Goal: Information Seeking & Learning: Learn about a topic

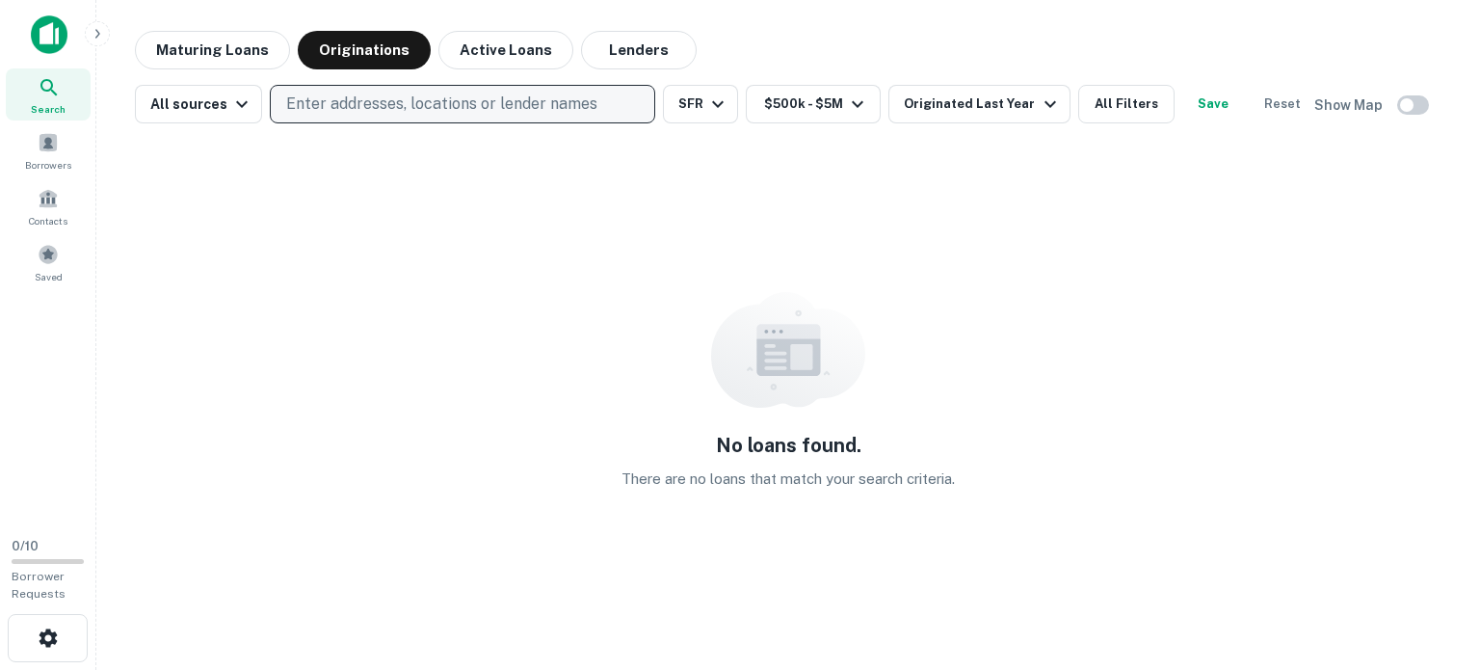
click at [348, 103] on p "Enter addresses, locations or lender names" at bounding box center [441, 104] width 311 height 23
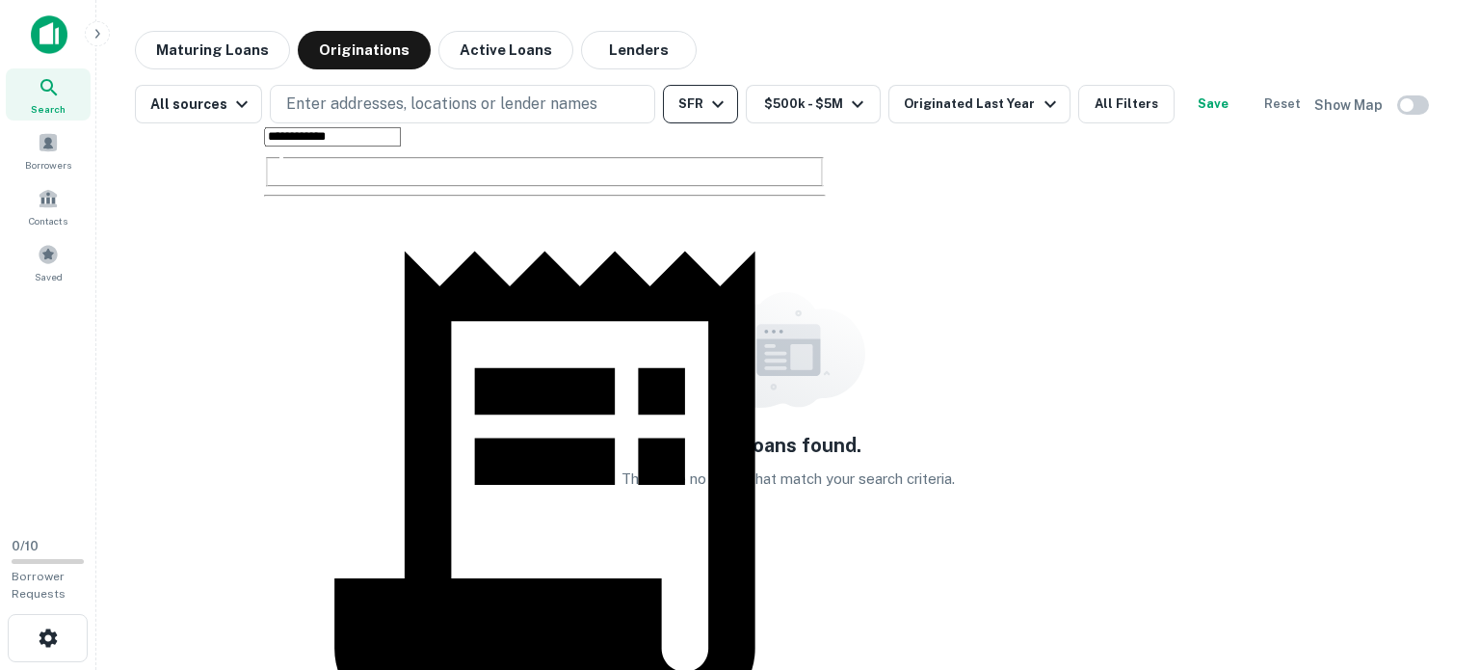
type input "**********"
click at [709, 96] on icon "button" at bounding box center [717, 104] width 23 height 23
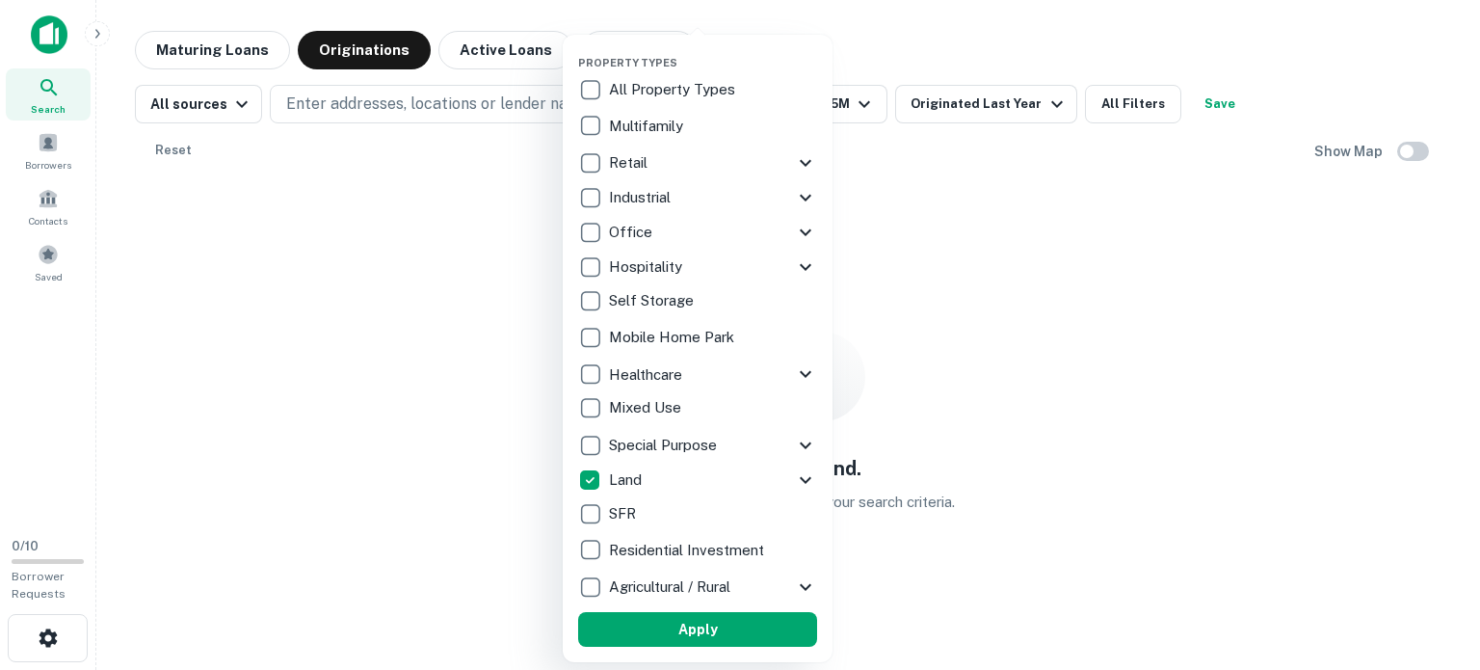
click at [456, 216] on div at bounding box center [740, 335] width 1480 height 670
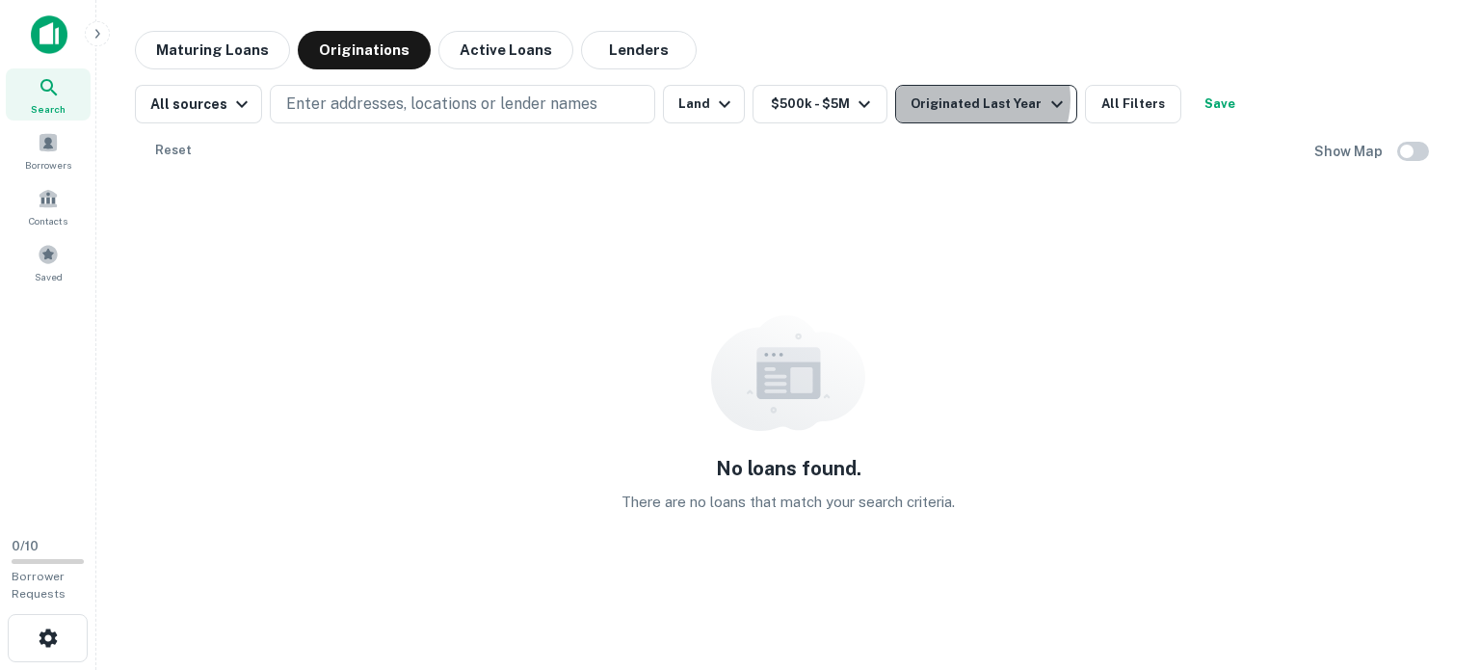
click at [970, 99] on div "Originated Last Year" at bounding box center [989, 104] width 157 height 23
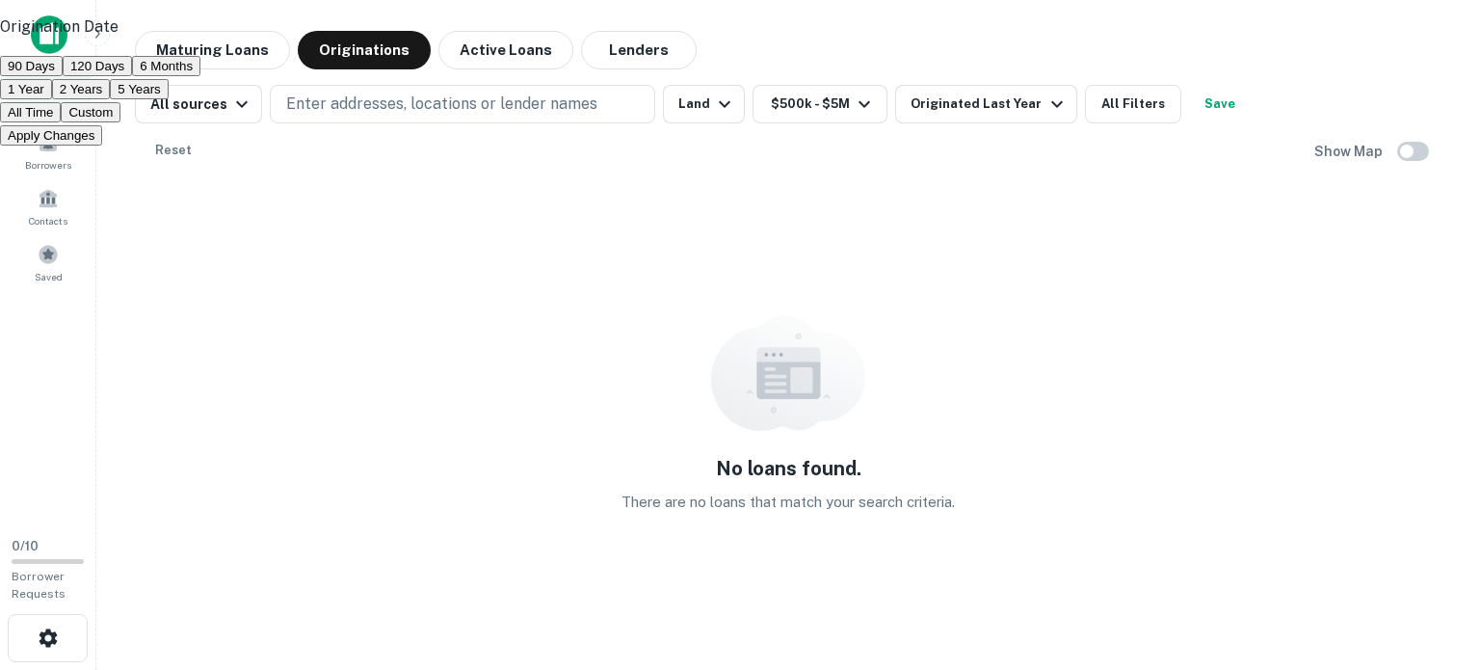
click at [950, 65] on div at bounding box center [740, 335] width 1480 height 670
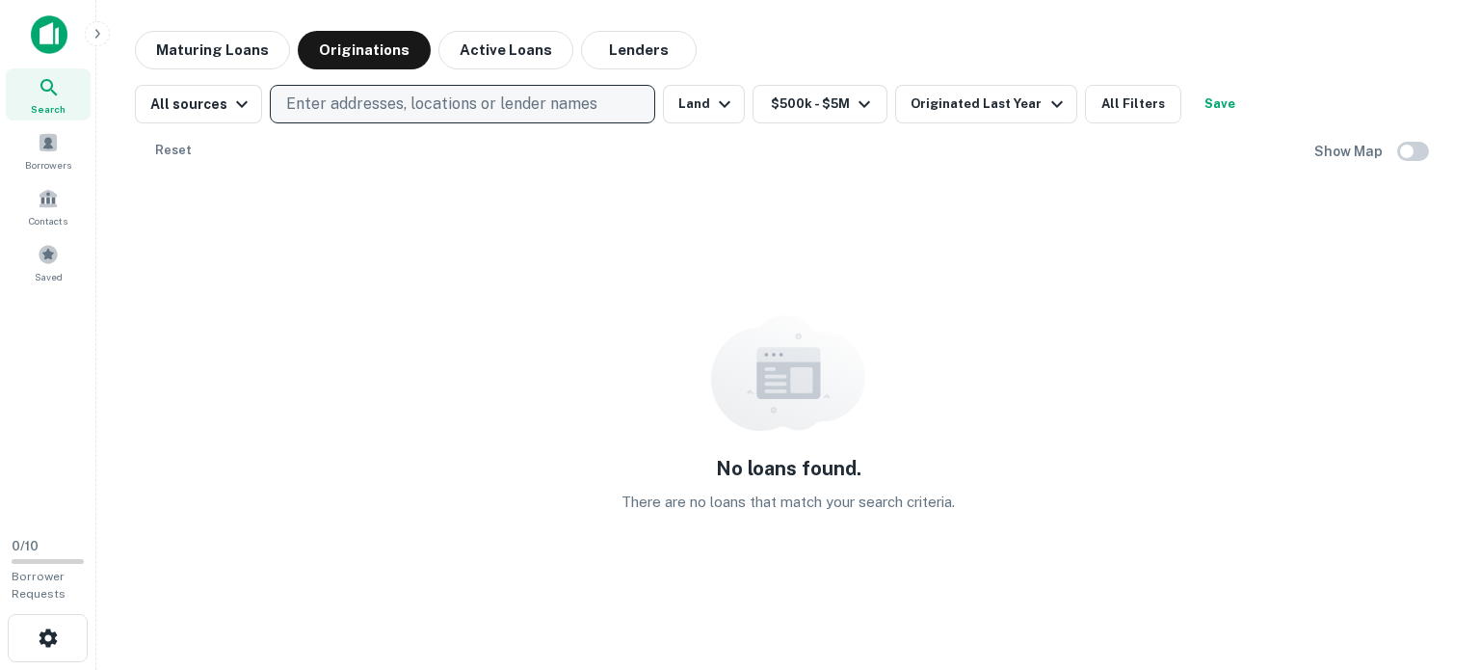
click at [466, 103] on p "Enter addresses, locations or lender names" at bounding box center [441, 104] width 311 height 23
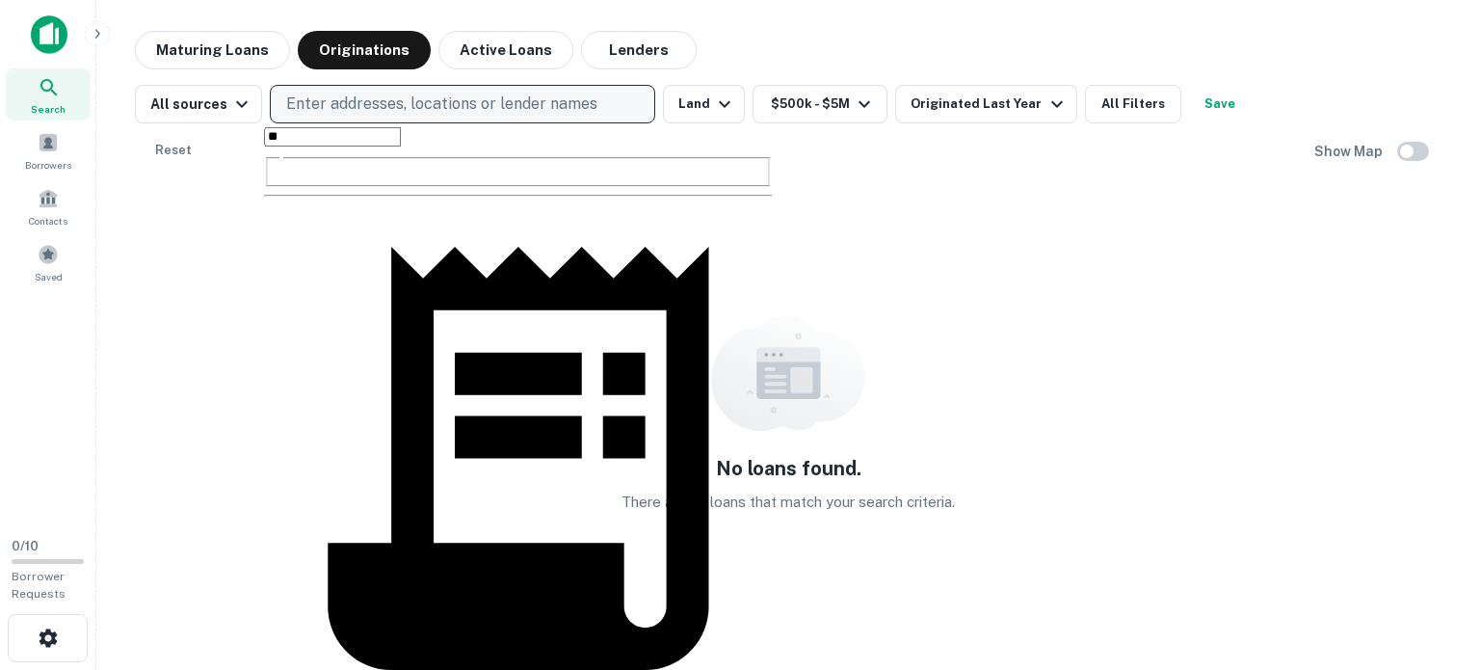
type input "*"
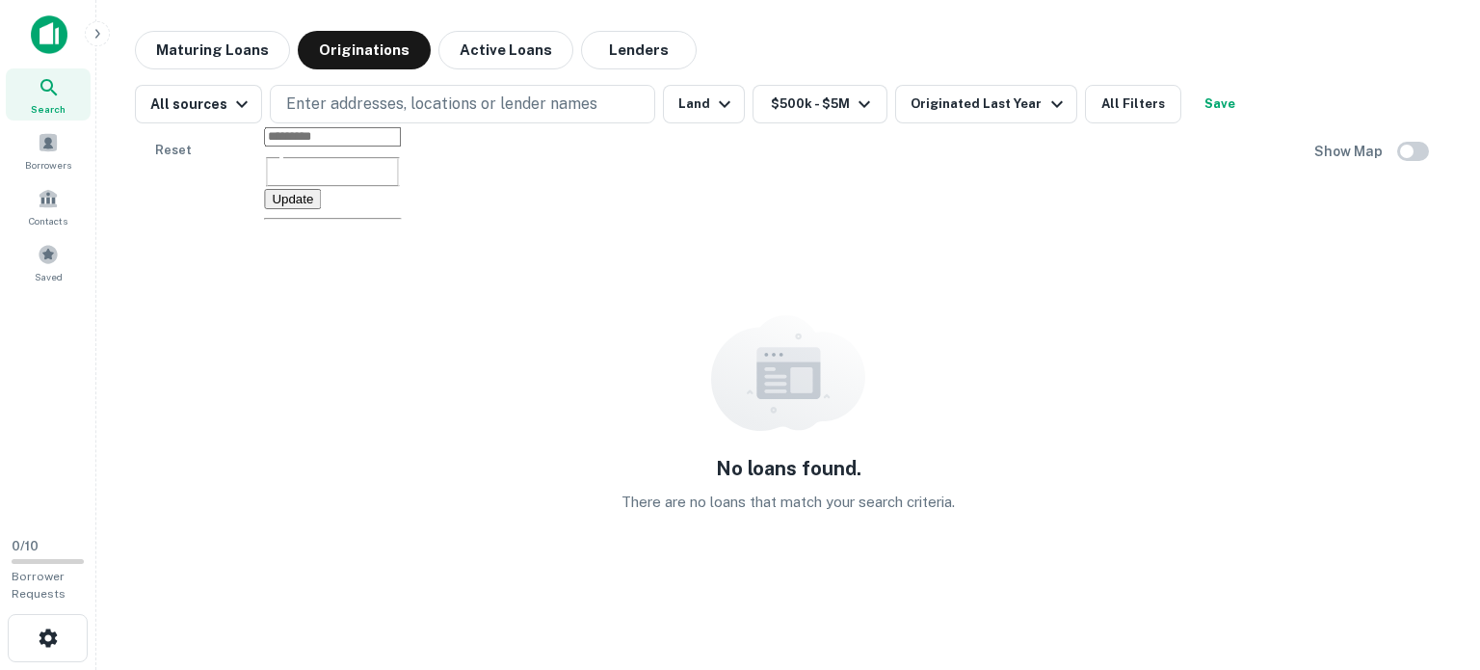
click at [208, 185] on div "No loans found. There are no loans that match your search criteria." at bounding box center [788, 414] width 1307 height 458
click at [486, 55] on button "Active Loans" at bounding box center [506, 50] width 135 height 39
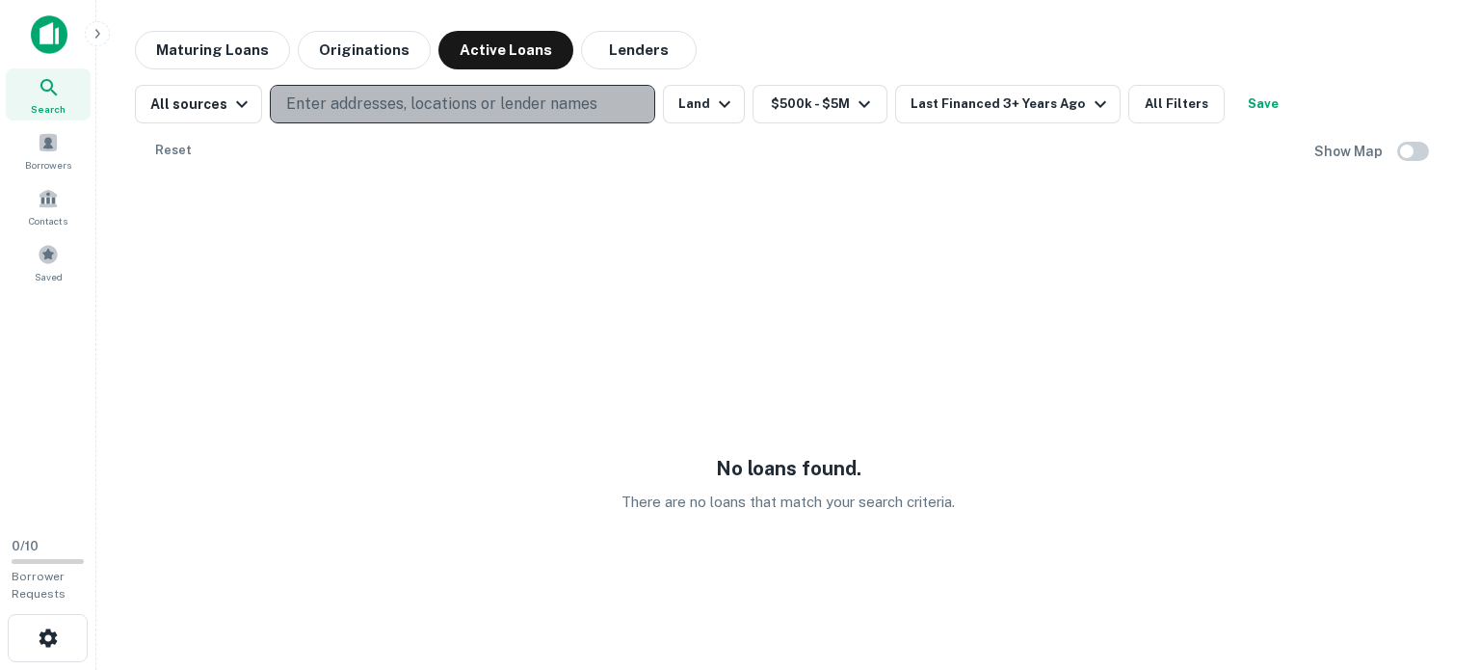
click at [486, 106] on p "Enter addresses, locations or lender names" at bounding box center [441, 104] width 311 height 23
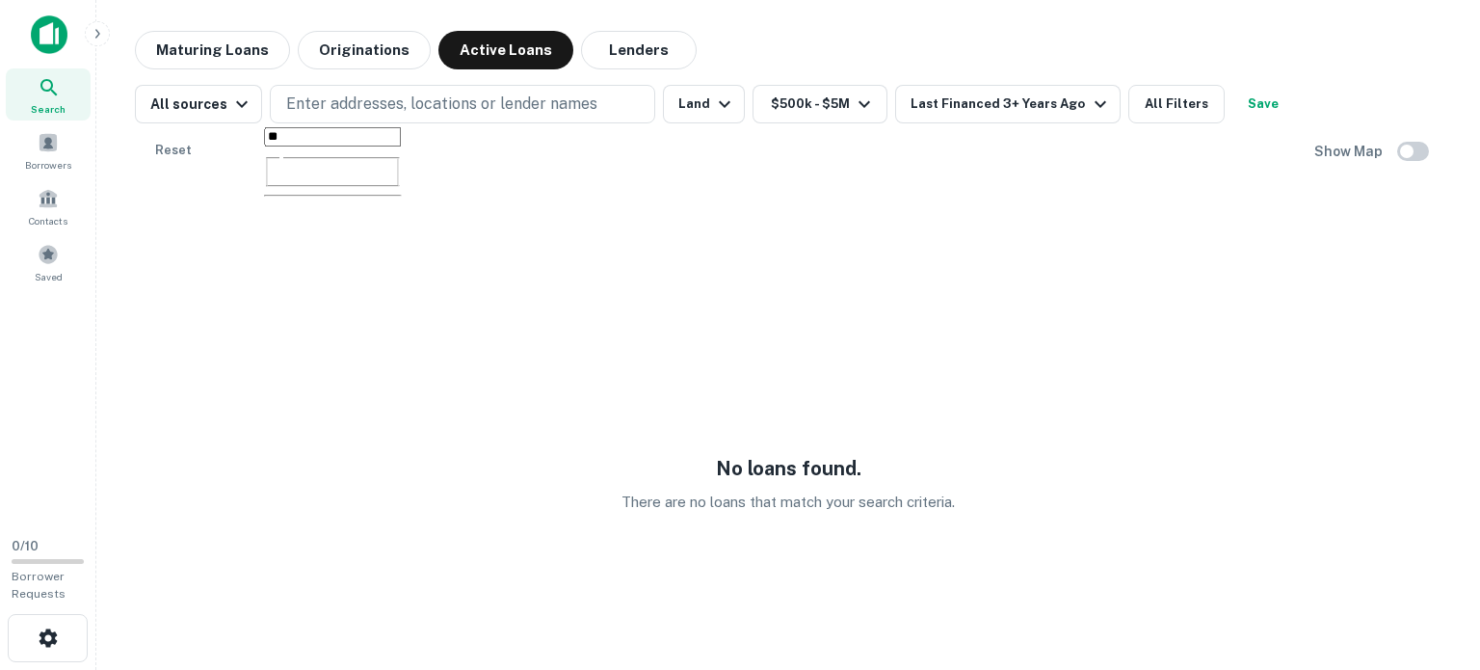
type input "*"
type input "**"
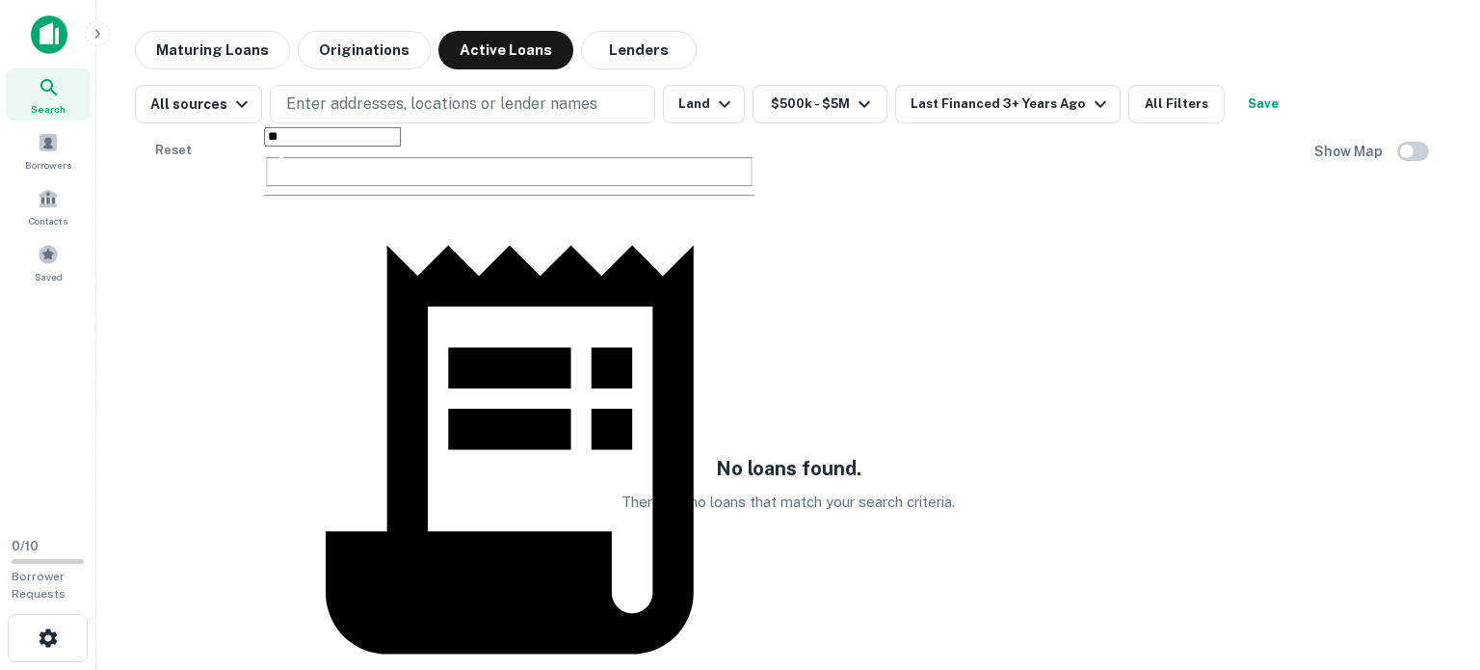
click at [374, 146] on input "**" at bounding box center [332, 136] width 137 height 19
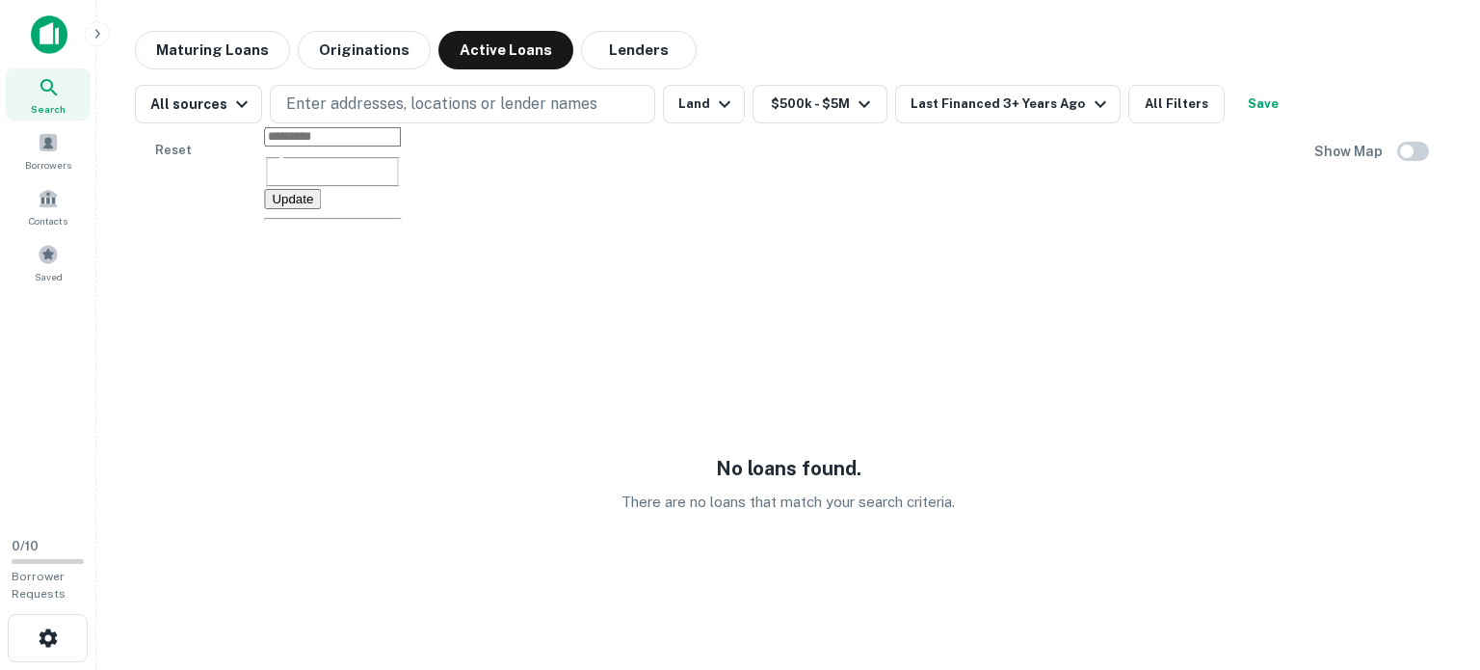
click at [750, 14] on main "Maturing Loans Originations Active Loans Lenders All sources Enter addresses, l…" at bounding box center [788, 335] width 1384 height 670
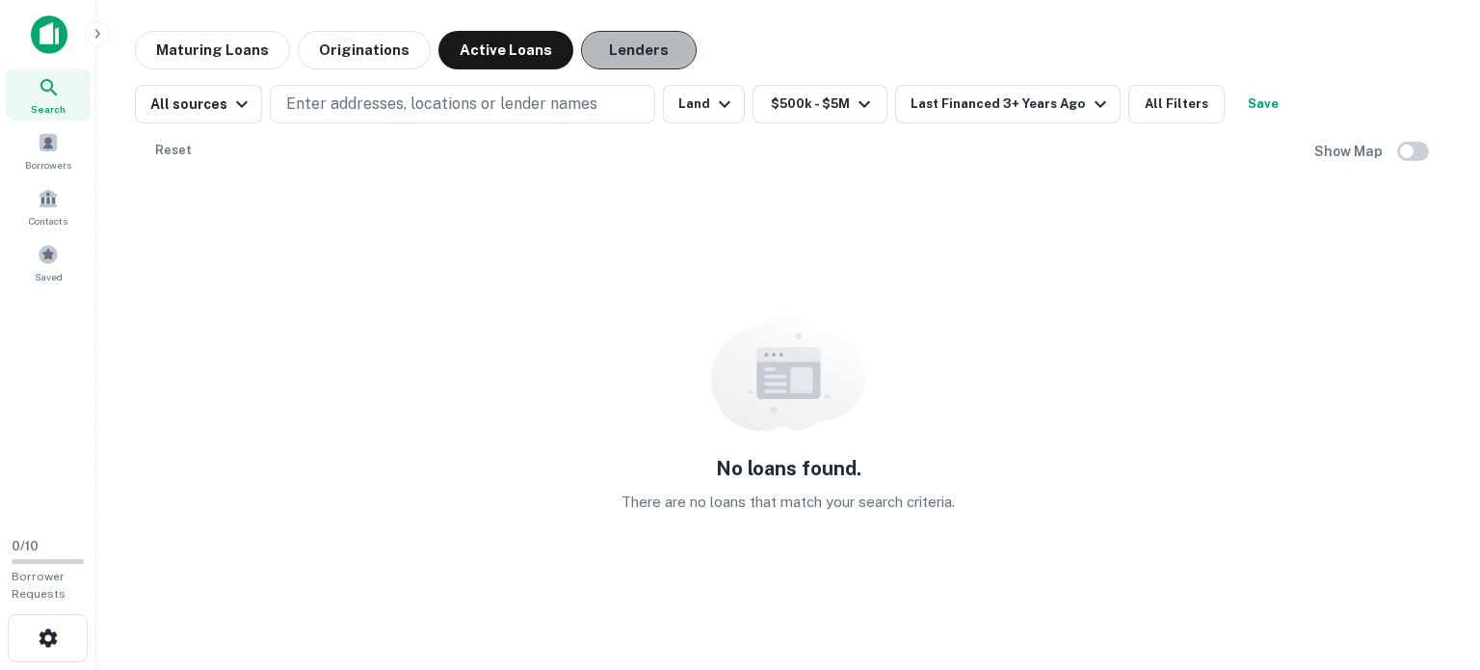
click at [620, 57] on button "Lenders" at bounding box center [639, 50] width 116 height 39
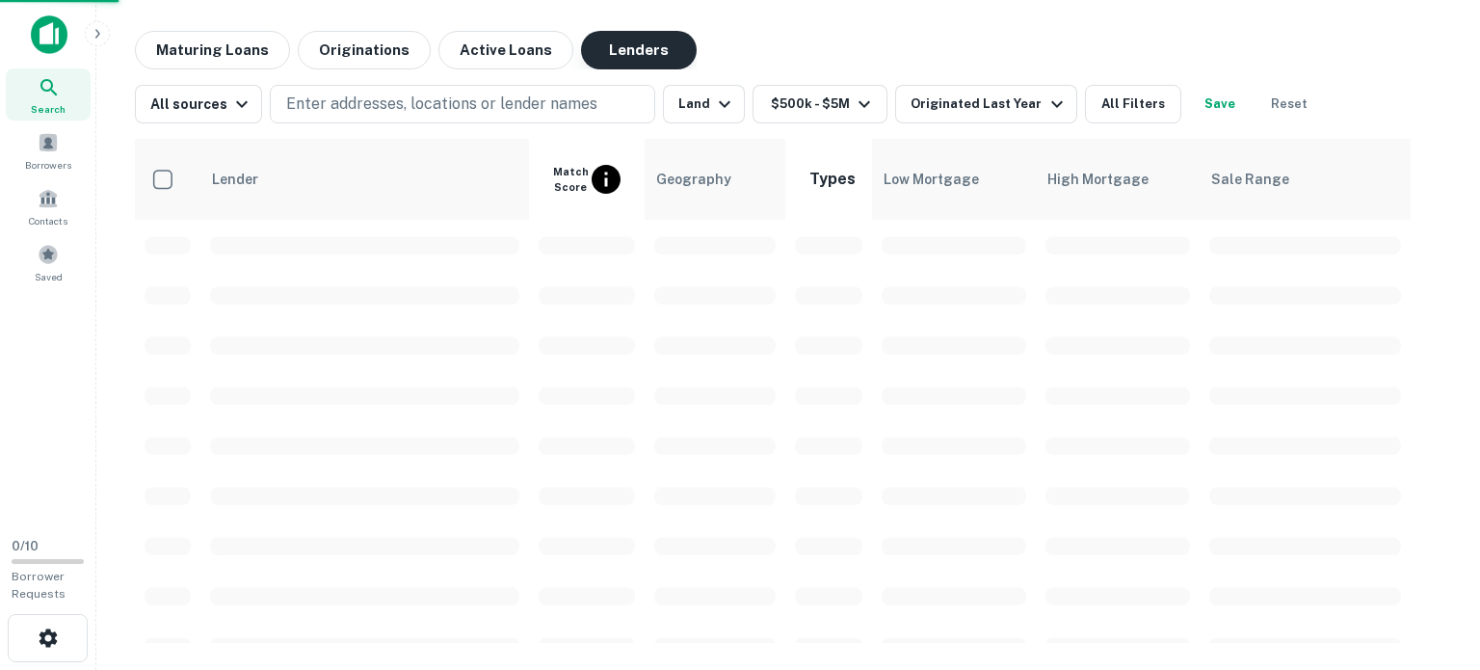
scroll to position [921, 0]
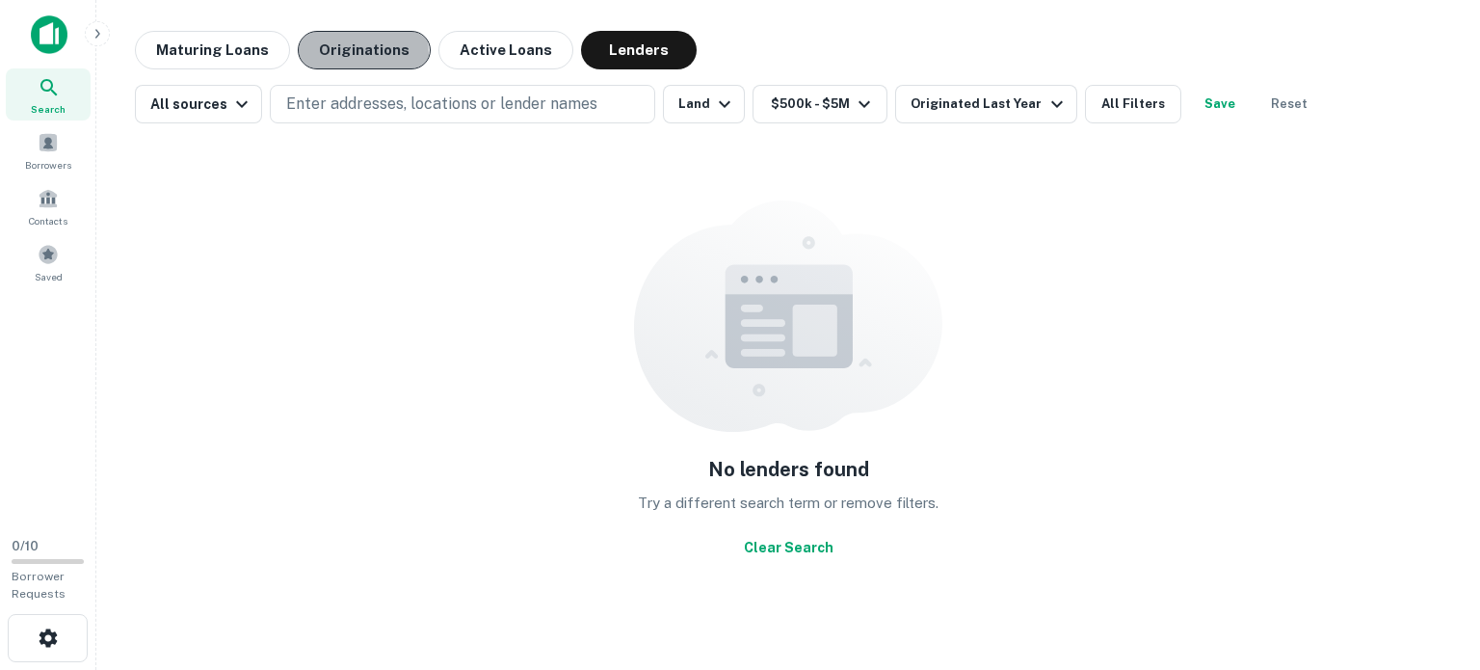
click at [348, 54] on button "Originations" at bounding box center [364, 50] width 133 height 39
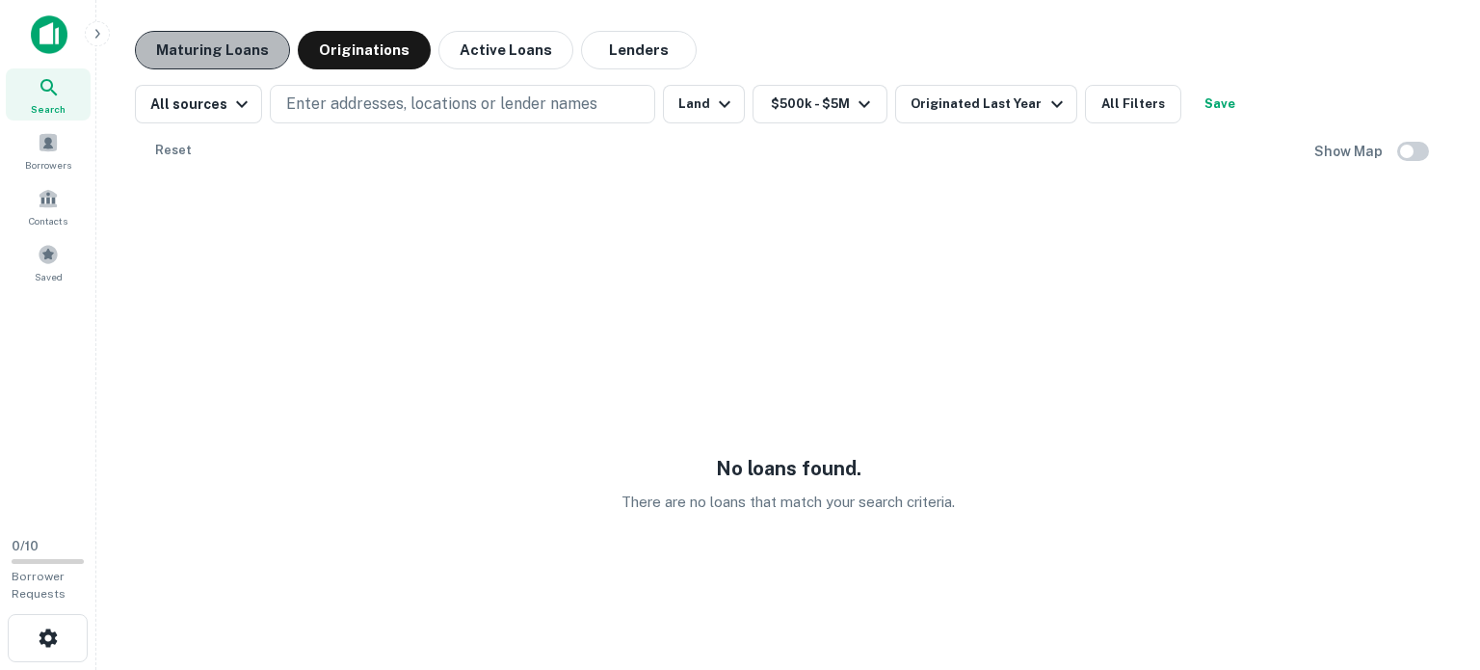
click at [216, 45] on button "Maturing Loans" at bounding box center [212, 50] width 155 height 39
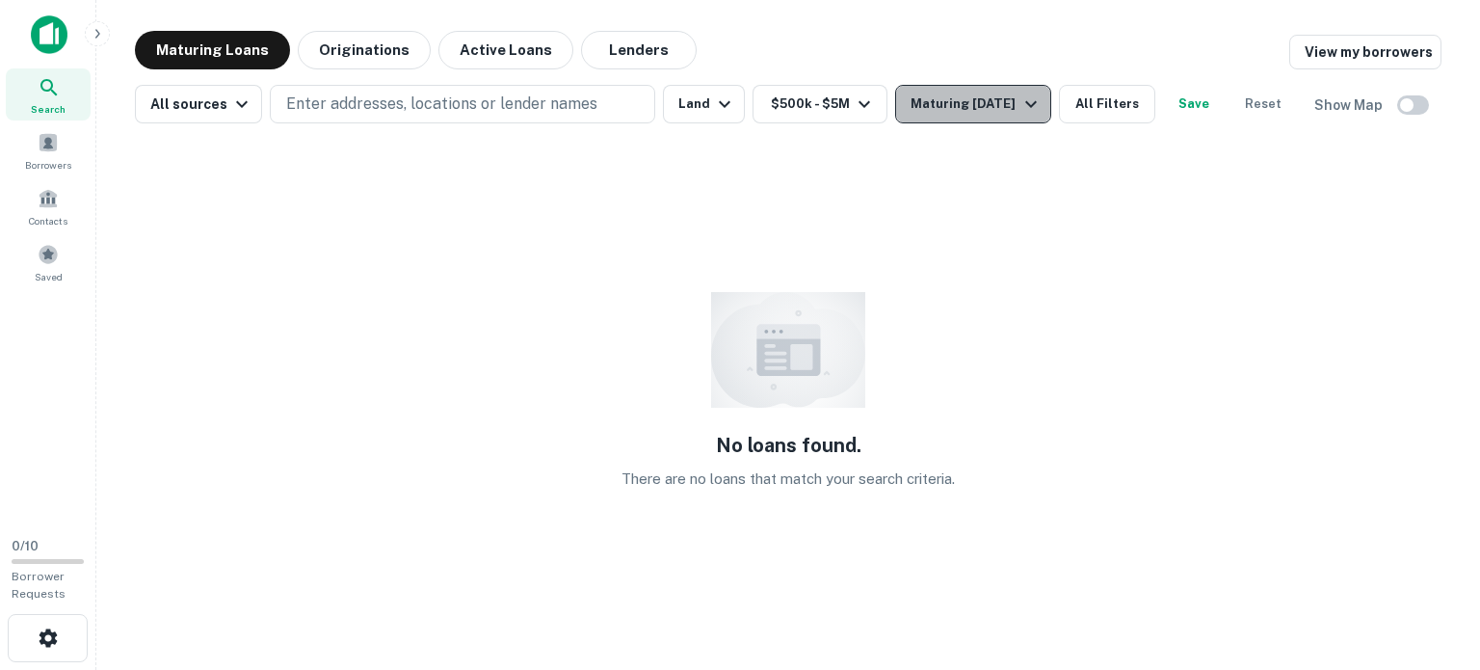
click at [960, 115] on div "Maturing In 1 Year" at bounding box center [976, 104] width 131 height 23
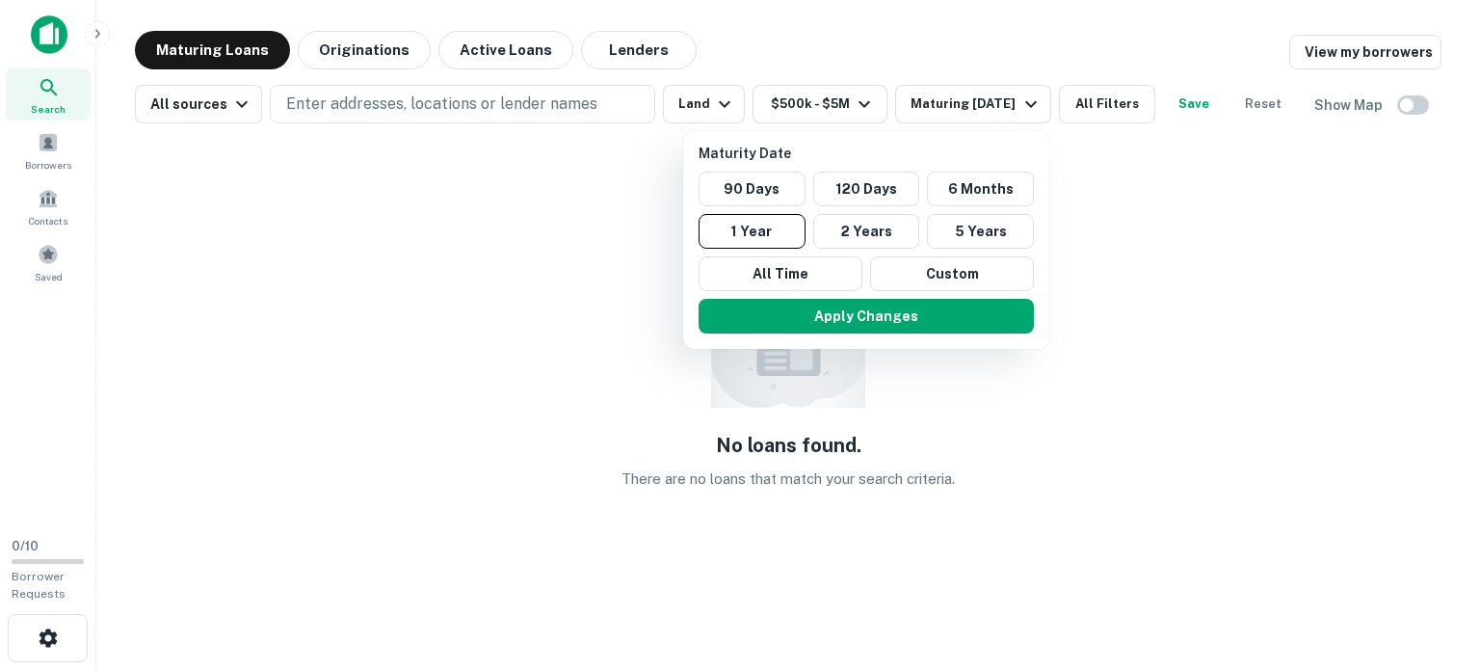
click at [358, 50] on div at bounding box center [740, 335] width 1480 height 670
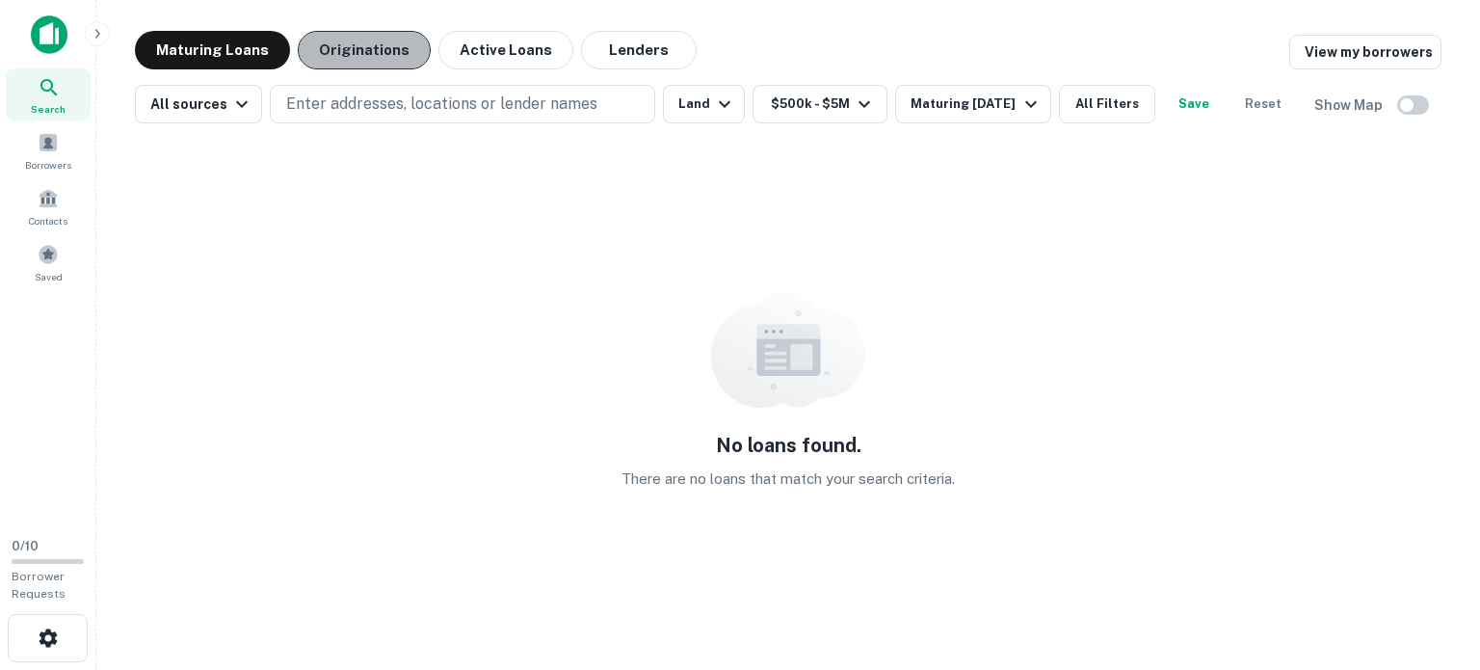
click at [364, 48] on button "Originations" at bounding box center [364, 50] width 133 height 39
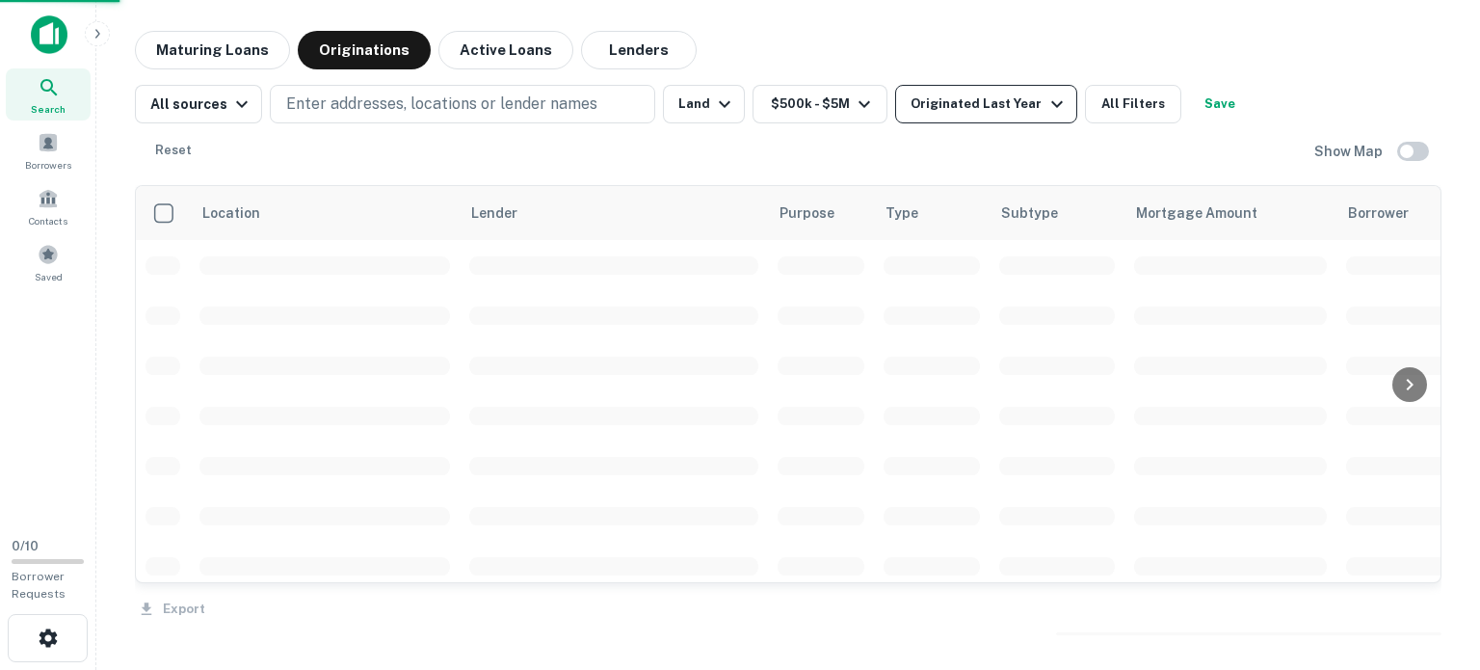
click at [1046, 103] on icon "button" at bounding box center [1057, 104] width 23 height 23
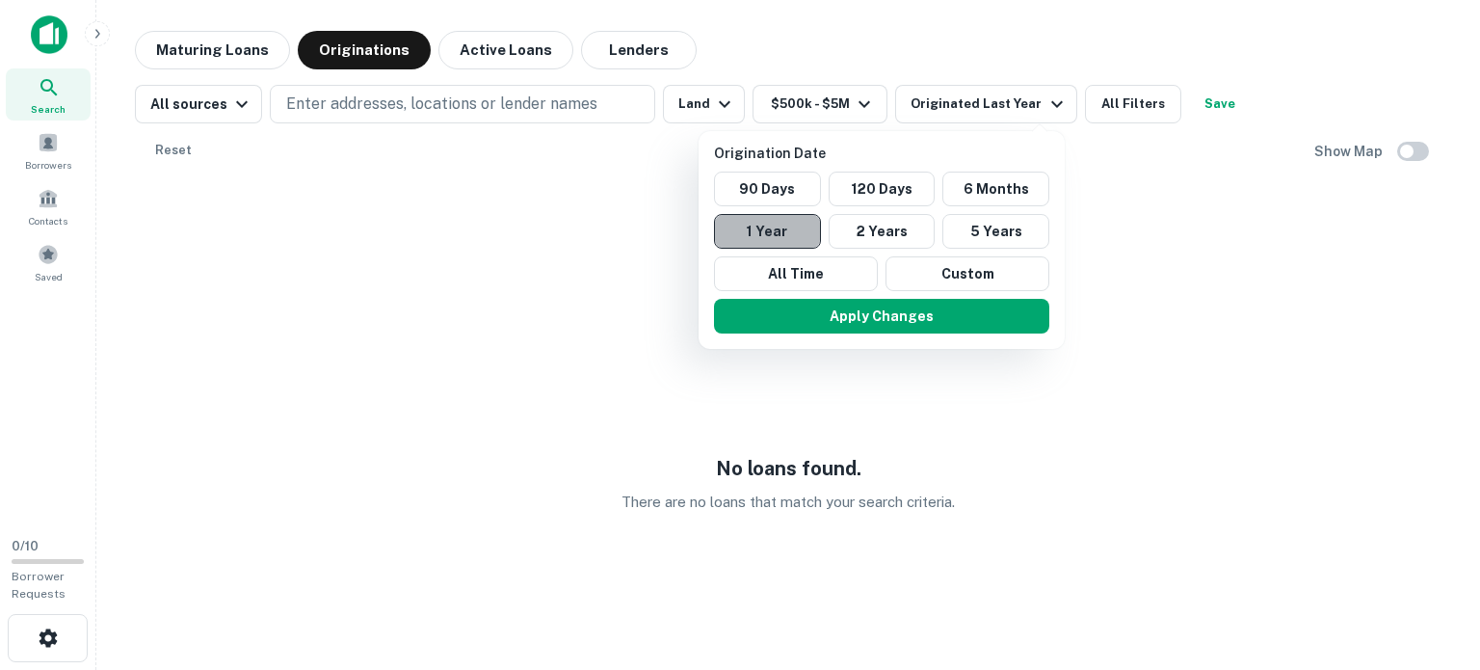
click at [779, 229] on button "1 Year" at bounding box center [767, 231] width 107 height 35
click at [598, 229] on div at bounding box center [740, 335] width 1480 height 670
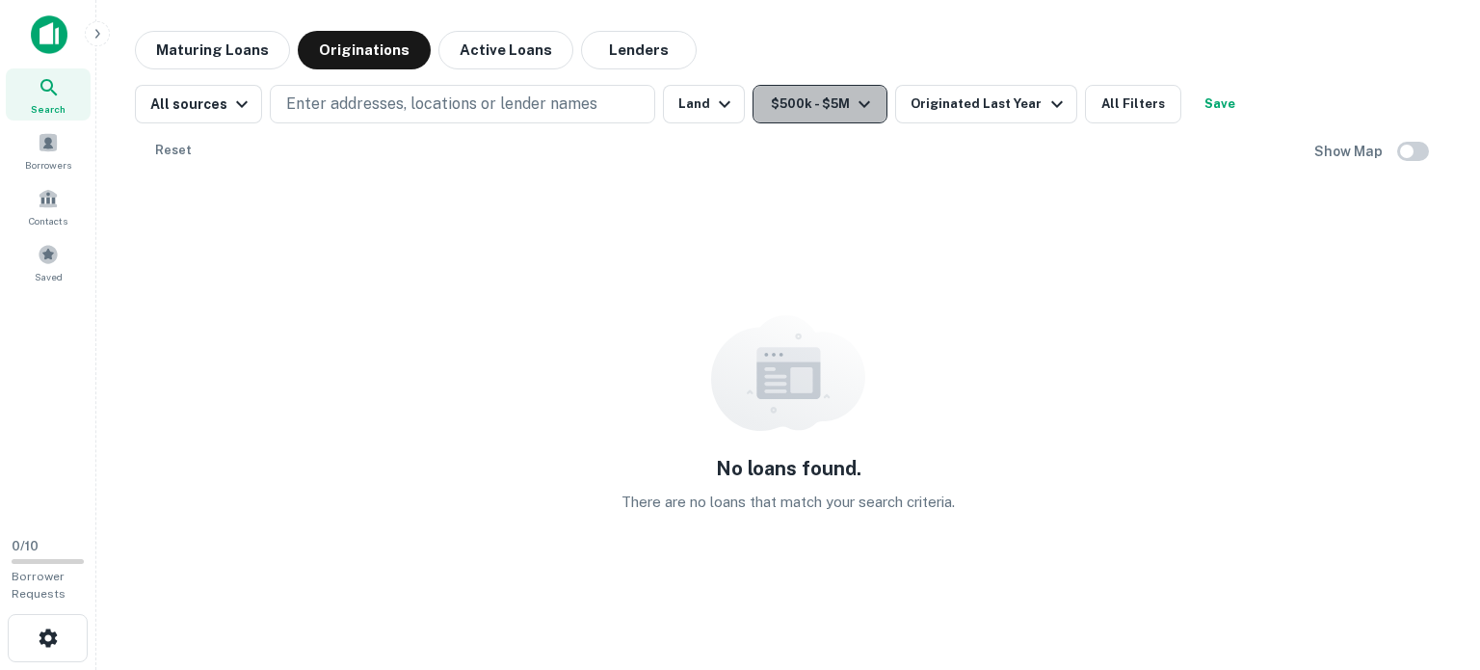
click at [861, 107] on icon "button" at bounding box center [864, 104] width 23 height 23
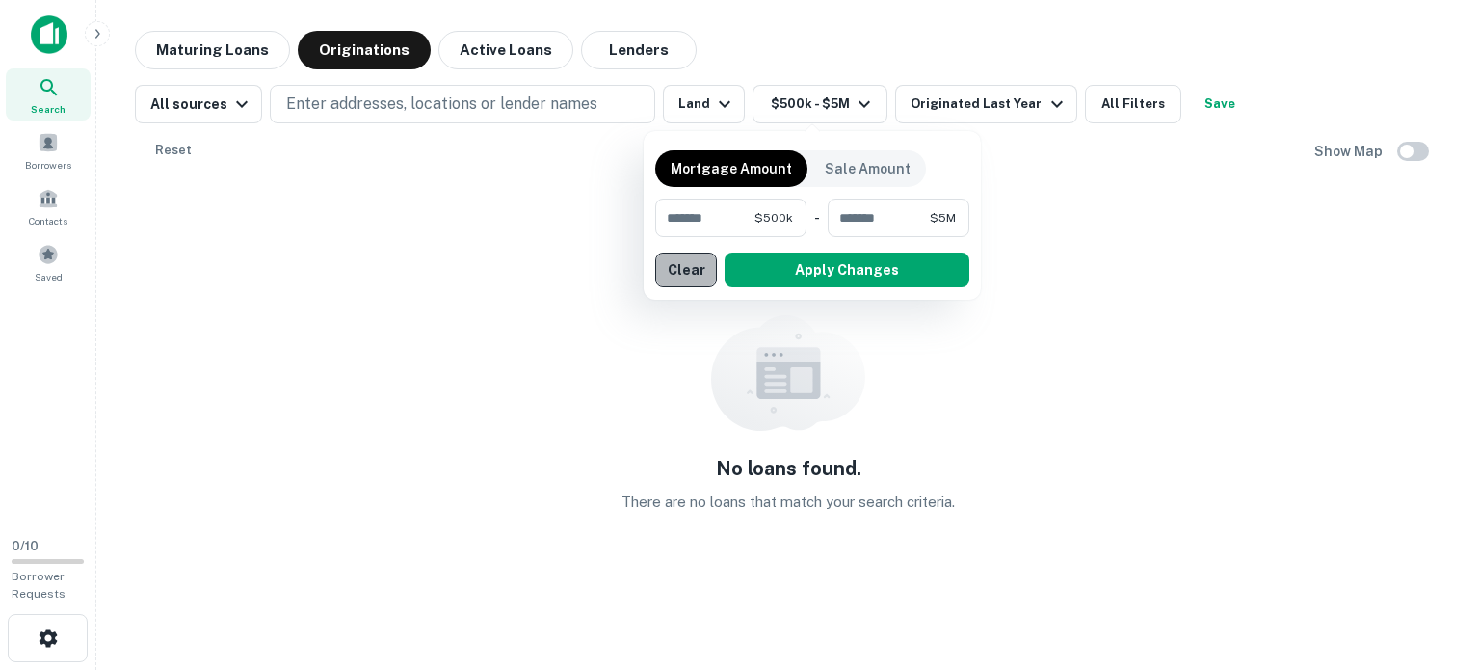
click at [686, 272] on button "Clear" at bounding box center [686, 270] width 62 height 35
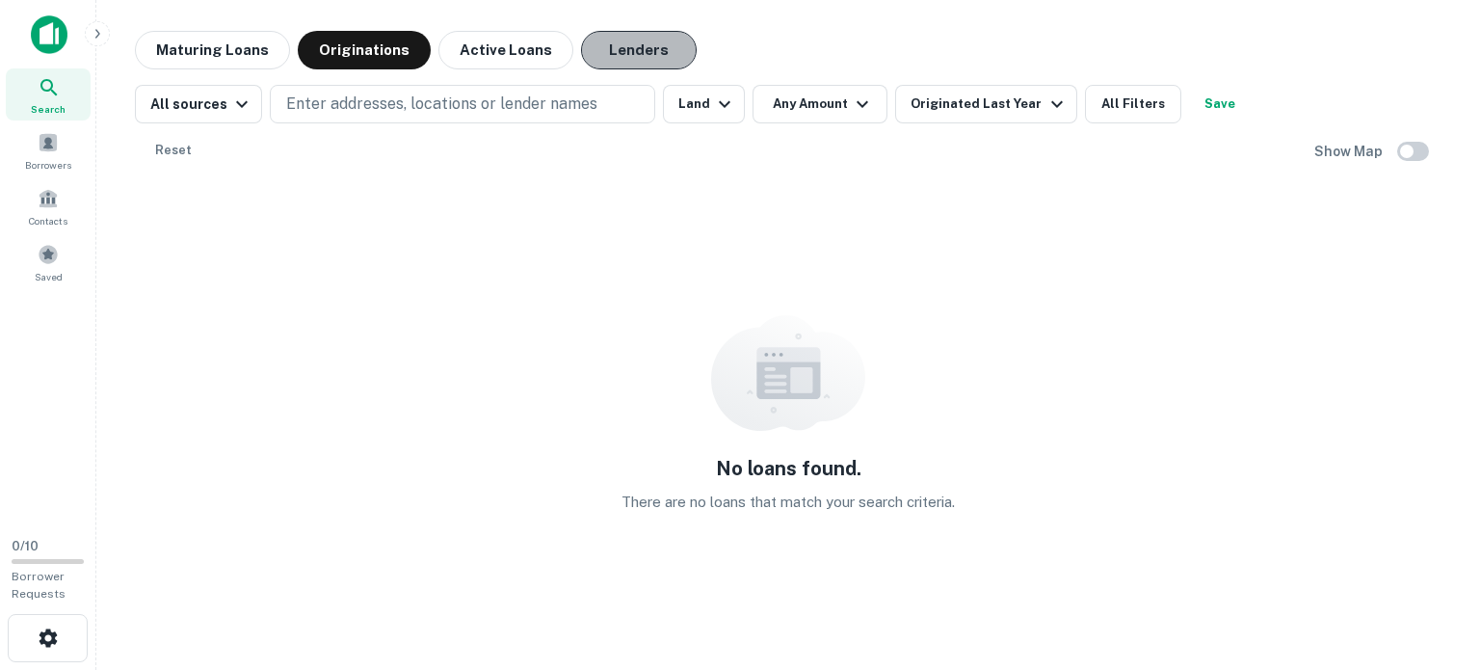
click at [630, 57] on button "Lenders" at bounding box center [639, 50] width 116 height 39
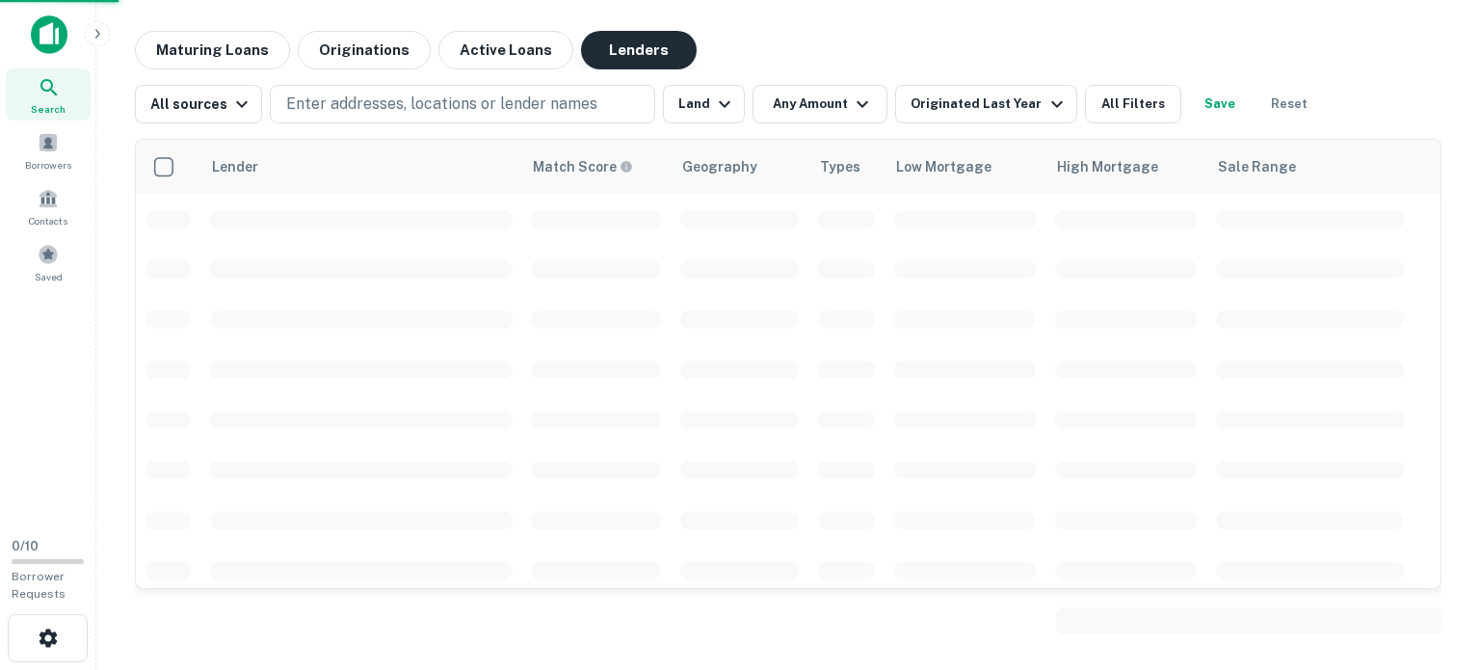
scroll to position [921, 0]
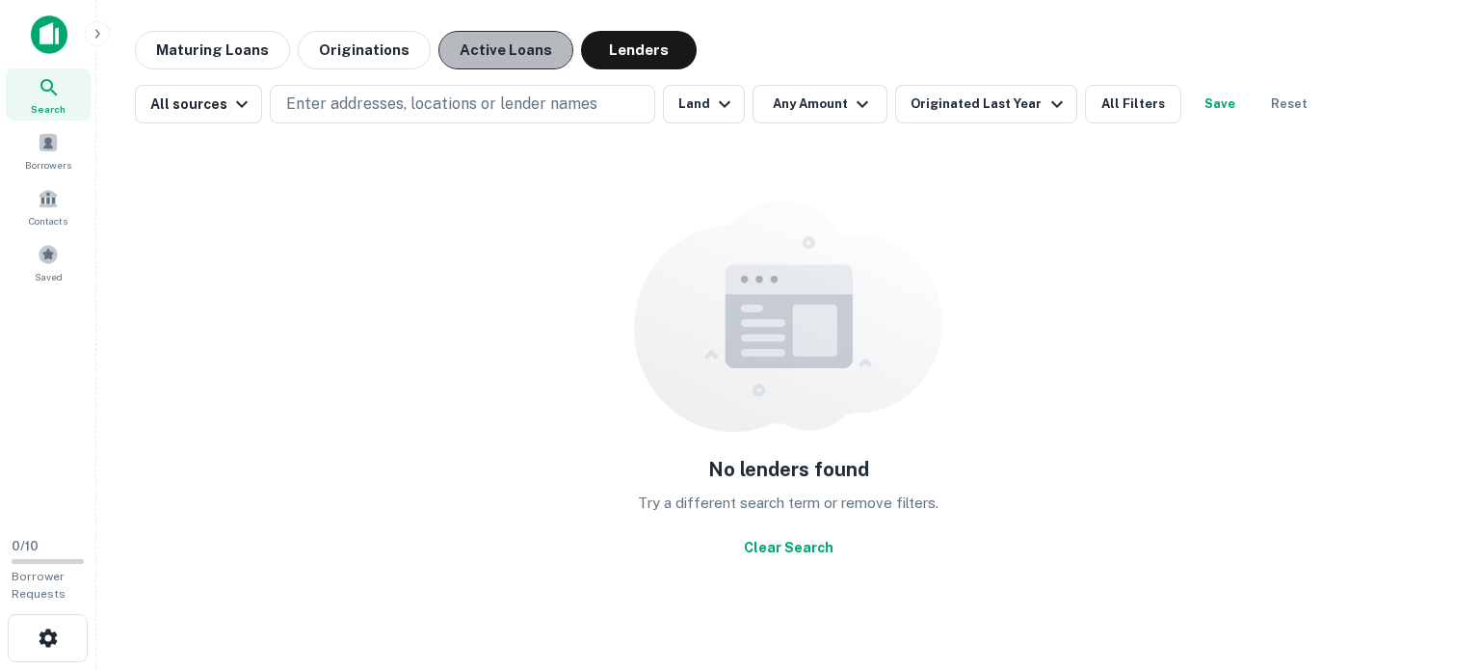
click at [484, 61] on button "Active Loans" at bounding box center [506, 50] width 135 height 39
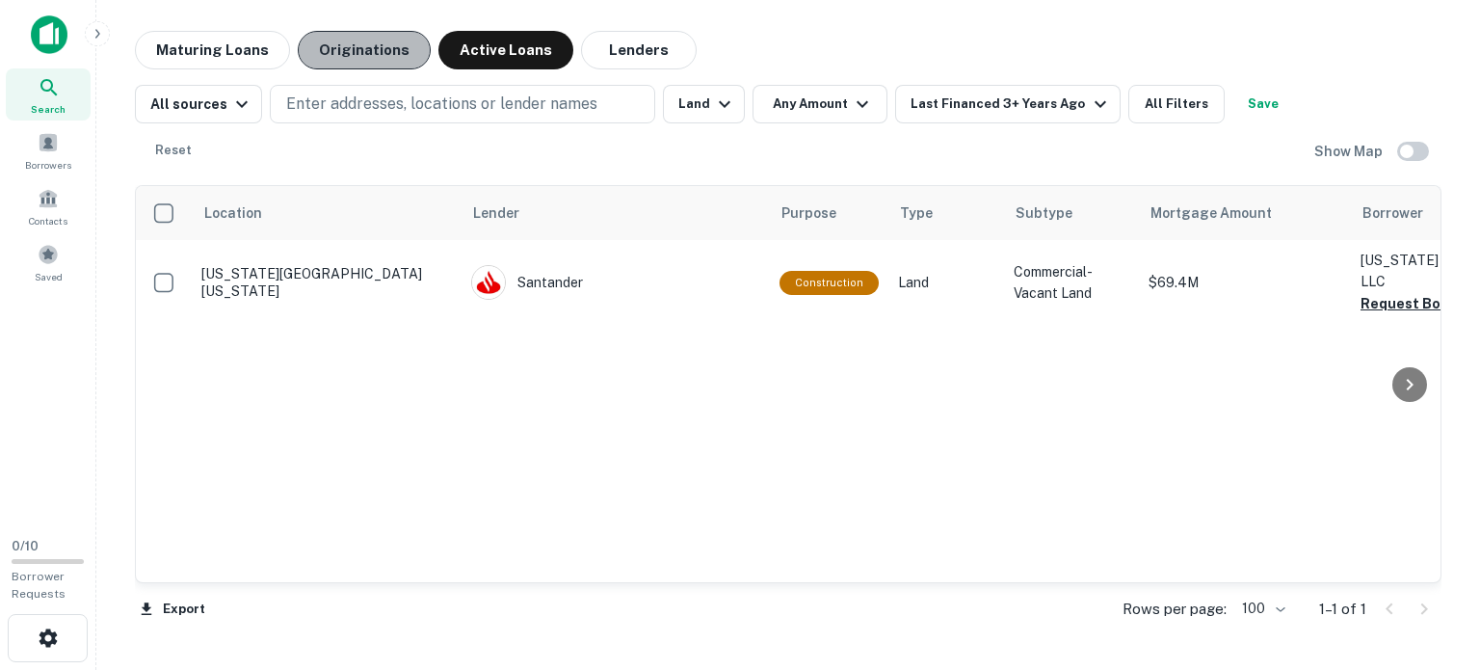
click at [370, 51] on button "Originations" at bounding box center [364, 50] width 133 height 39
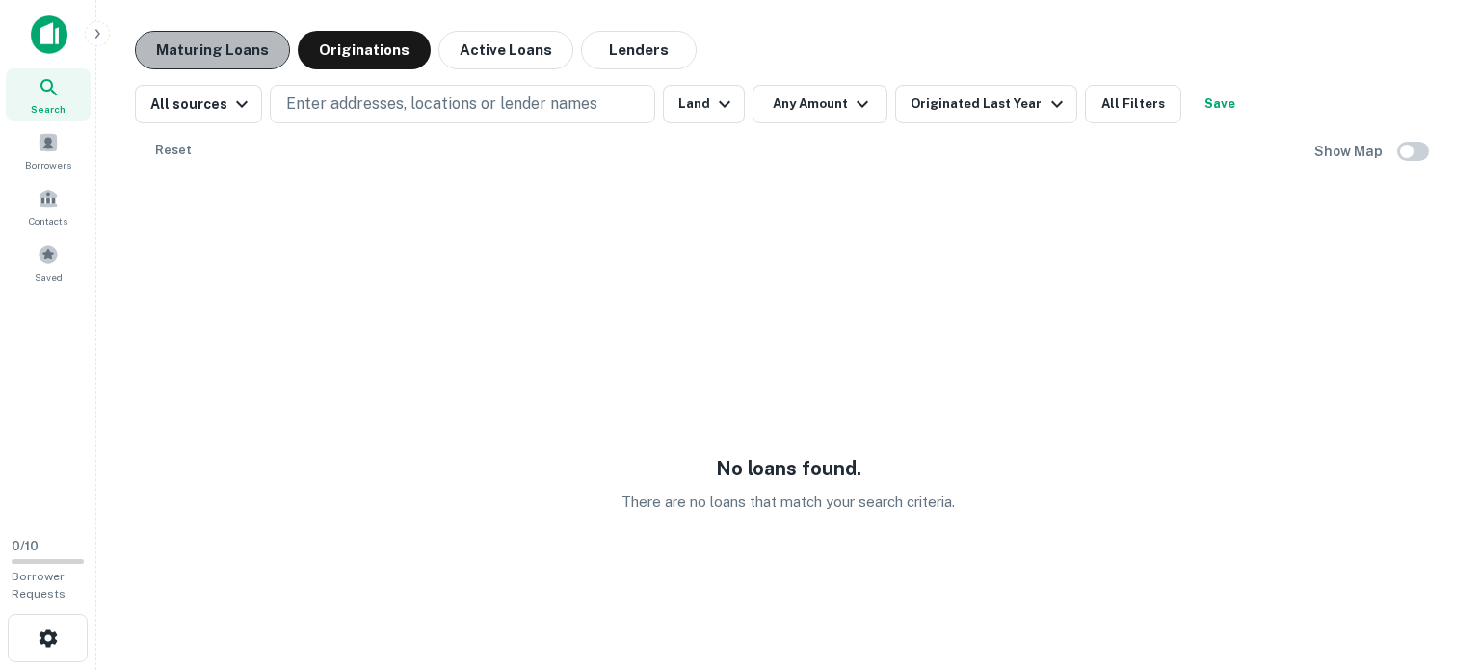
click at [215, 47] on button "Maturing Loans" at bounding box center [212, 50] width 155 height 39
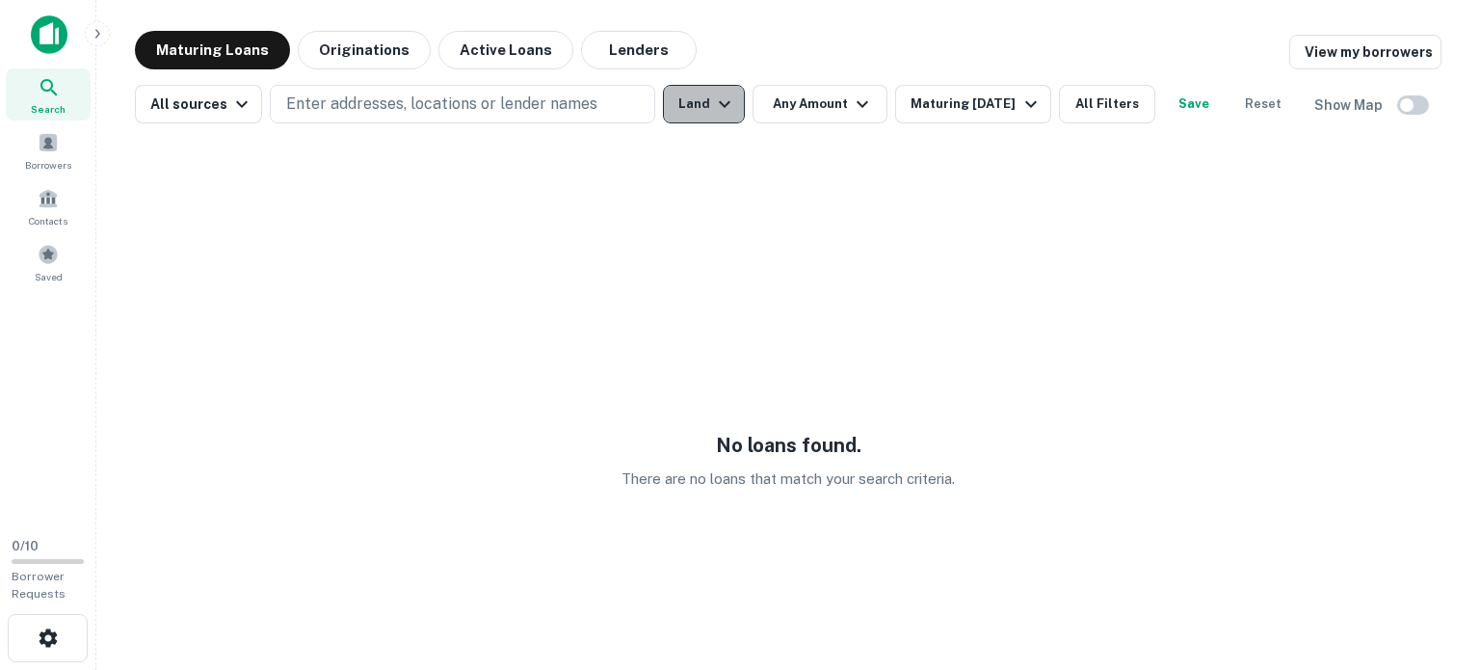
click at [718, 100] on icon "button" at bounding box center [724, 104] width 23 height 23
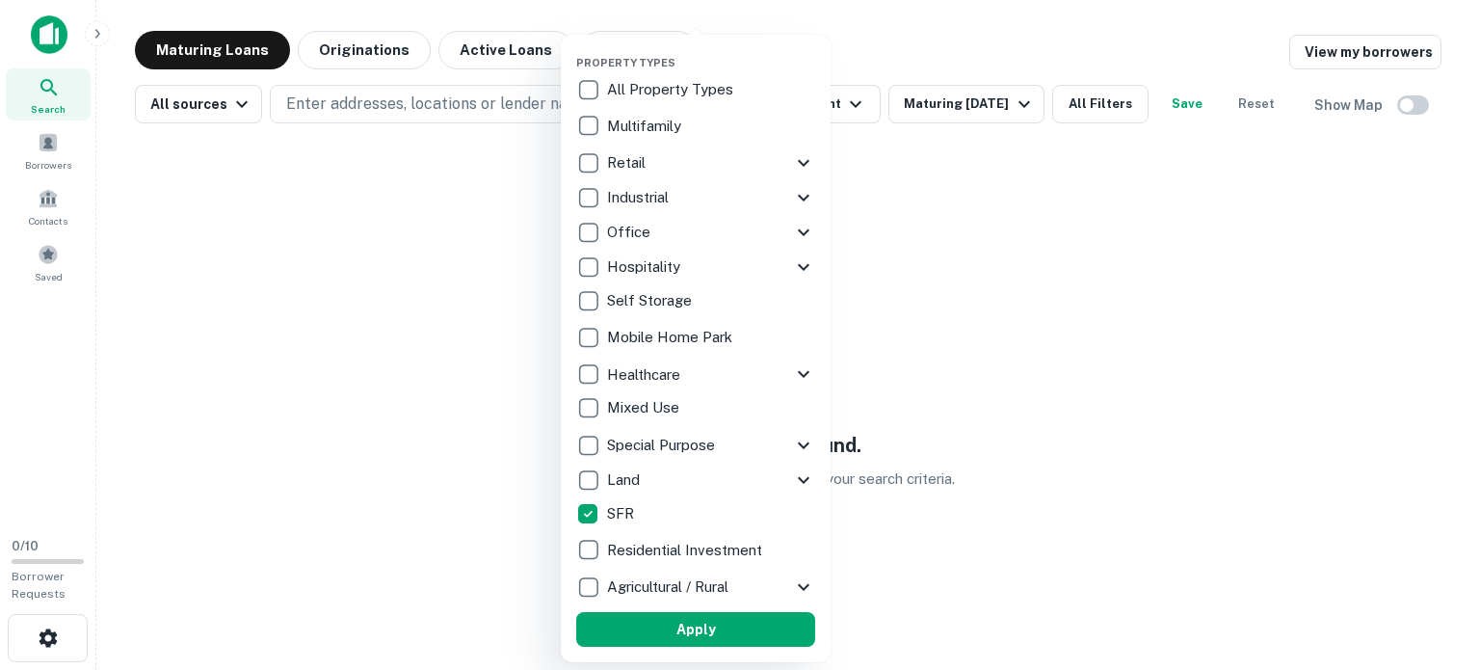
click at [932, 189] on div at bounding box center [740, 335] width 1480 height 670
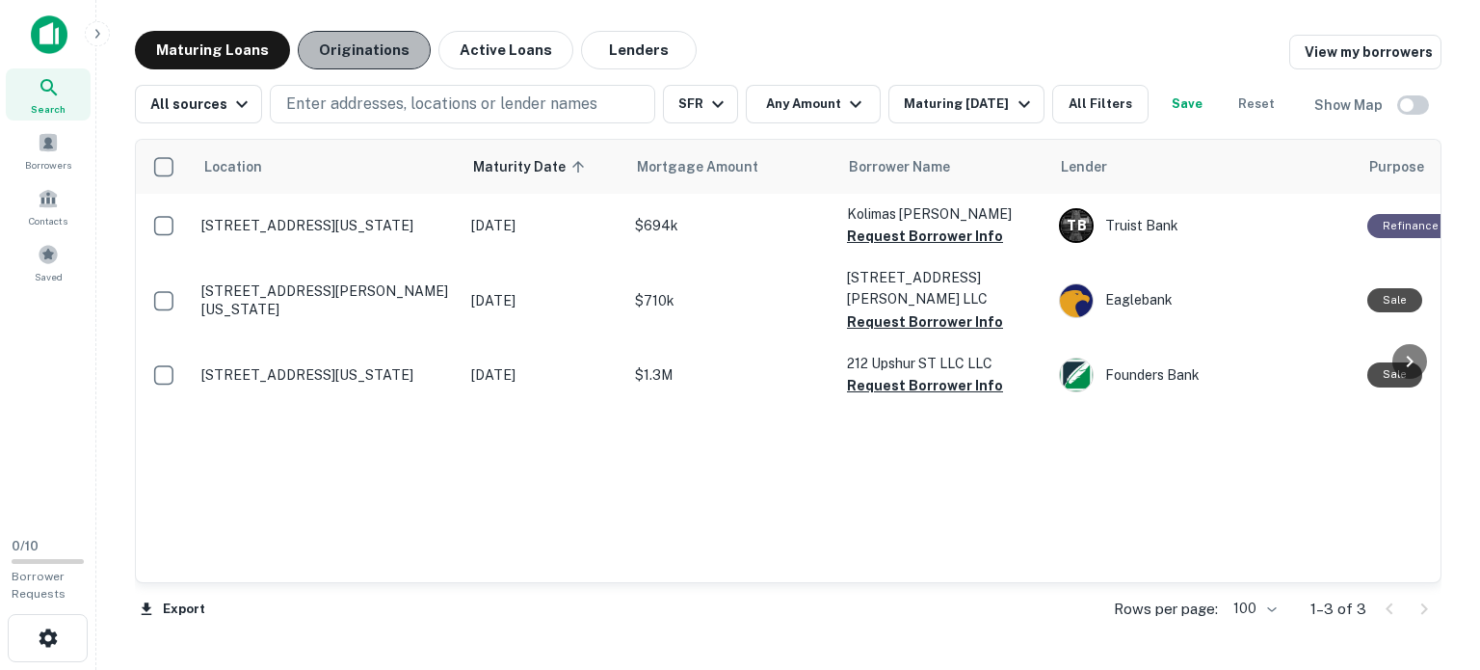
click at [351, 60] on button "Originations" at bounding box center [364, 50] width 133 height 39
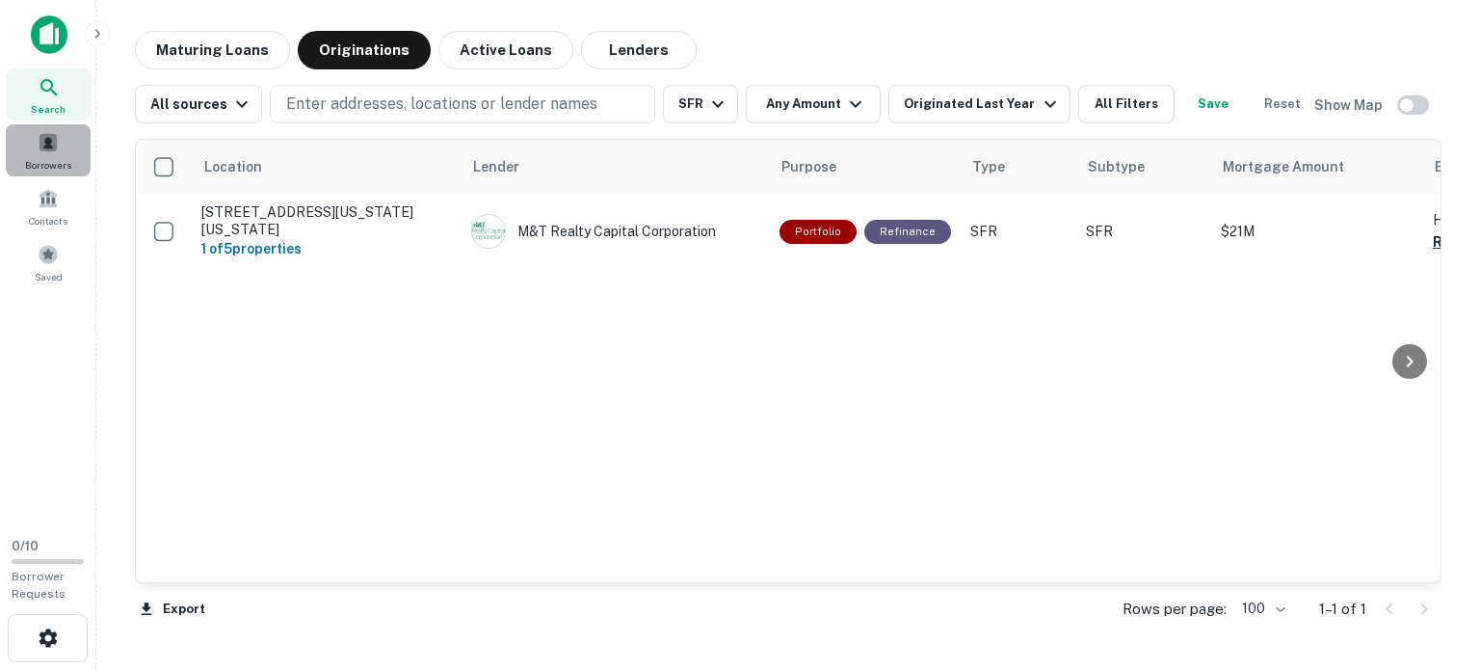
click at [46, 149] on span at bounding box center [48, 142] width 21 height 21
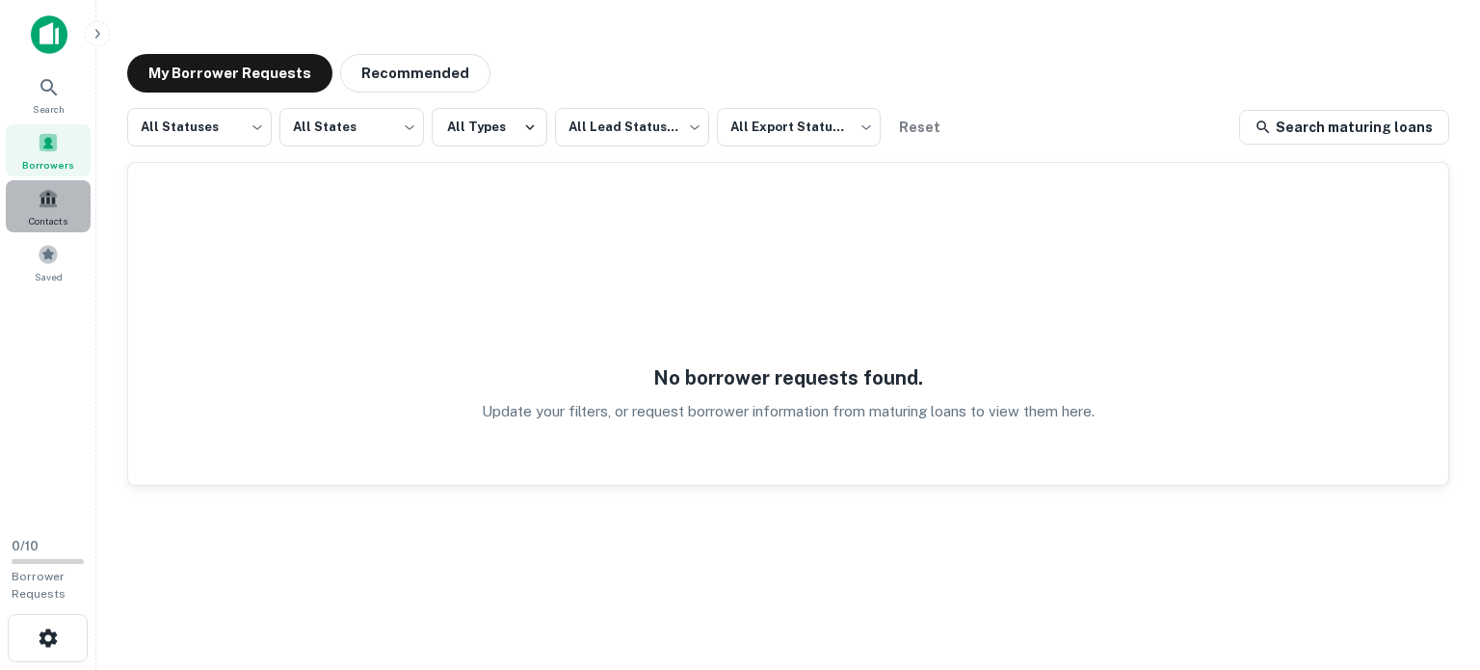
click at [46, 218] on span "Contacts" at bounding box center [48, 220] width 39 height 15
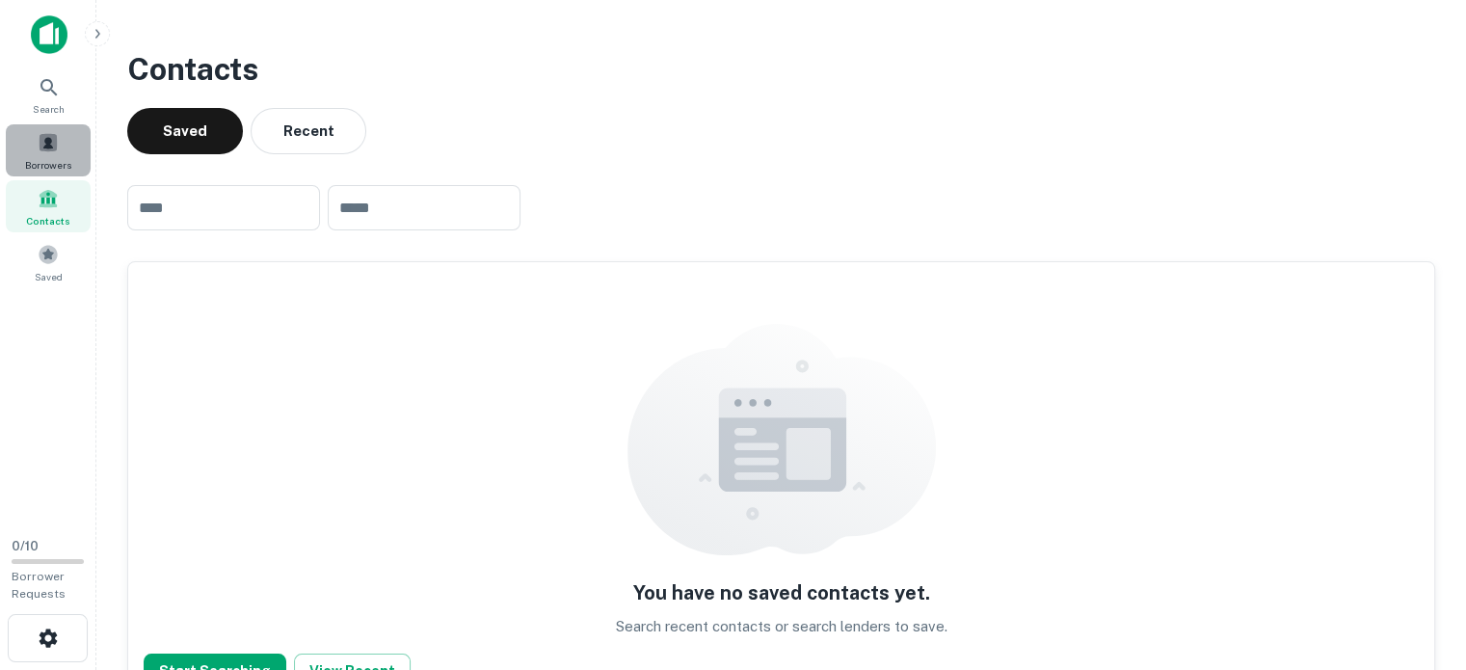
click at [44, 142] on span at bounding box center [48, 142] width 21 height 21
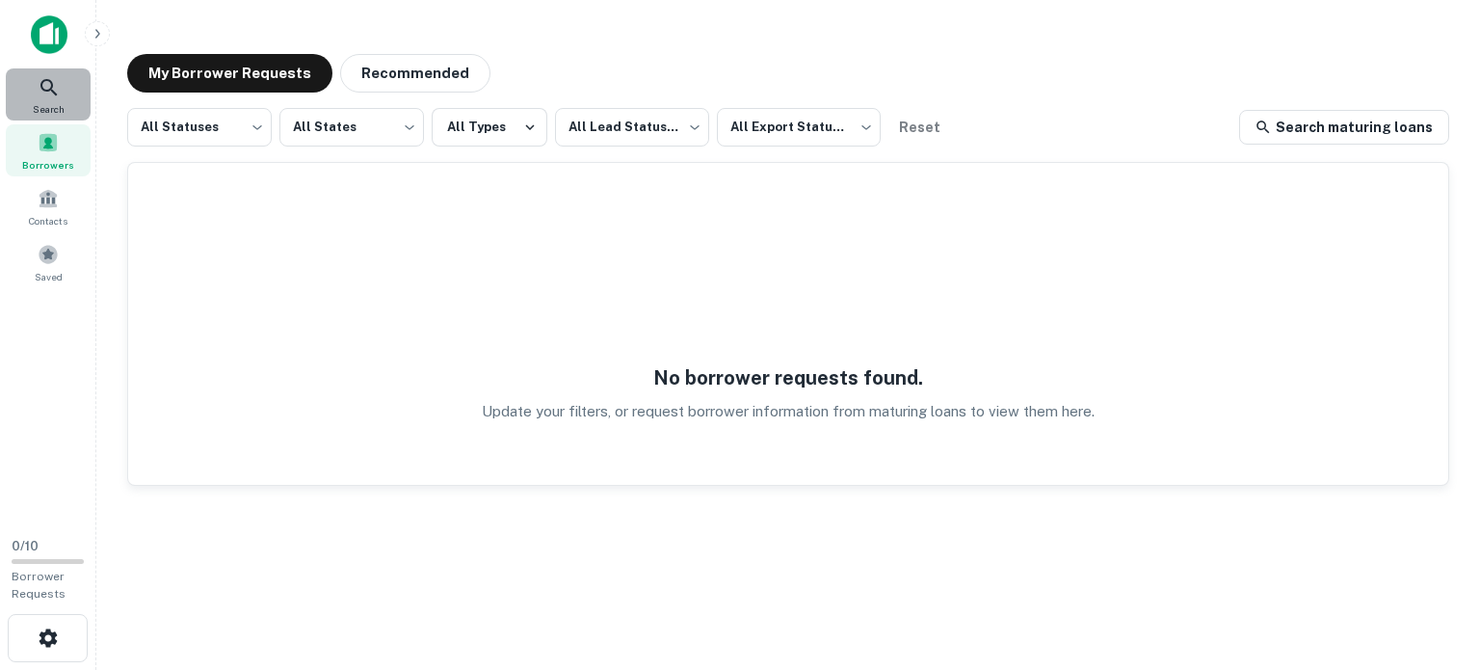
click at [46, 92] on icon at bounding box center [49, 87] width 23 height 23
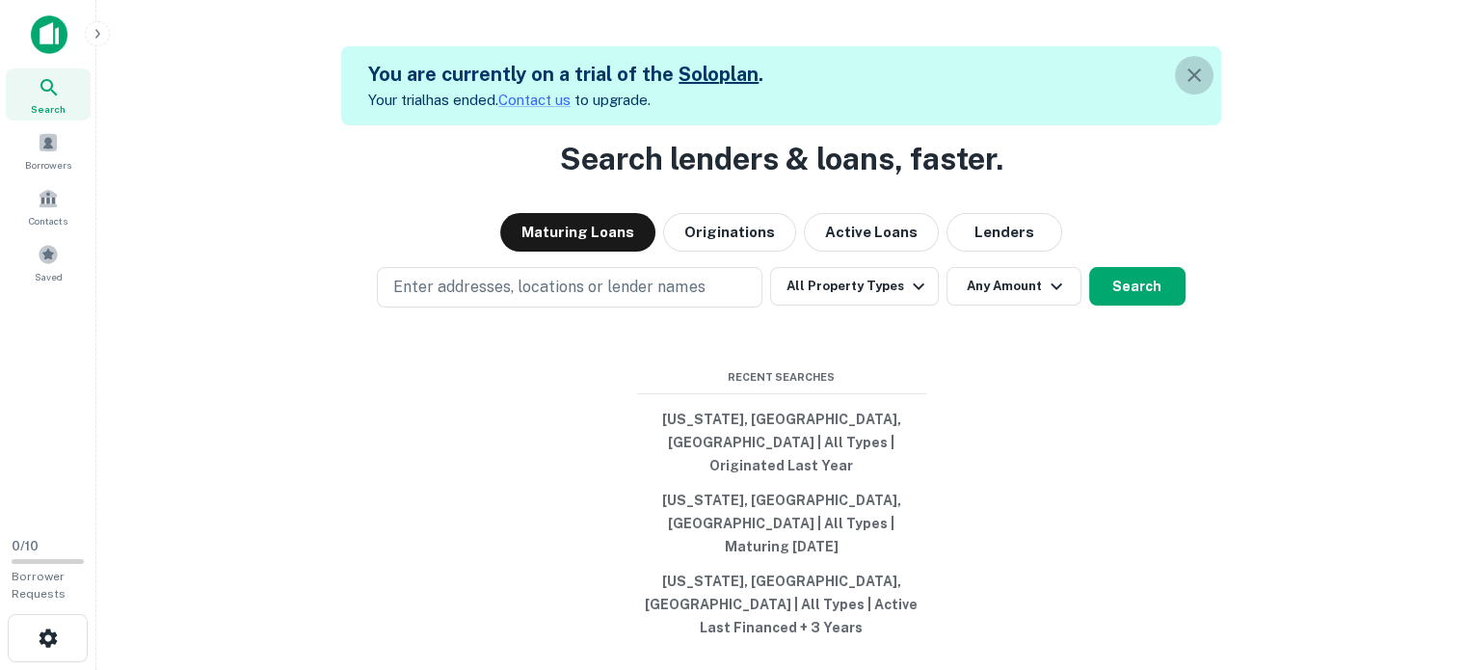
click at [1196, 78] on icon "button" at bounding box center [1194, 75] width 23 height 23
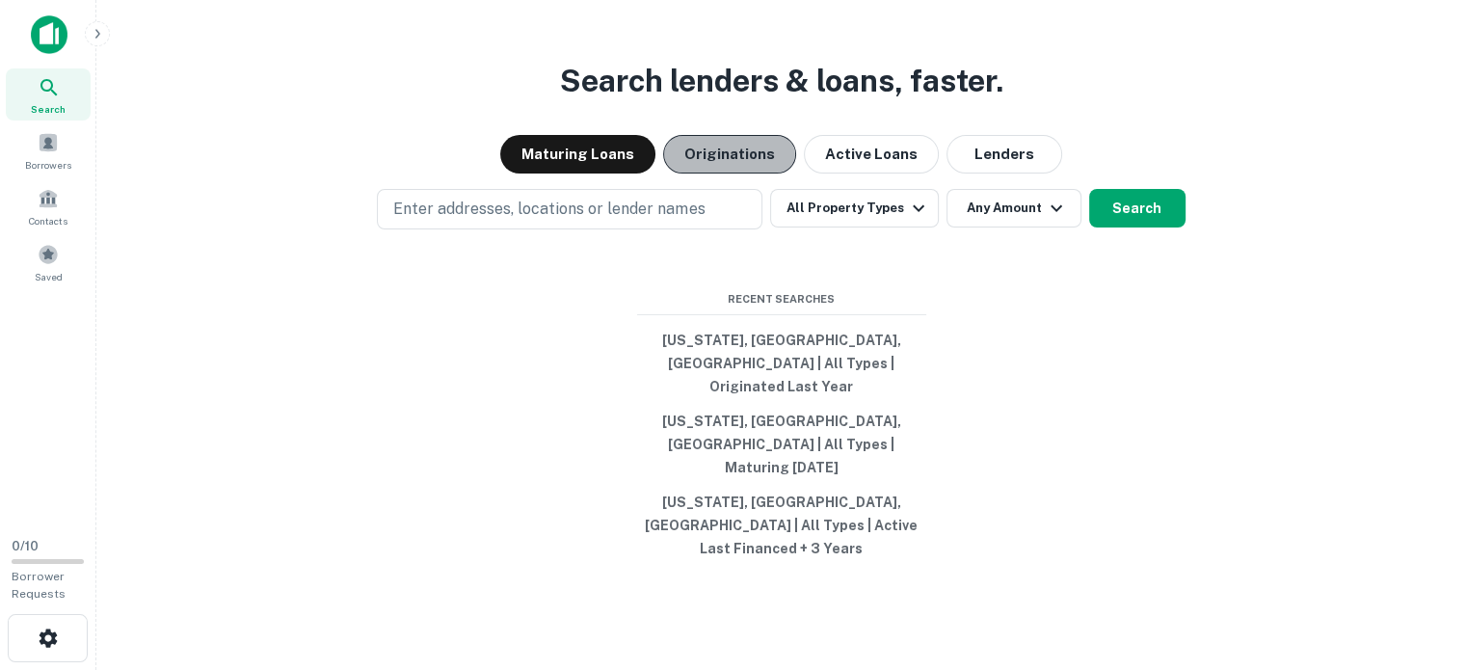
click at [718, 173] on button "Originations" at bounding box center [729, 154] width 133 height 39
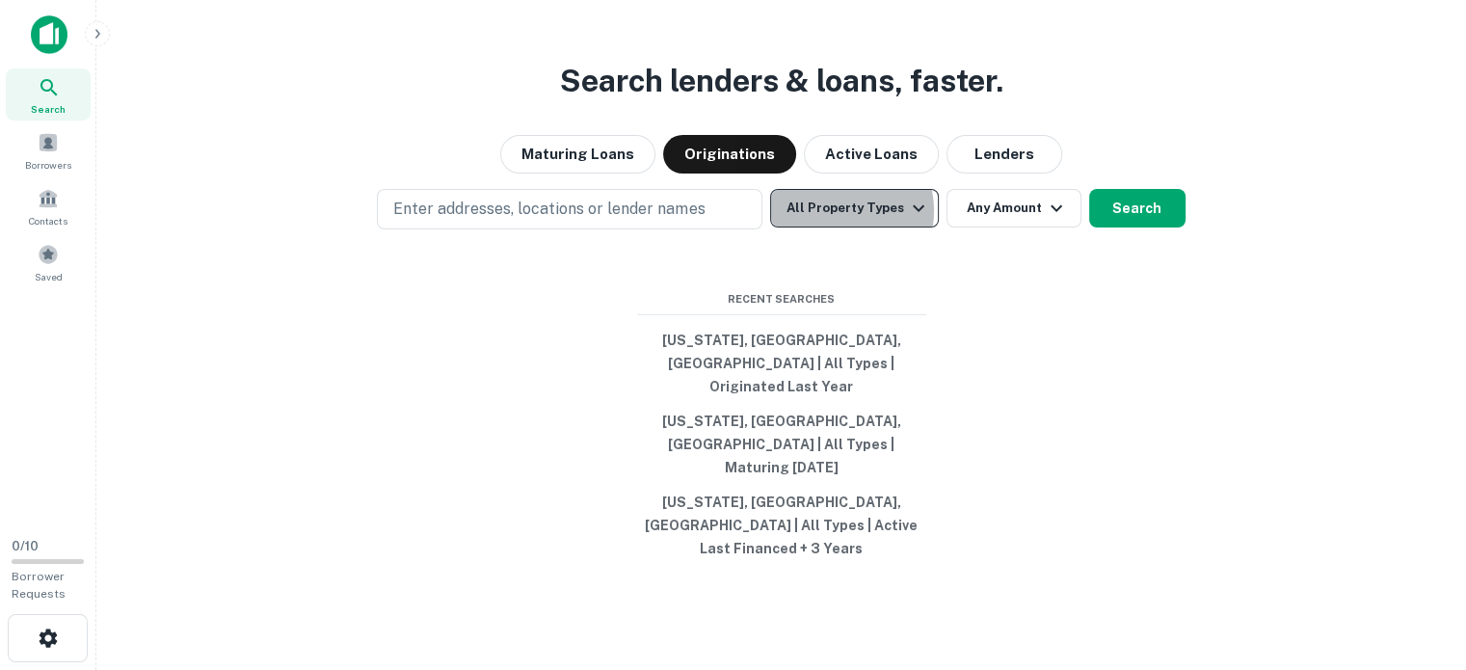
click at [838, 227] on button "All Property Types" at bounding box center [854, 208] width 168 height 39
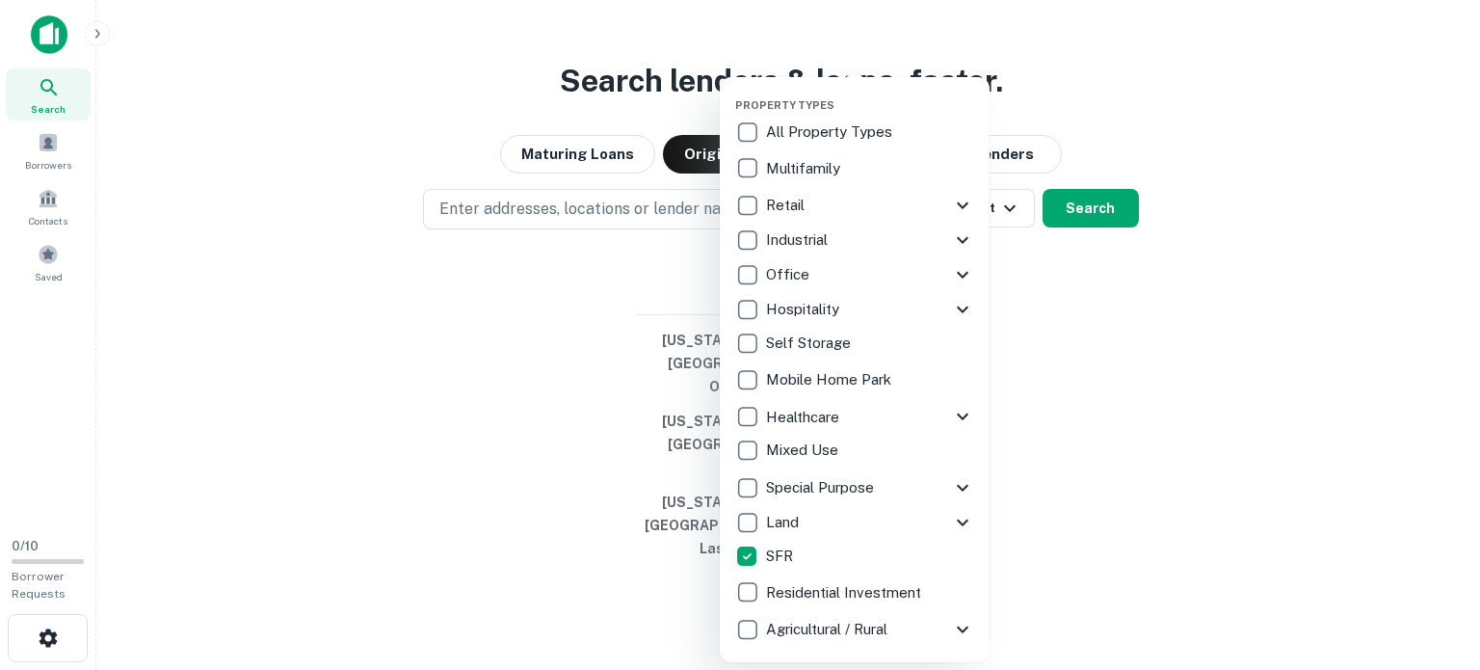
click at [1110, 359] on div at bounding box center [740, 335] width 1480 height 670
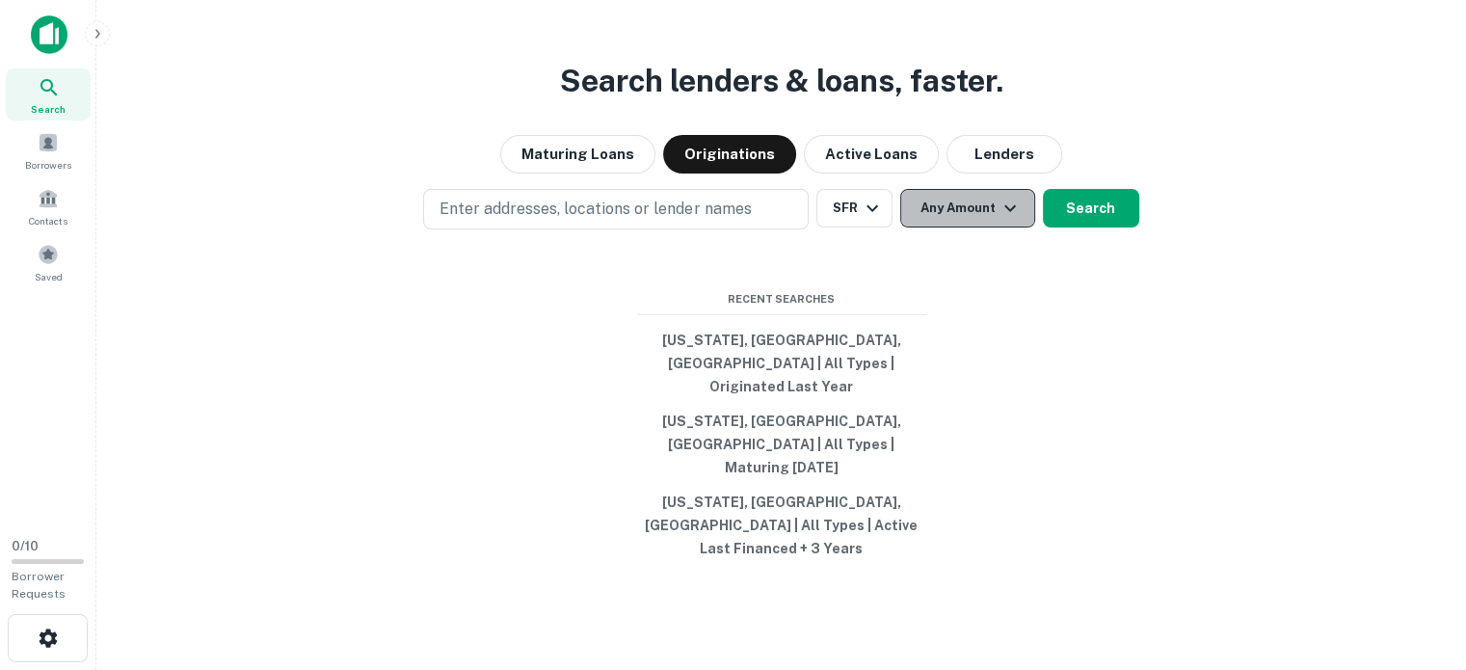
click at [1008, 211] on icon "button" at bounding box center [1010, 207] width 12 height 7
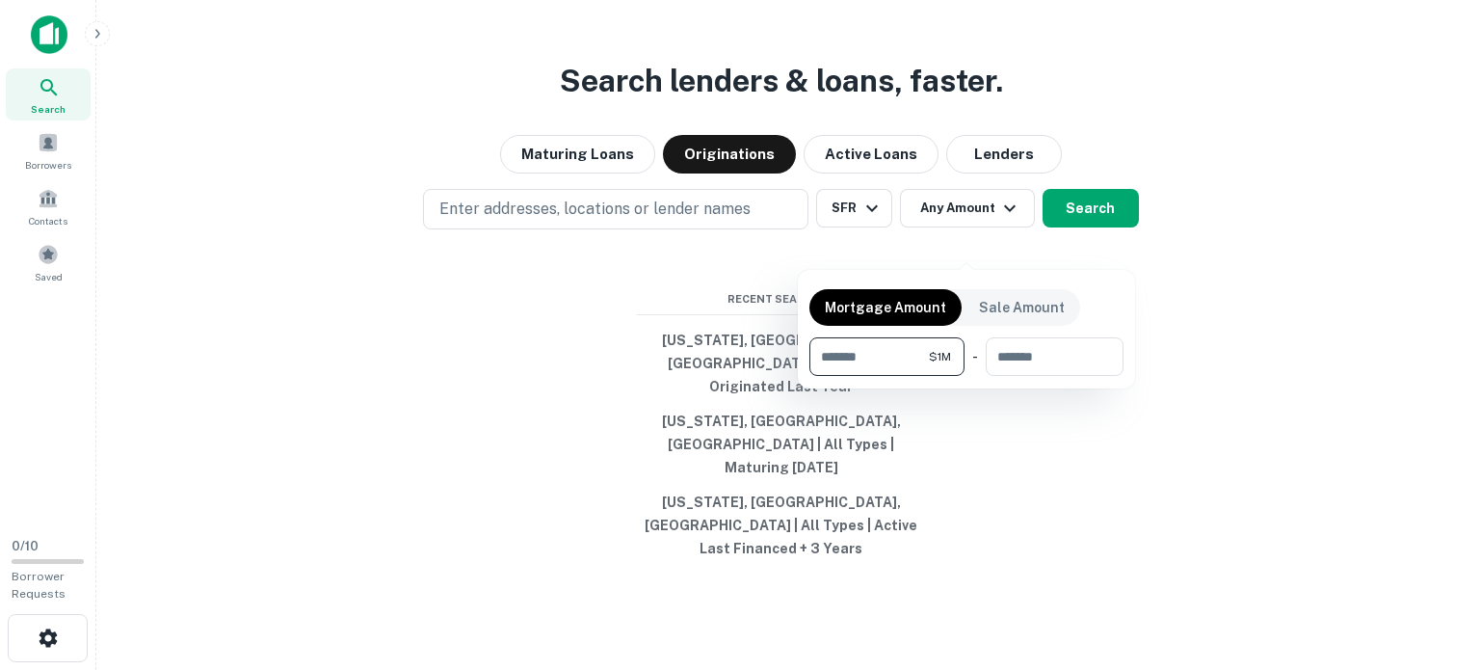
type input "*******"
click at [1098, 185] on div at bounding box center [740, 335] width 1480 height 670
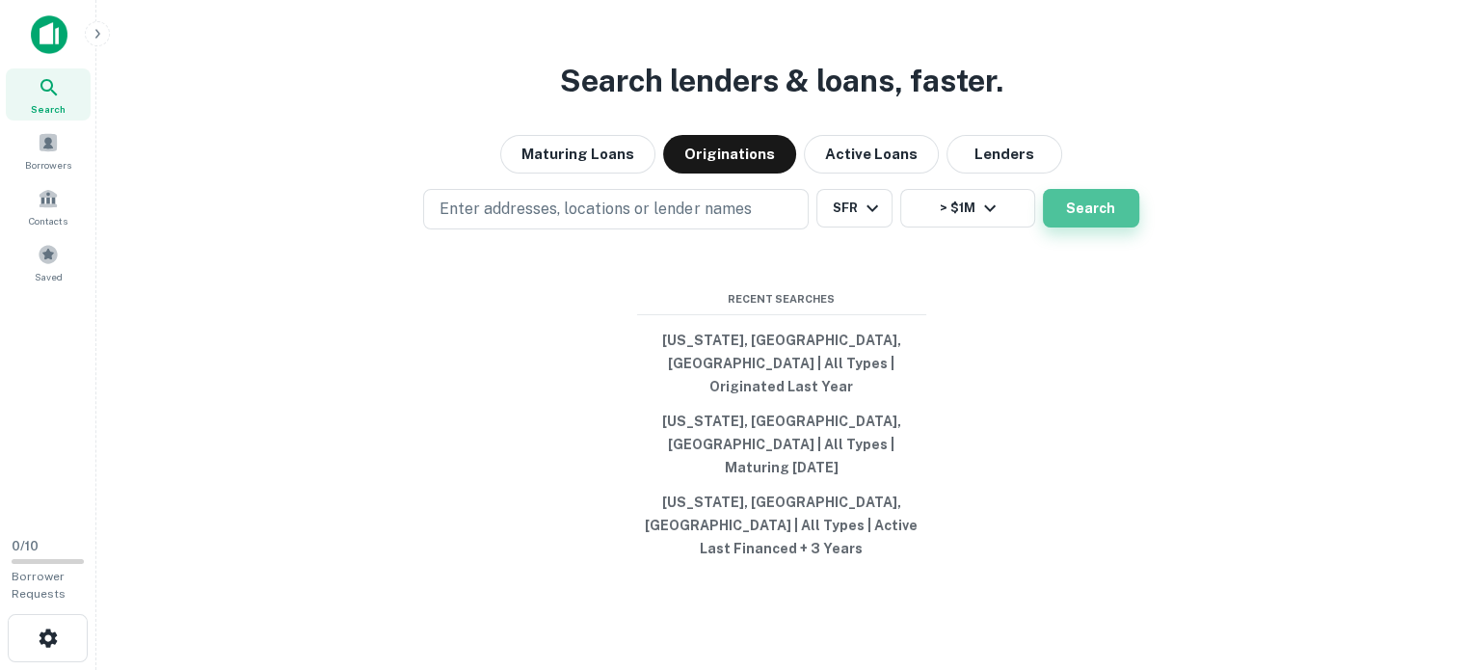
click at [1086, 227] on button "Search" at bounding box center [1091, 208] width 96 height 39
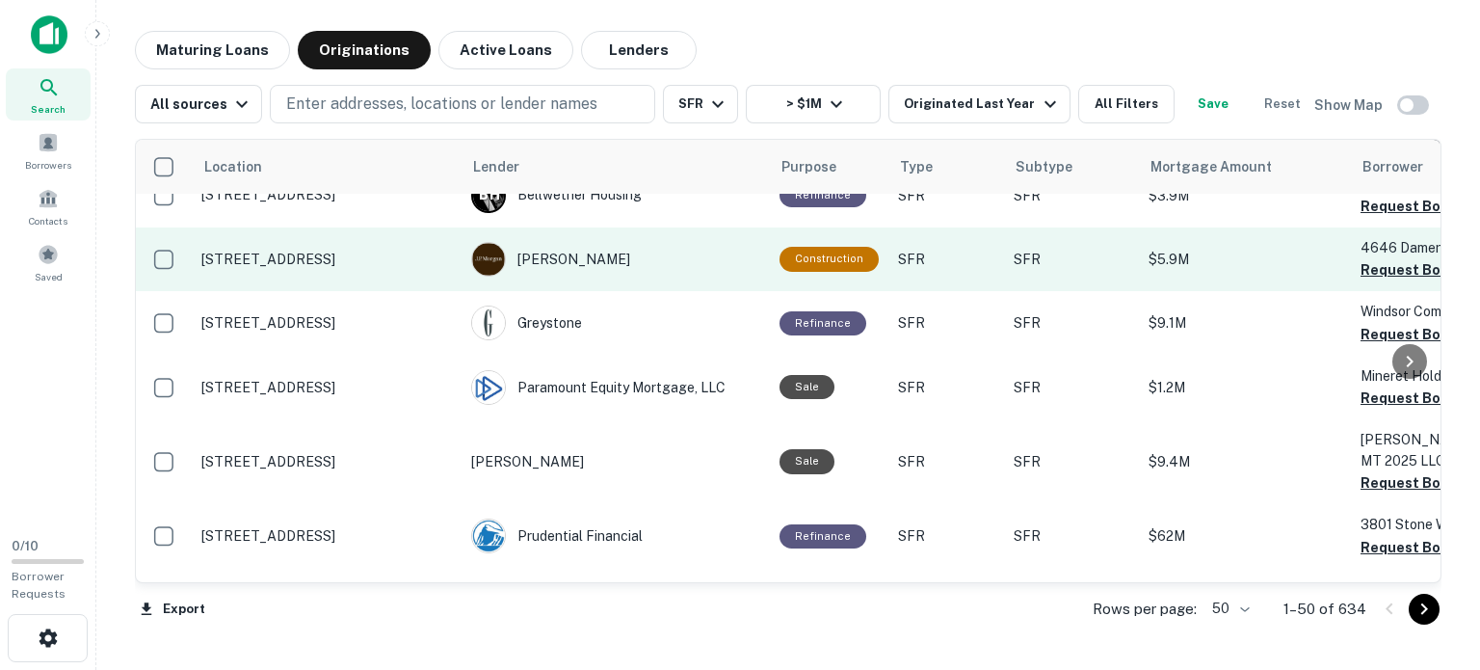
scroll to position [1384, 0]
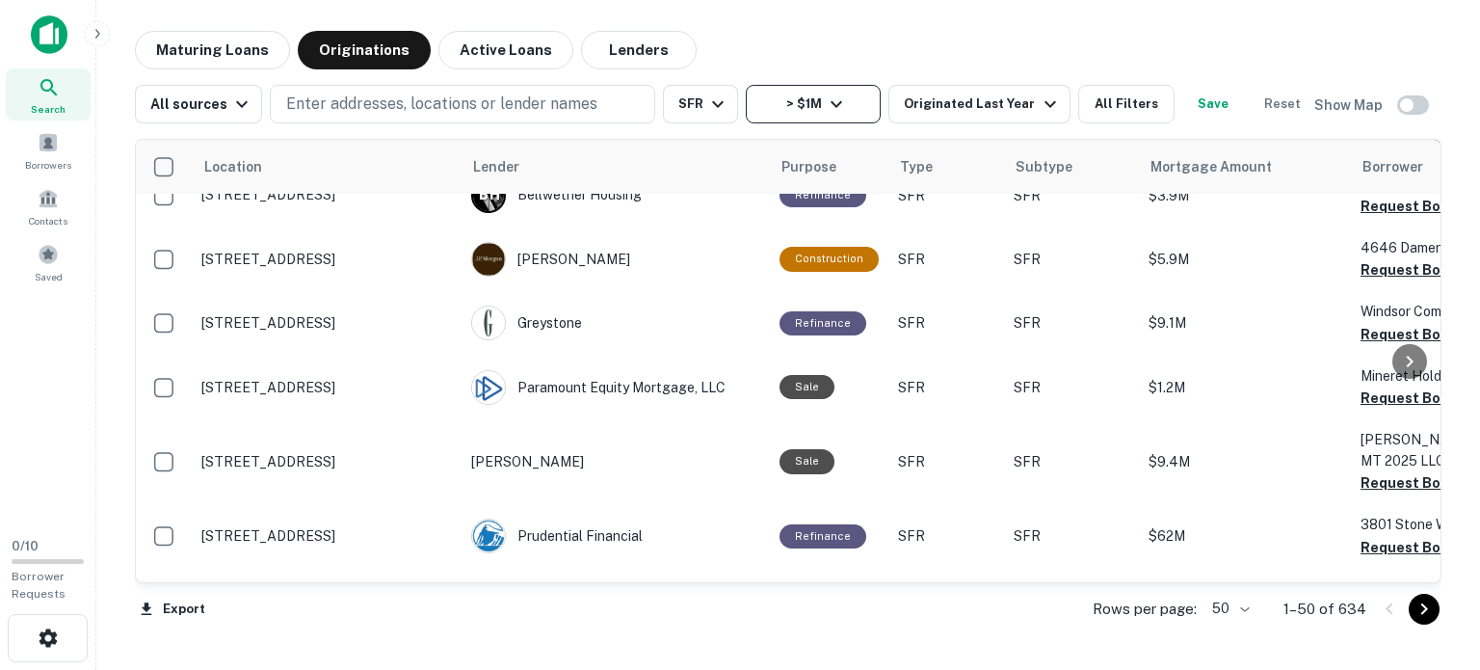
click at [832, 106] on icon "button" at bounding box center [837, 104] width 12 height 7
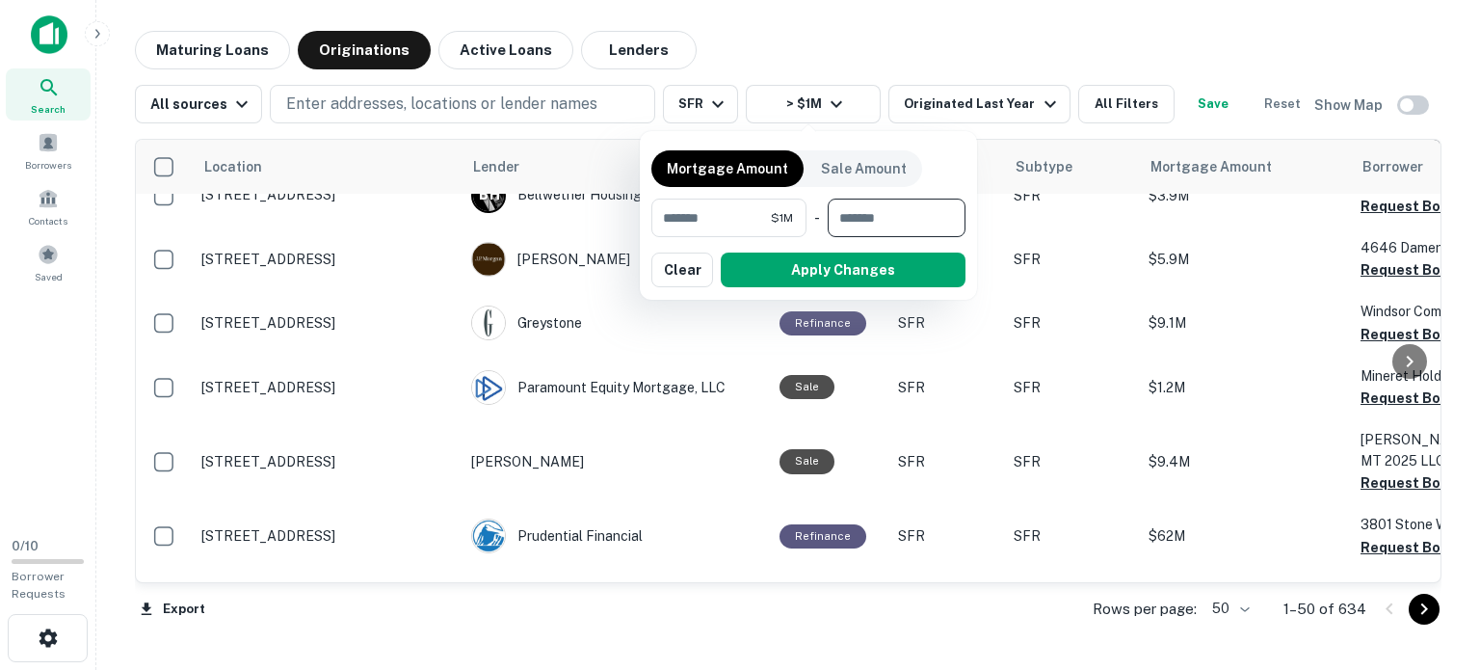
click at [912, 218] on input "number" at bounding box center [890, 218] width 124 height 39
type input "********"
click at [864, 273] on button "Apply Changes" at bounding box center [843, 270] width 245 height 35
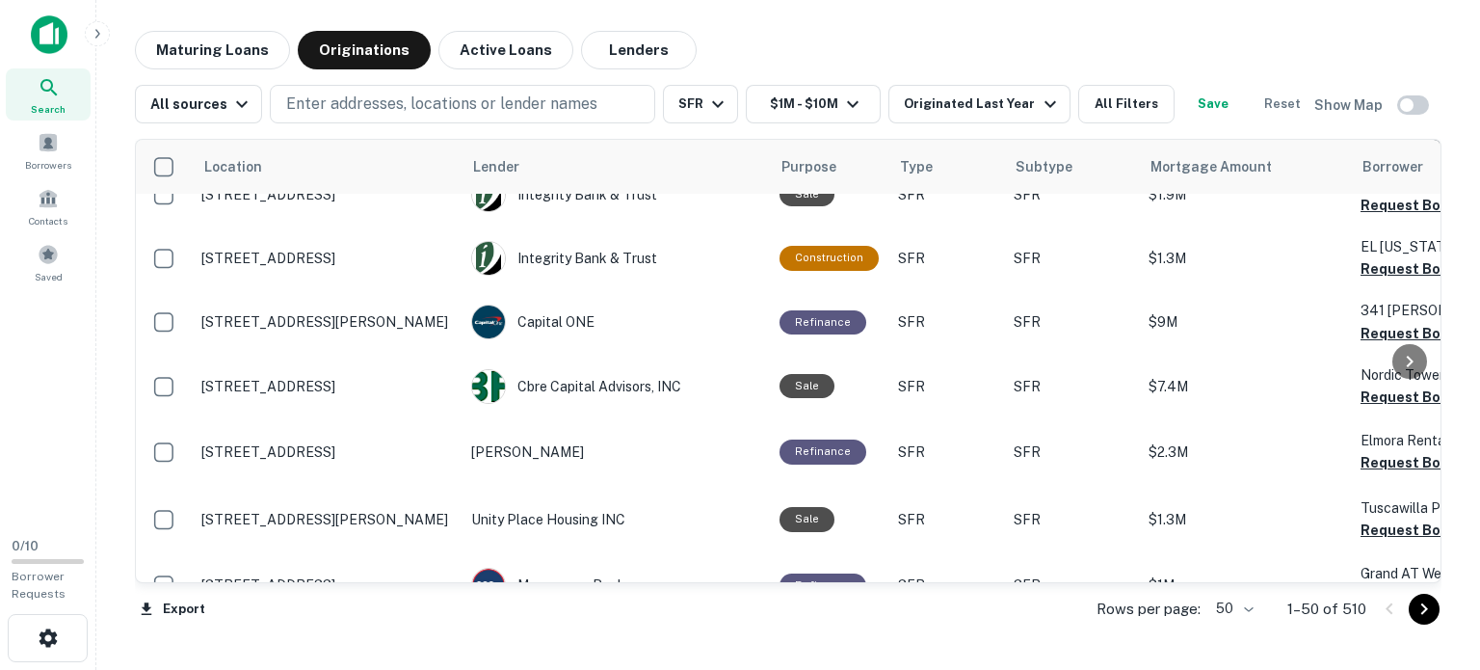
scroll to position [1599, 0]
click at [1248, 612] on body "Search Borrowers Contacts Saved 0 / 10 Borrower Requests Maturing Loans Origina…" at bounding box center [740, 335] width 1480 height 670
click at [1237, 640] on li "100" at bounding box center [1236, 629] width 56 height 35
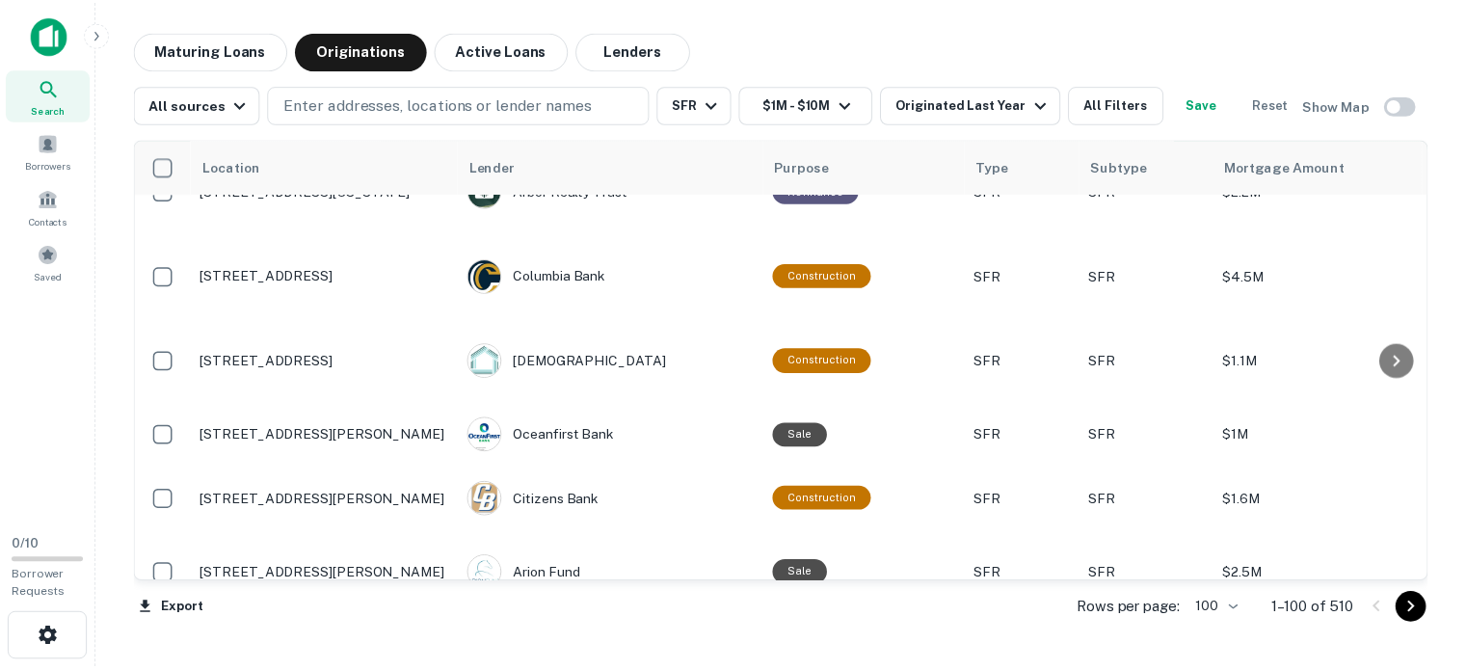
scroll to position [3028, 0]
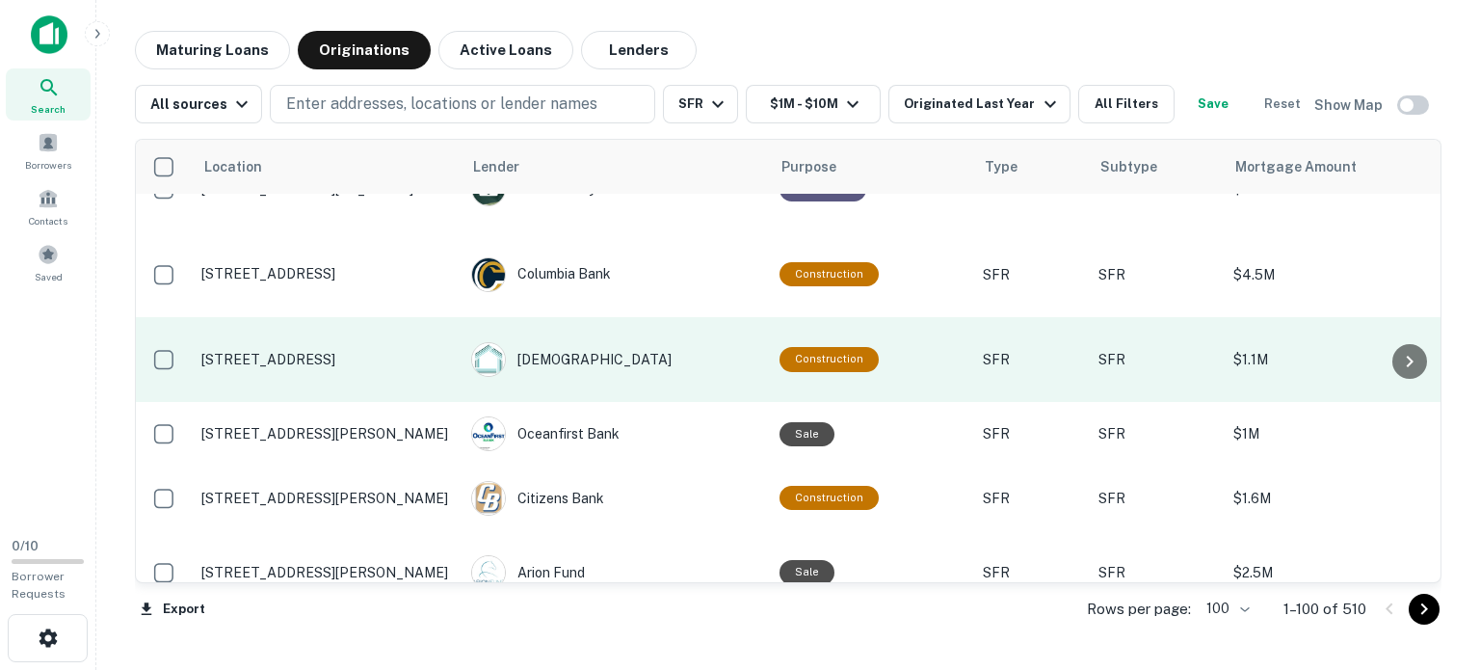
click at [324, 351] on p "121 Madison Ave Lakewood, NJ 08701" at bounding box center [326, 359] width 251 height 17
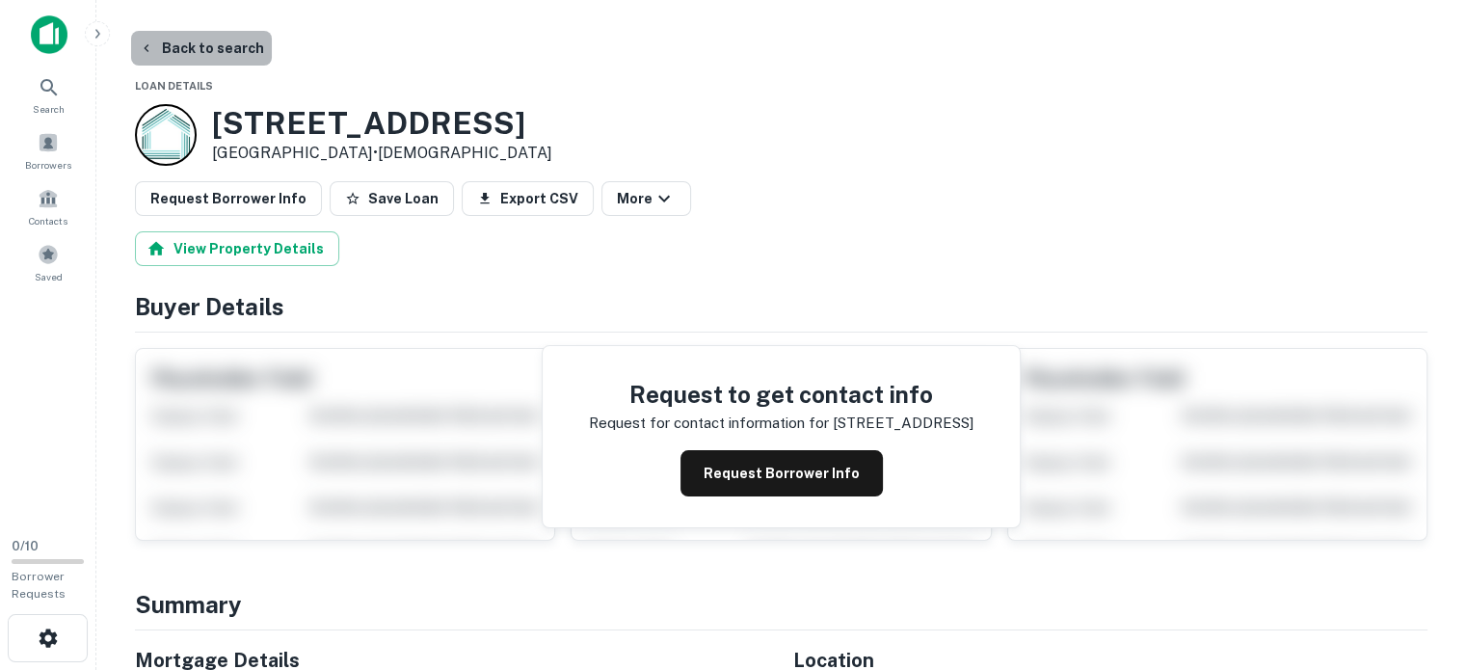
click at [215, 39] on button "Back to search" at bounding box center [201, 48] width 141 height 35
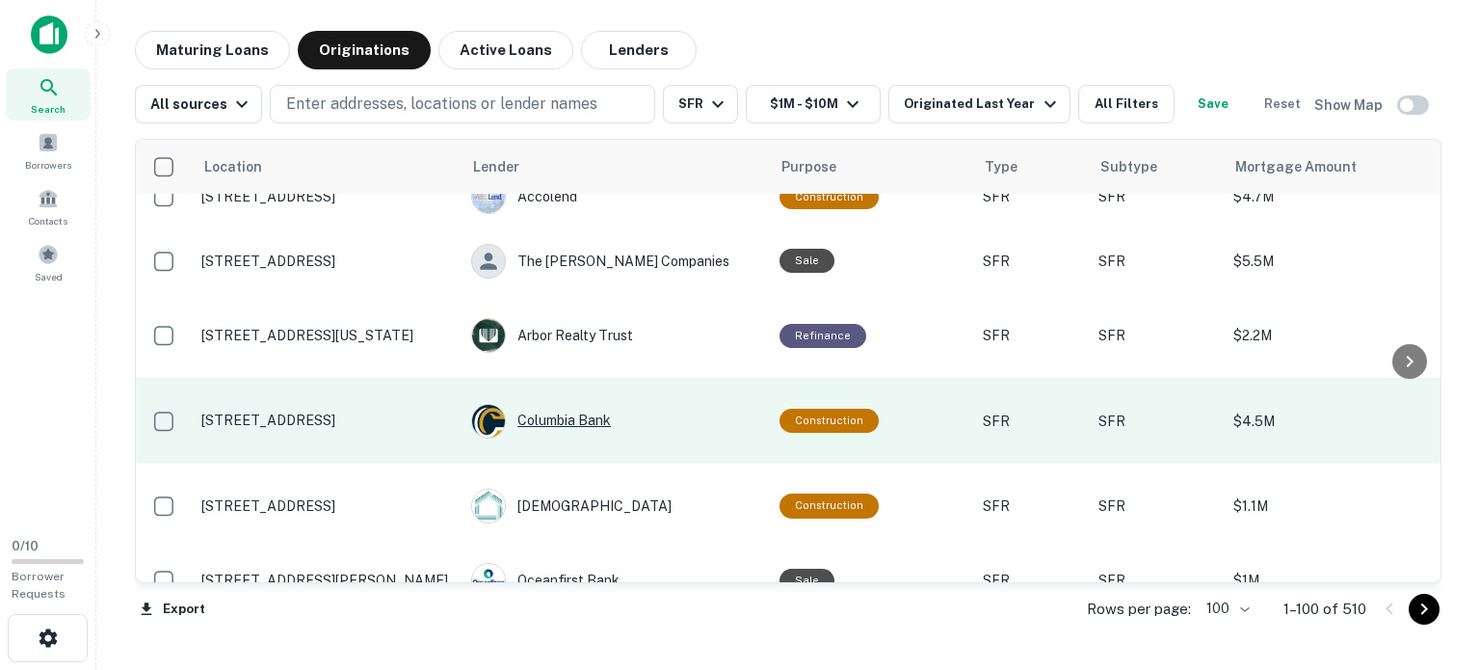
scroll to position [2985, 0]
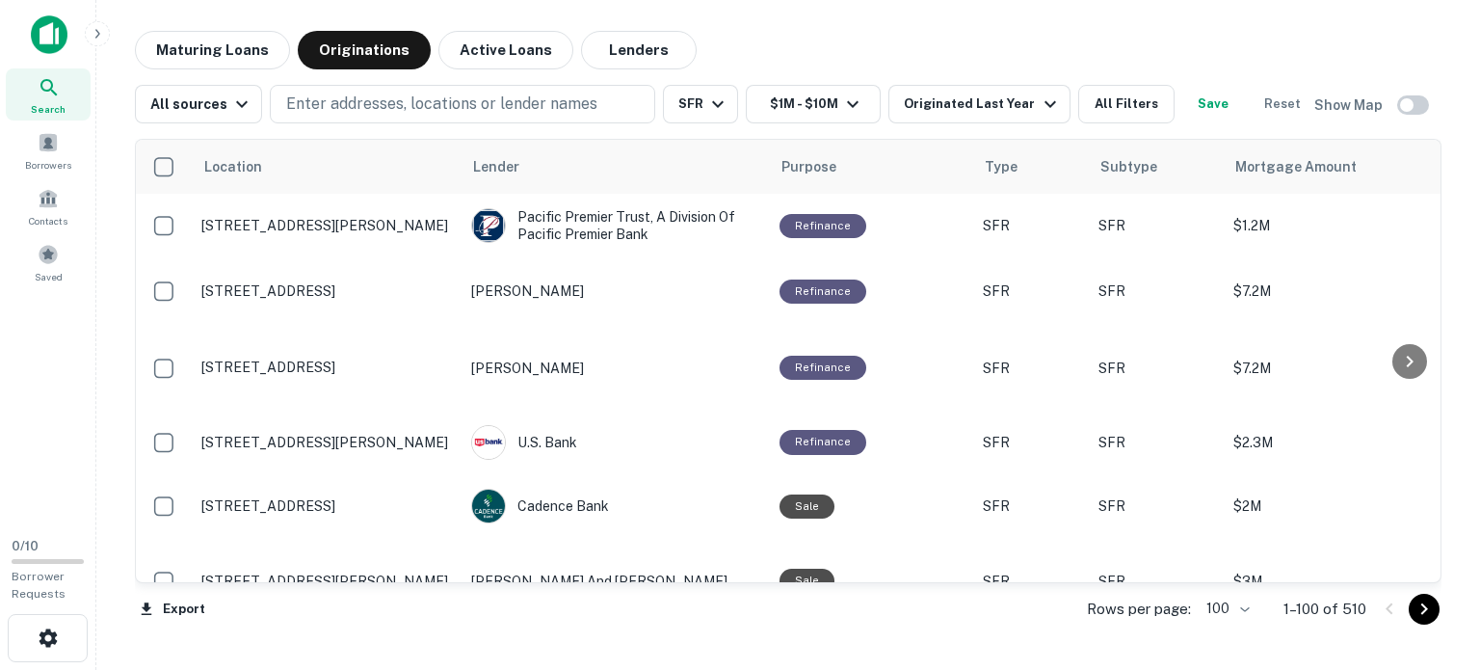
scroll to position [3028, 0]
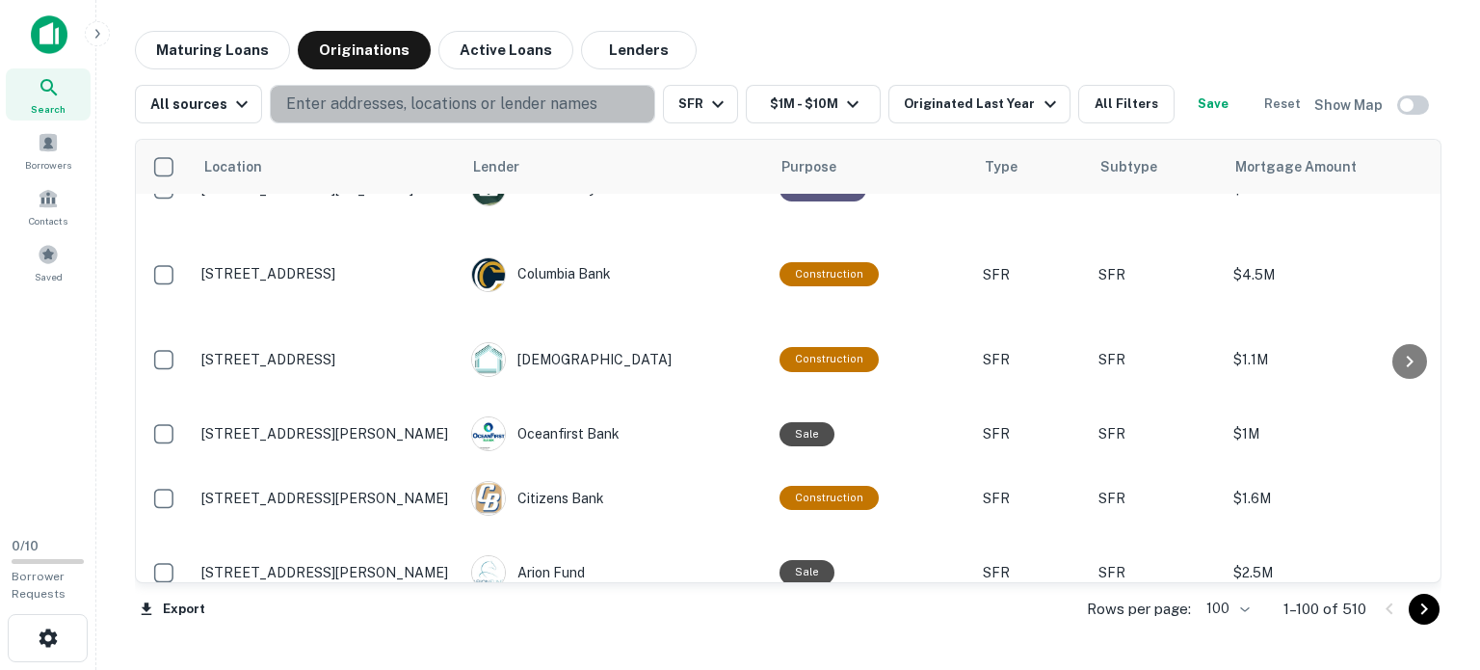
click at [372, 103] on p "Enter addresses, locations or lender names" at bounding box center [441, 104] width 311 height 23
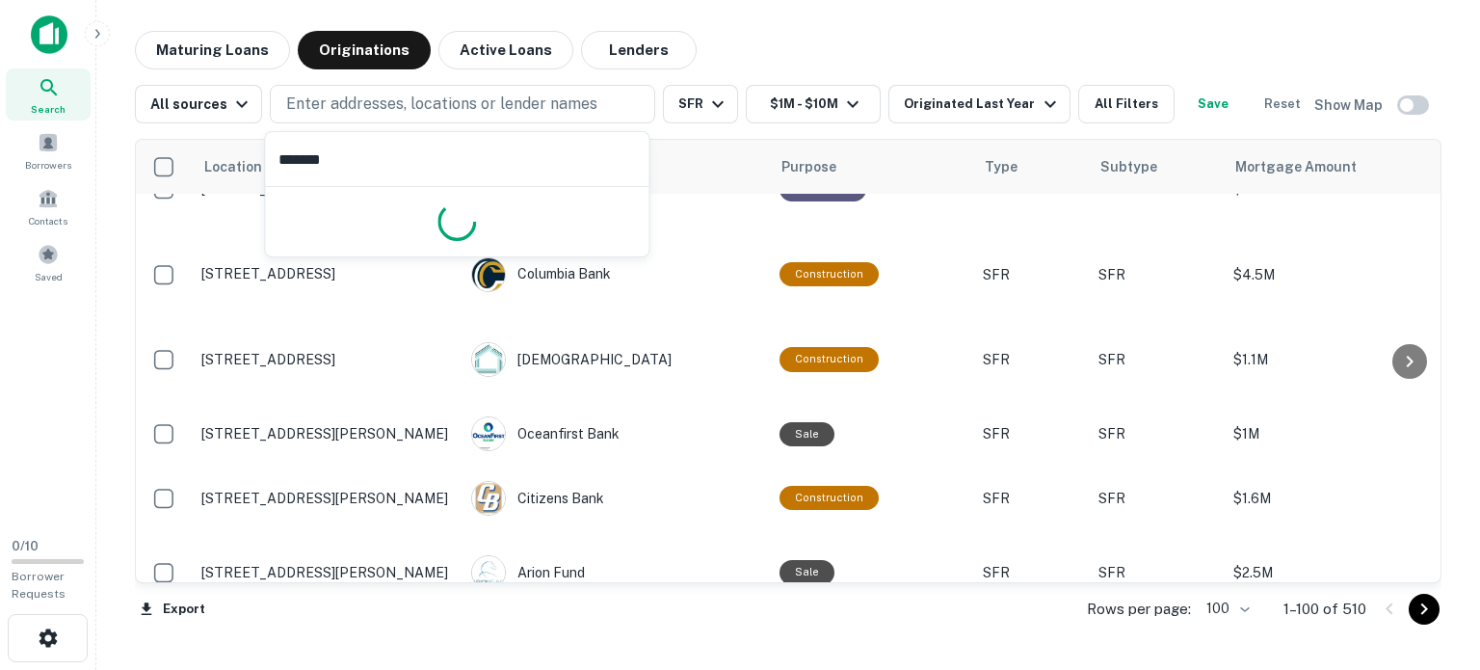
type input "********"
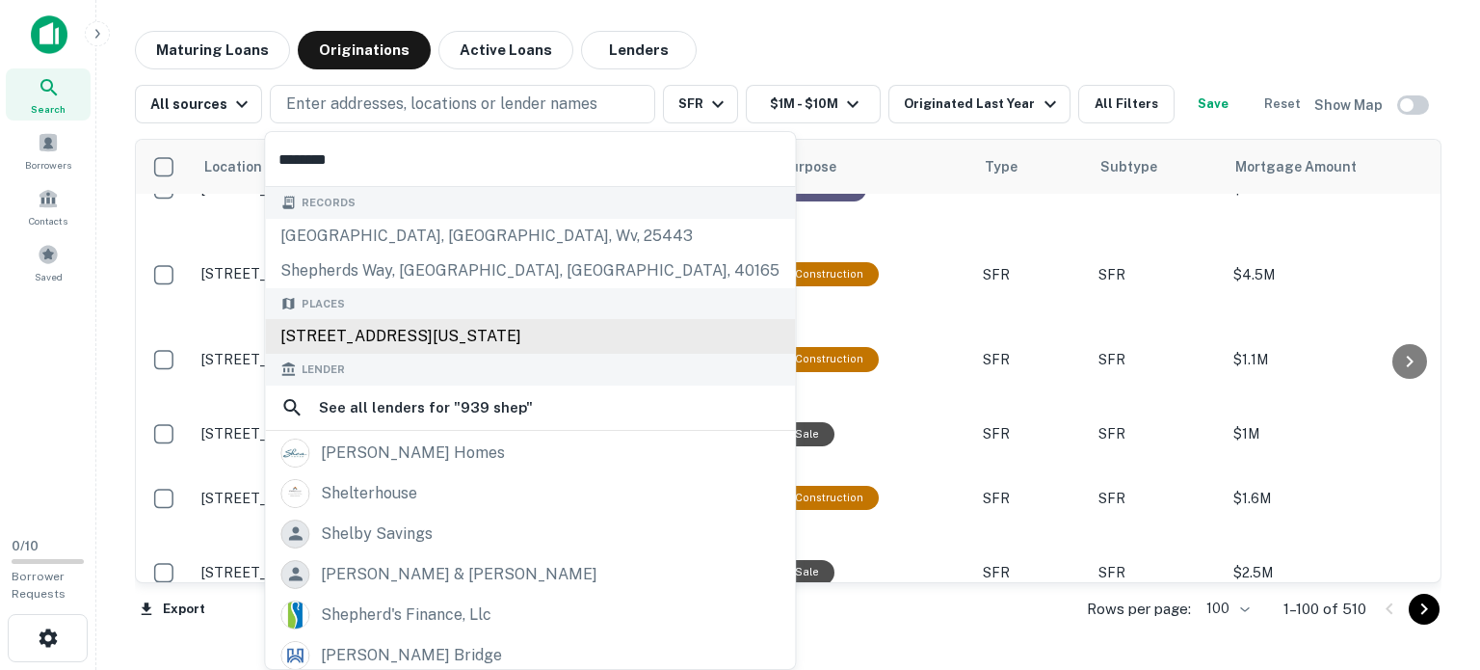
click at [412, 342] on div "939 Shepherd Street Northwest, Washington, DC, USA" at bounding box center [530, 336] width 530 height 35
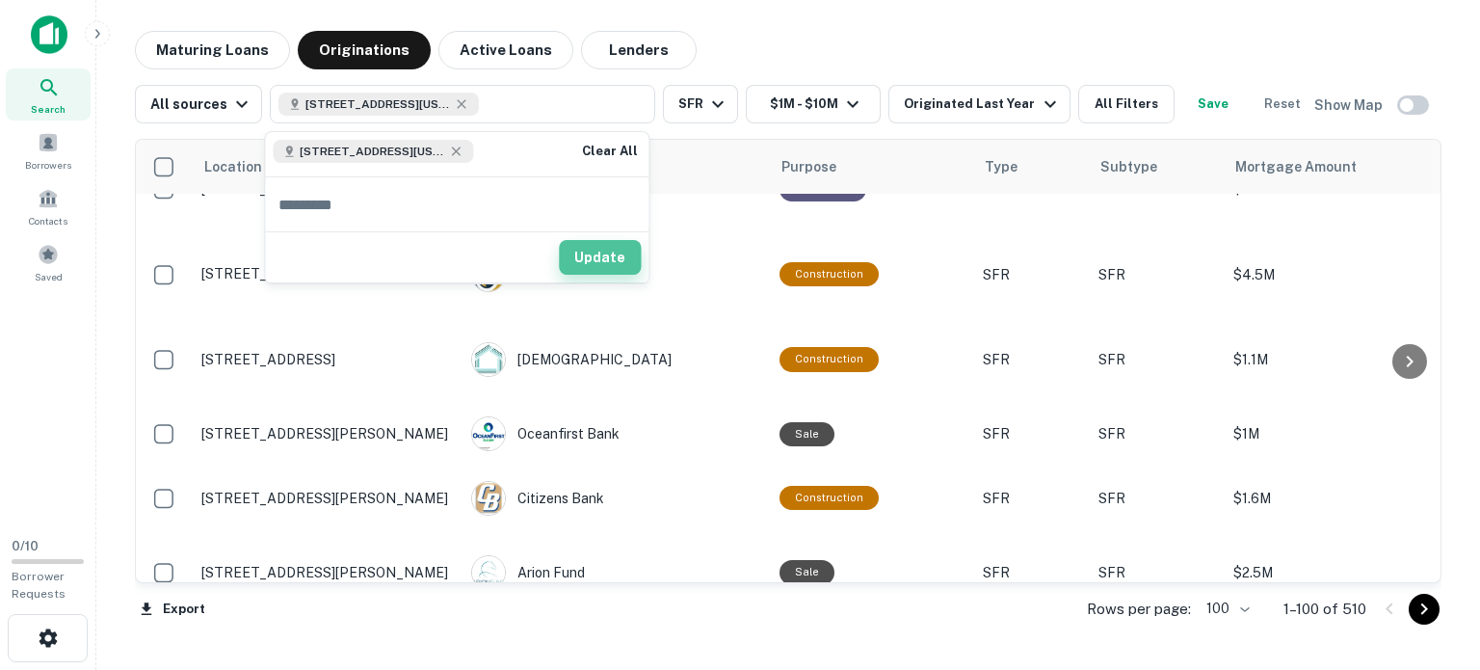
click at [605, 260] on button "Update" at bounding box center [600, 257] width 82 height 35
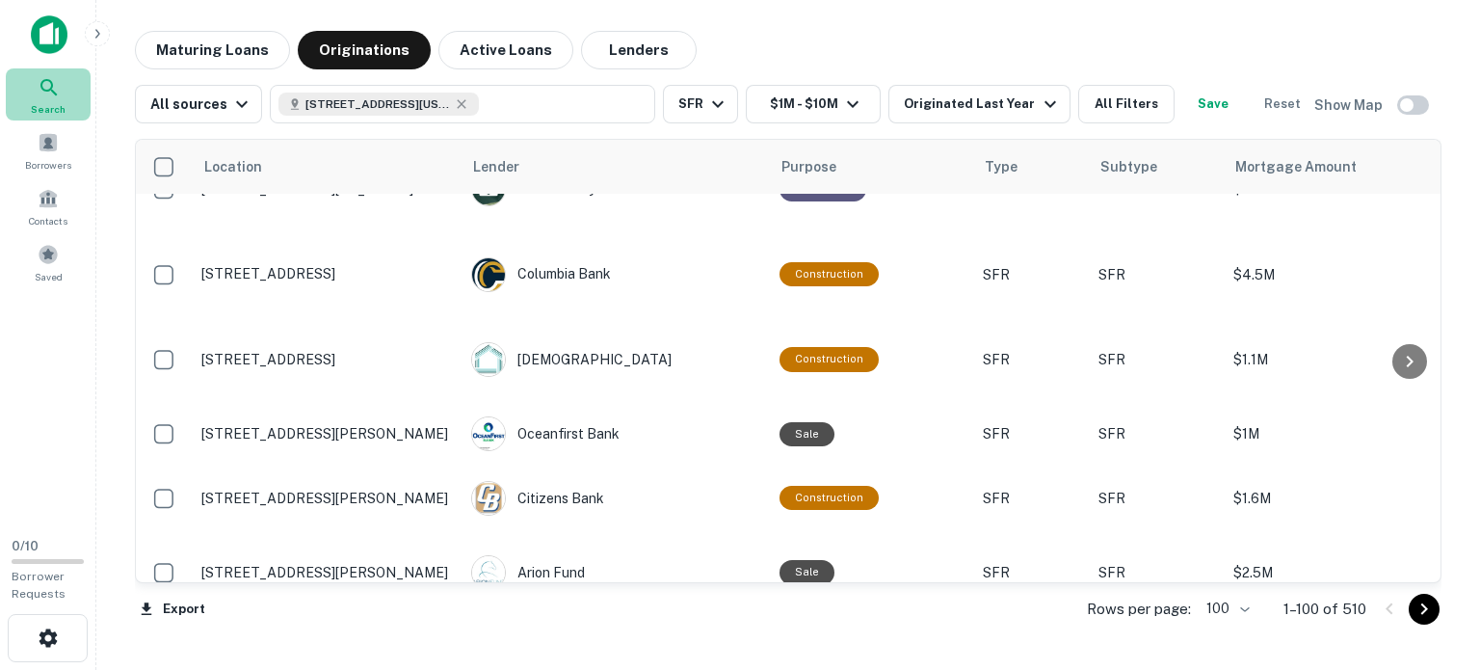
click at [49, 101] on span "Search" at bounding box center [48, 108] width 35 height 15
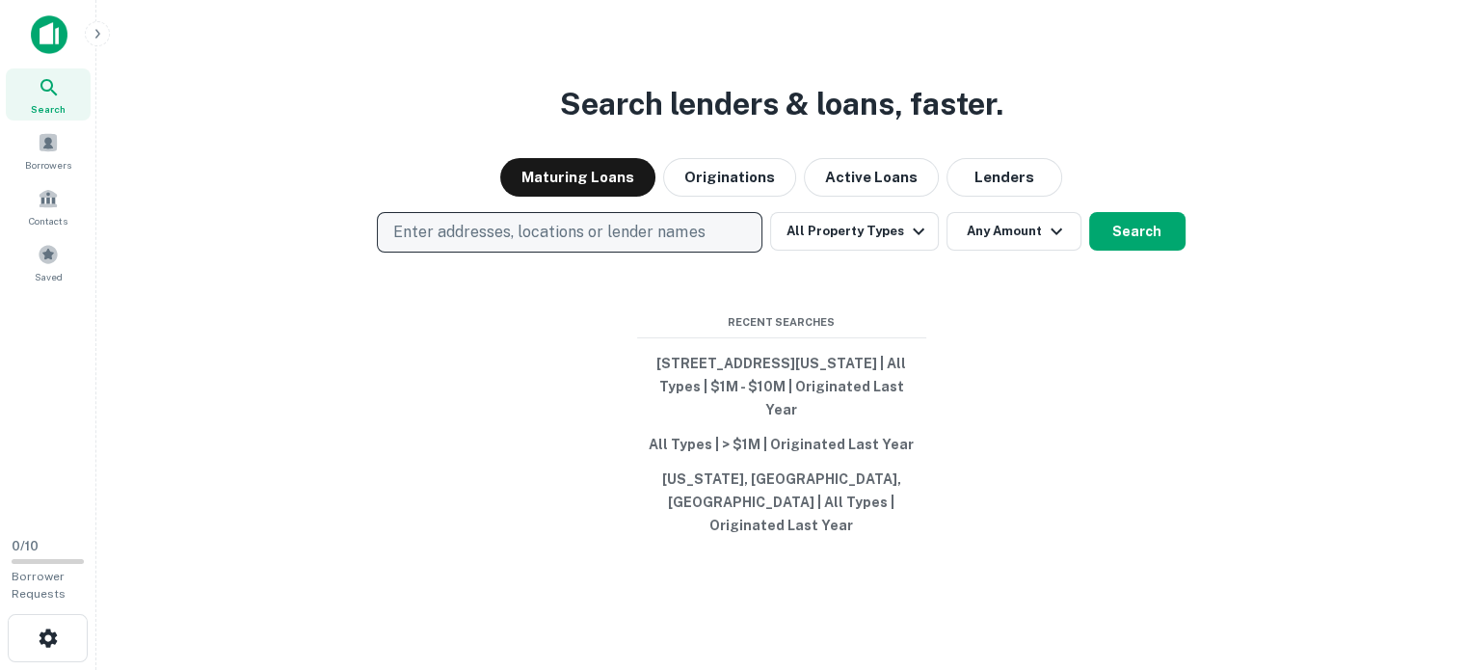
click at [667, 239] on p "Enter addresses, locations or lender names" at bounding box center [548, 232] width 311 height 23
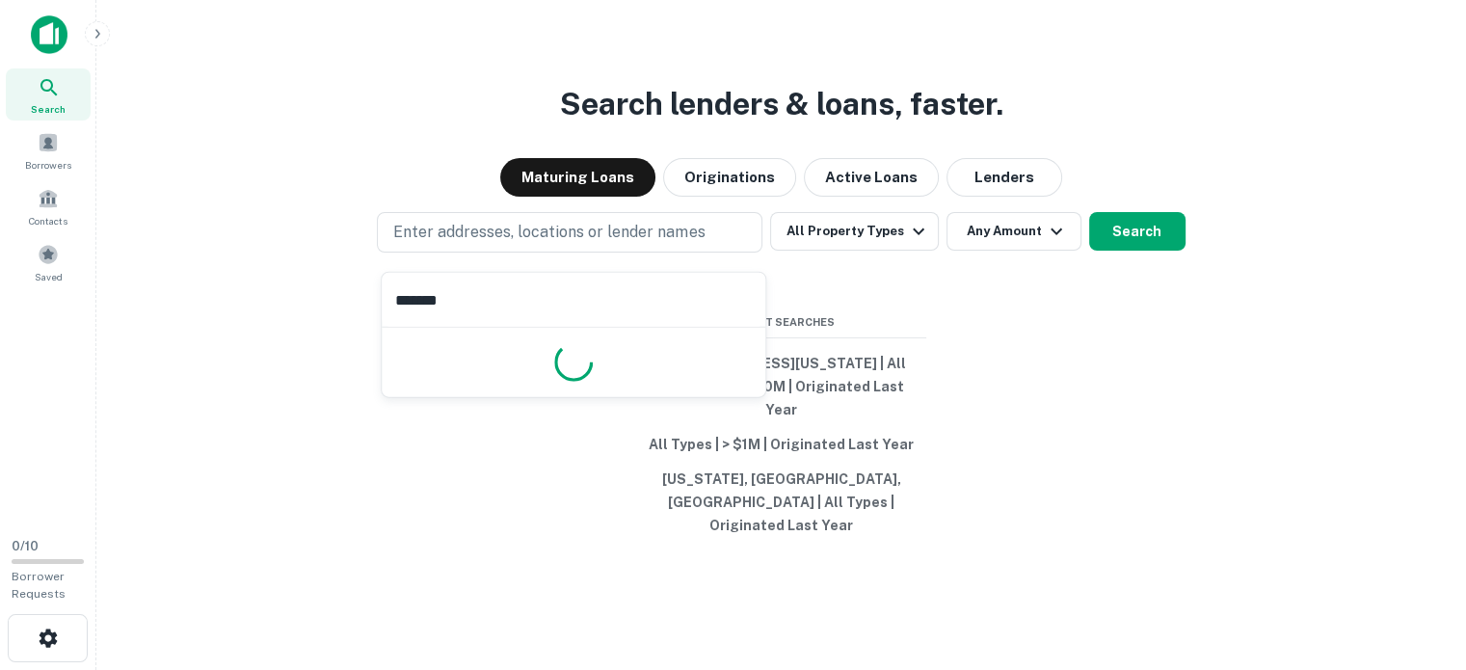
type input "********"
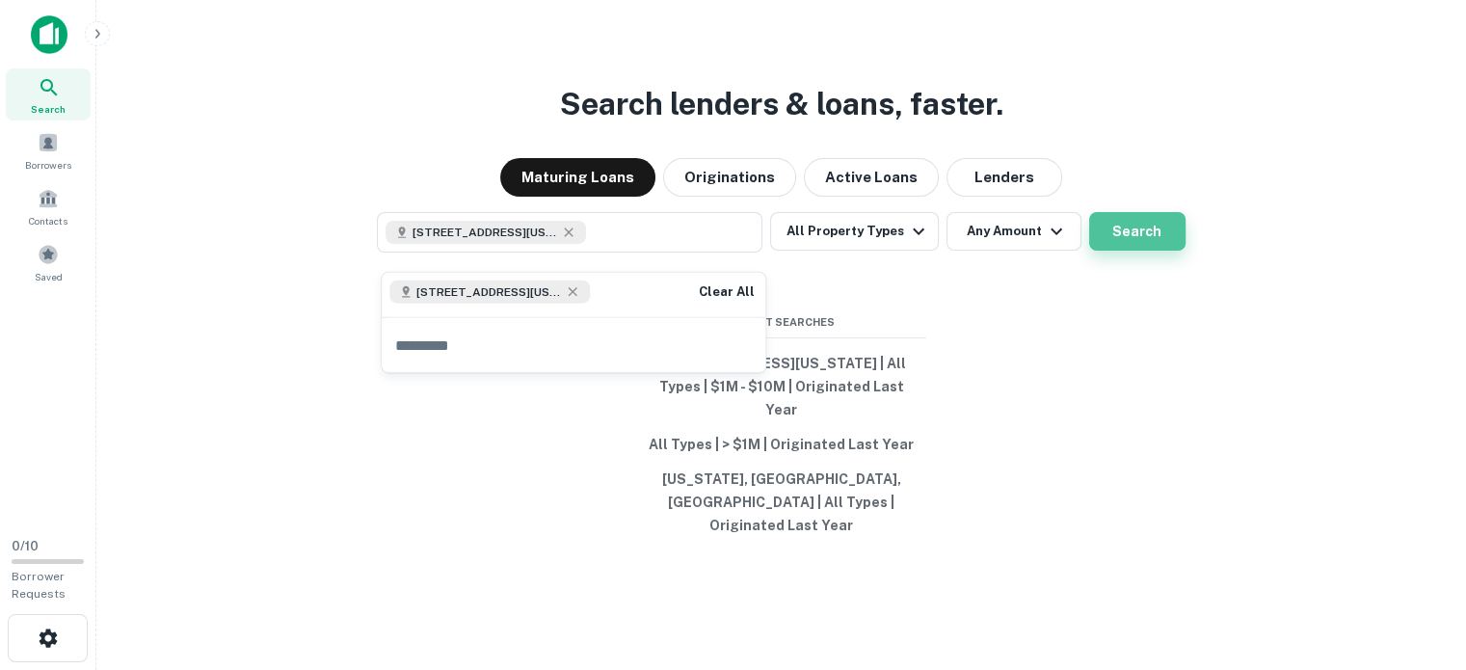
click at [1140, 240] on button "Search" at bounding box center [1137, 231] width 96 height 39
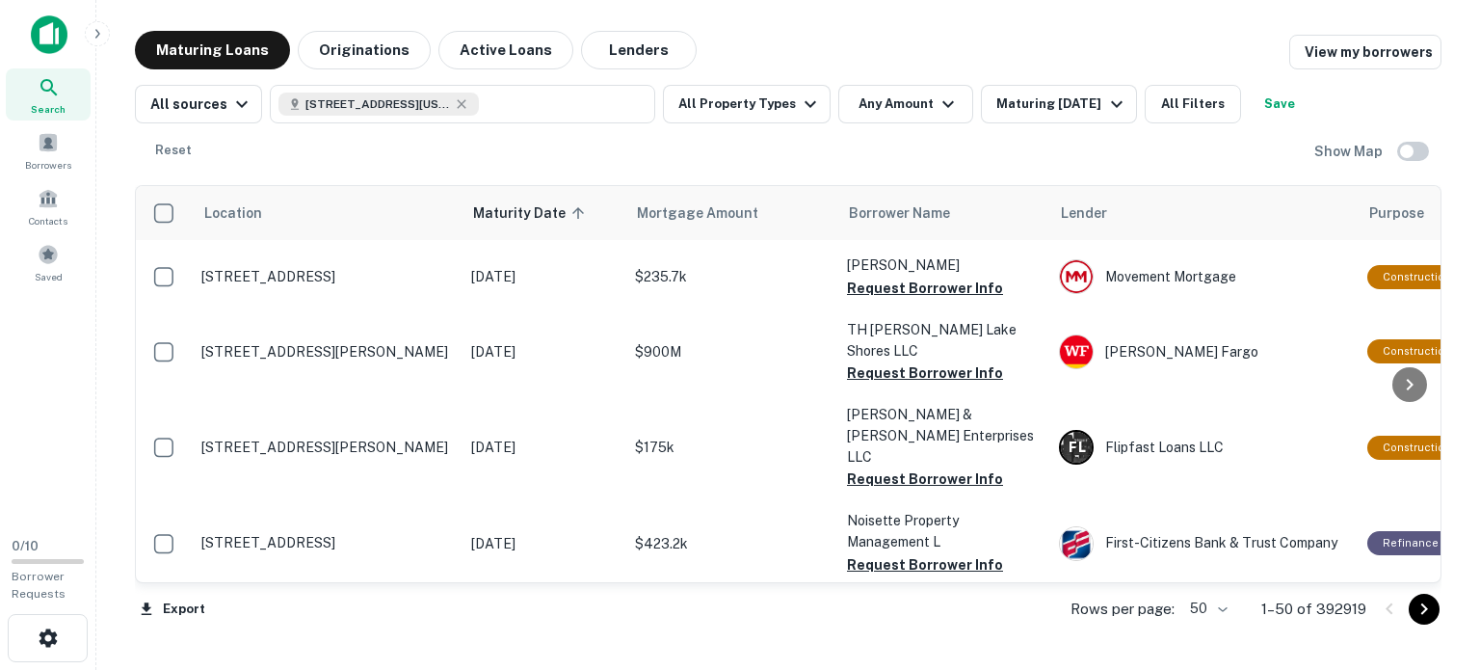
scroll to position [1144, 0]
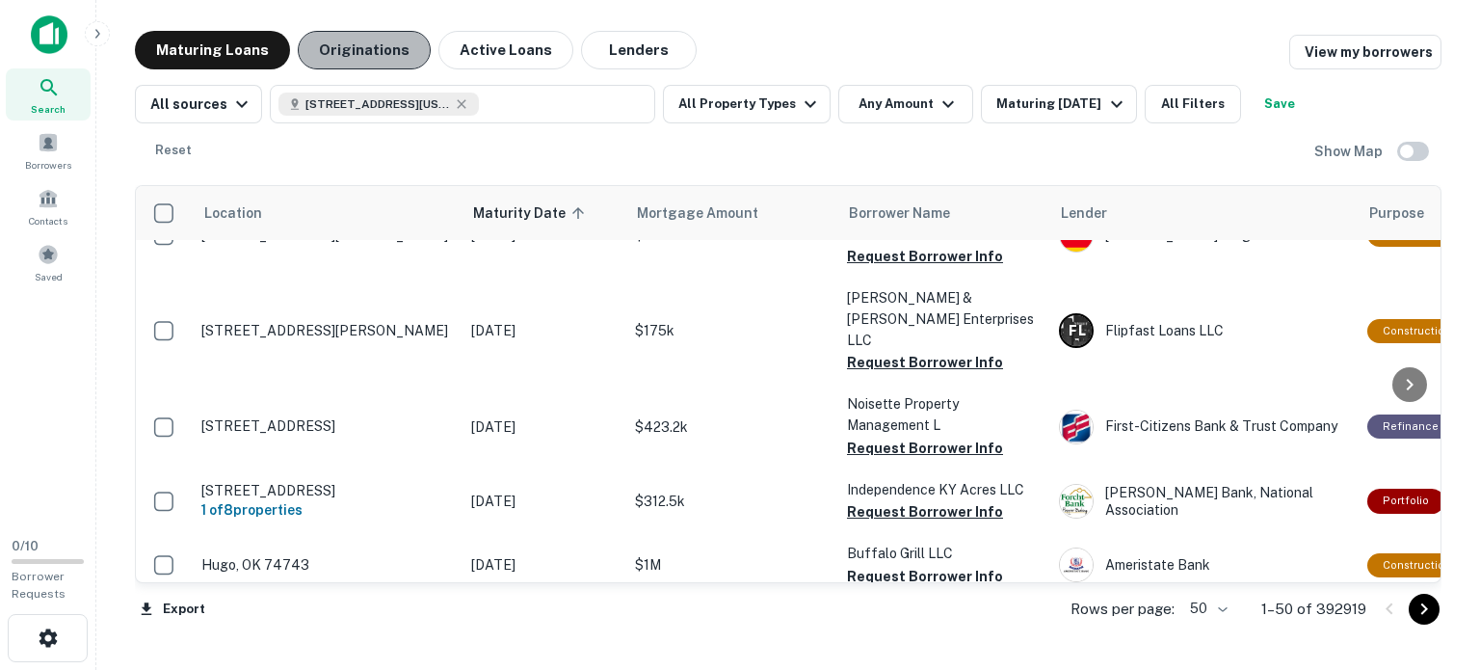
click at [359, 52] on button "Originations" at bounding box center [364, 50] width 133 height 39
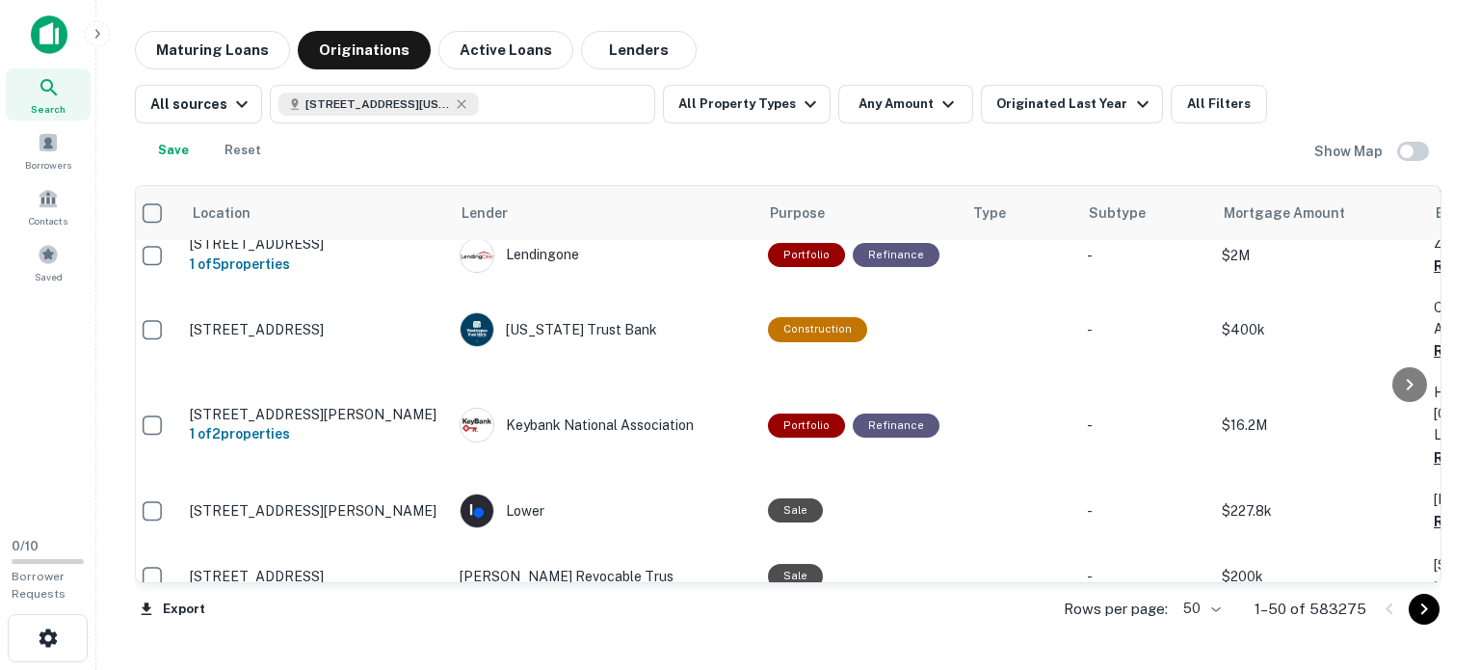
scroll to position [0, 12]
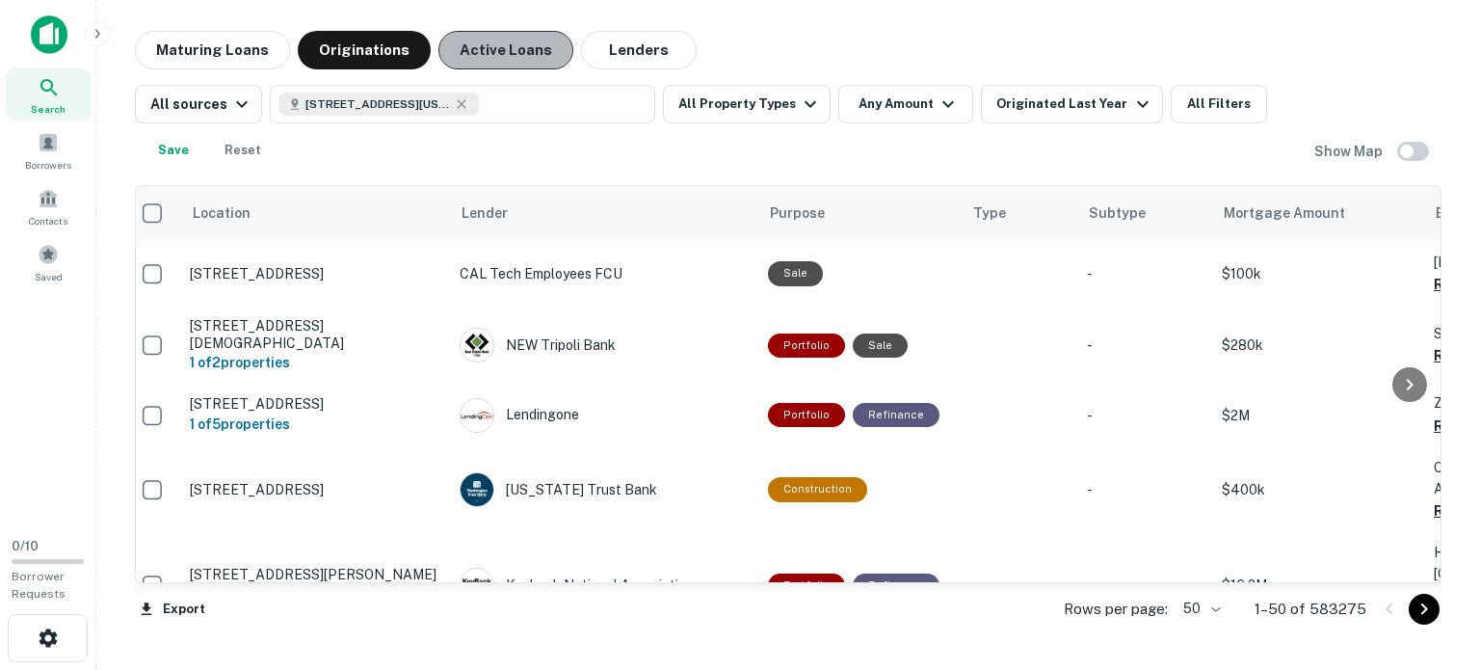
click at [499, 44] on button "Active Loans" at bounding box center [506, 50] width 135 height 39
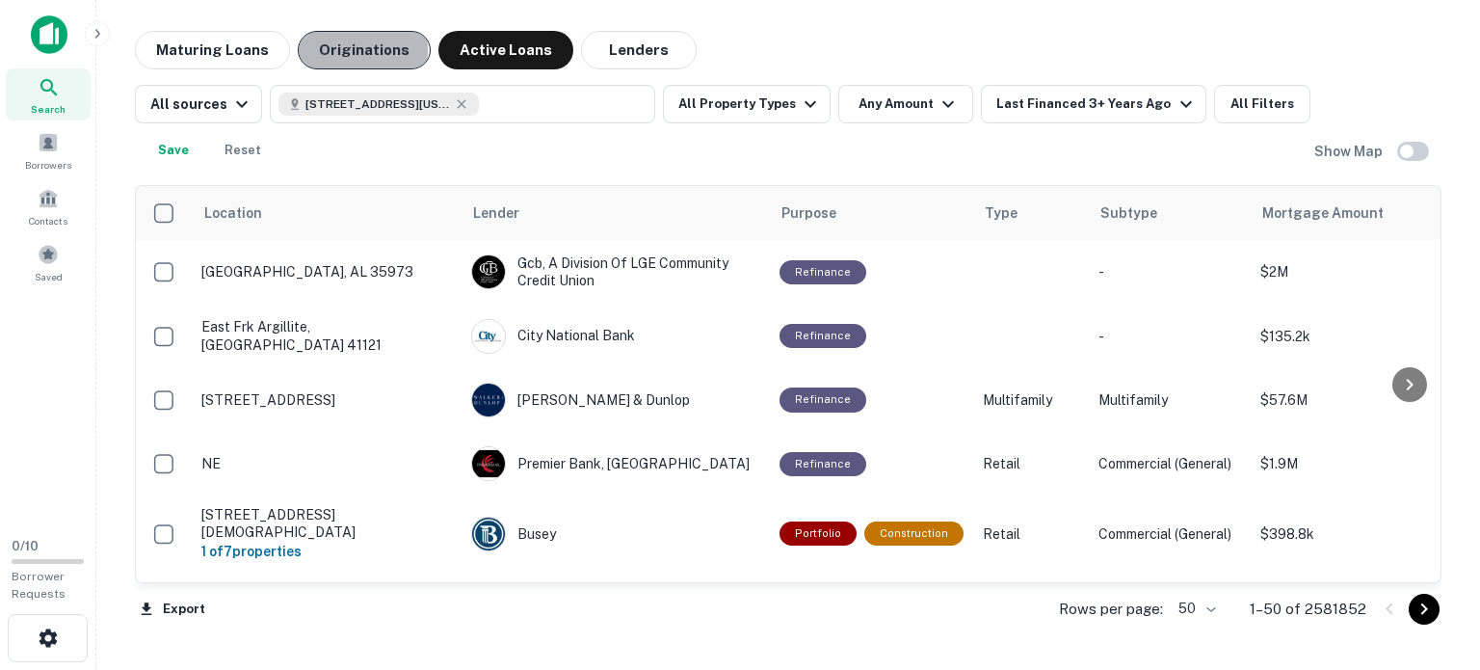
click at [342, 51] on button "Originations" at bounding box center [364, 50] width 133 height 39
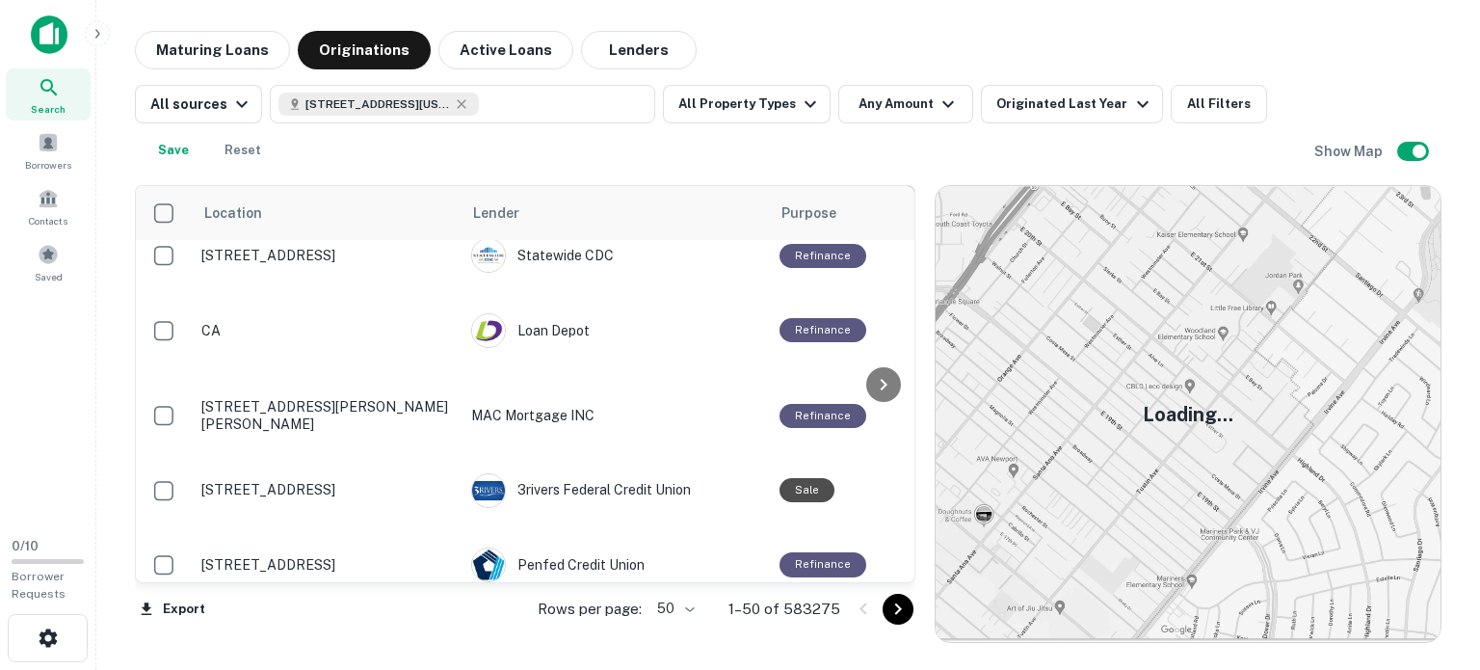
scroll to position [3044, 0]
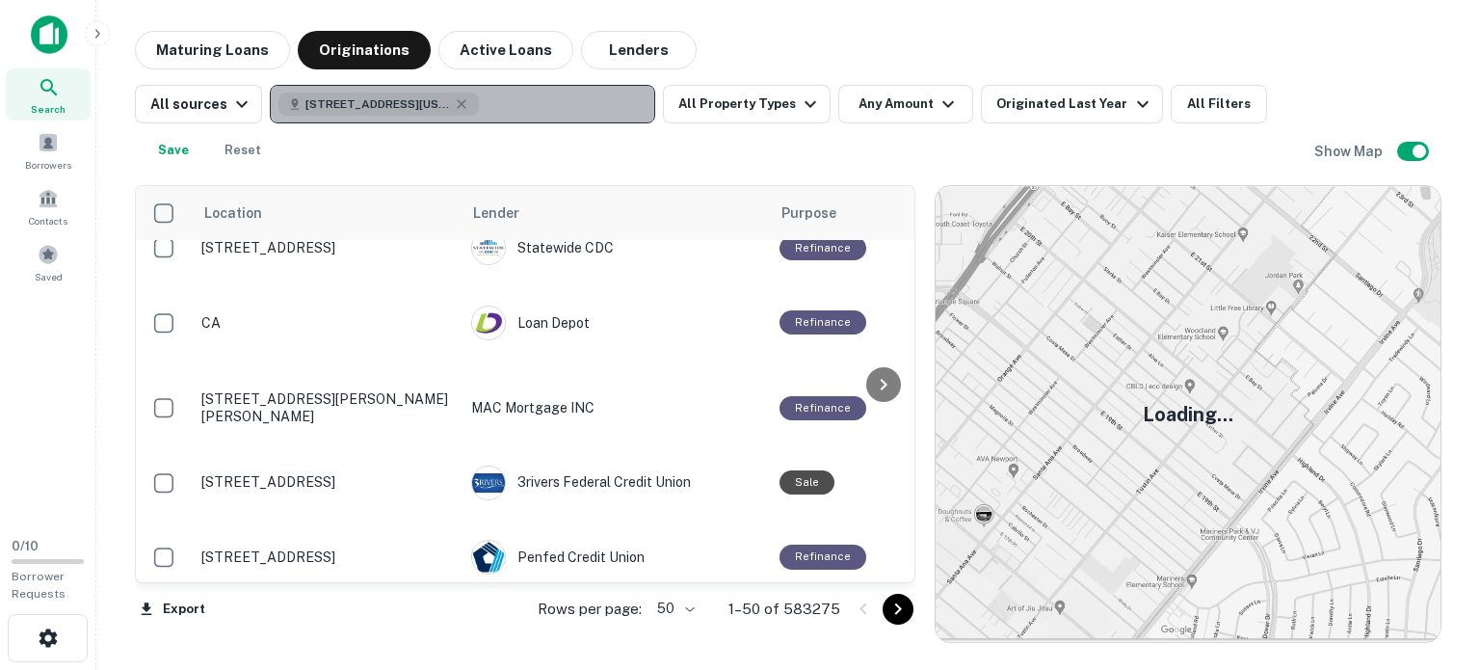
click at [319, 99] on span "939 Shepherd St NW, Washington, DC 20011, USA" at bounding box center [378, 103] width 145 height 17
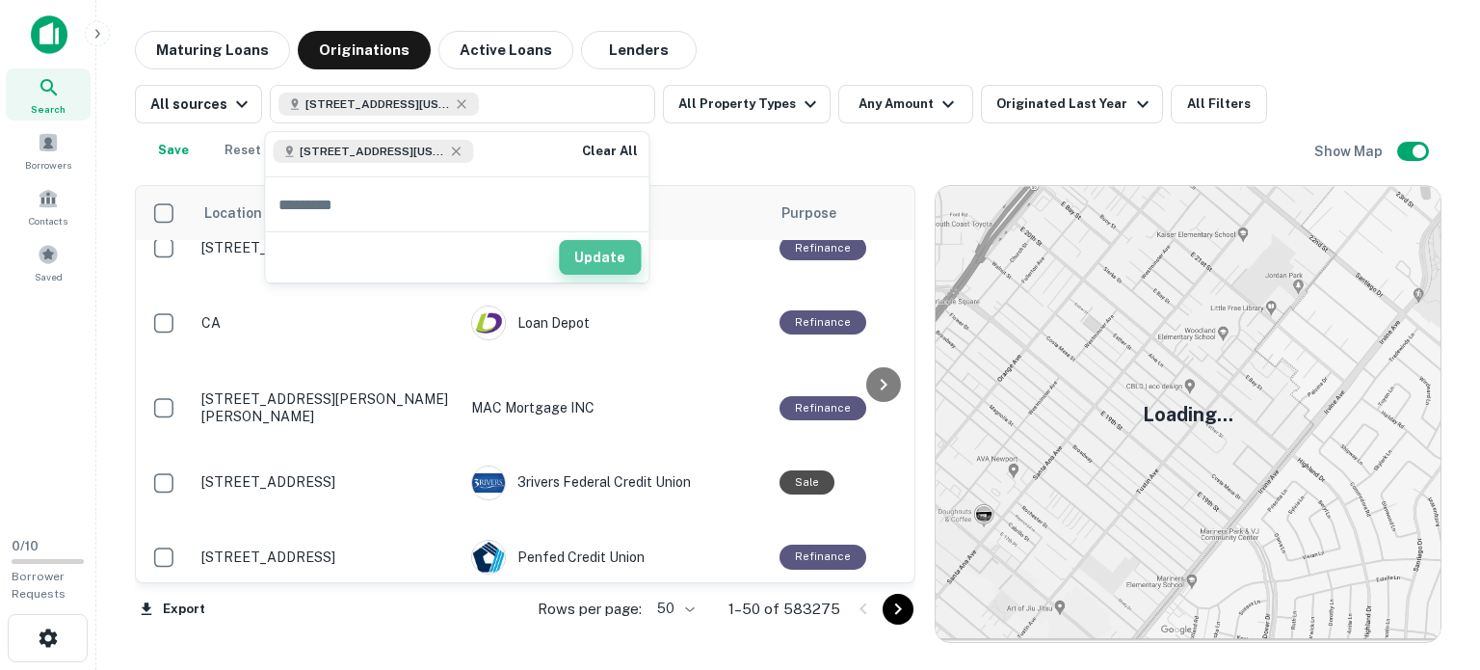
click at [601, 256] on button "Update" at bounding box center [600, 257] width 82 height 35
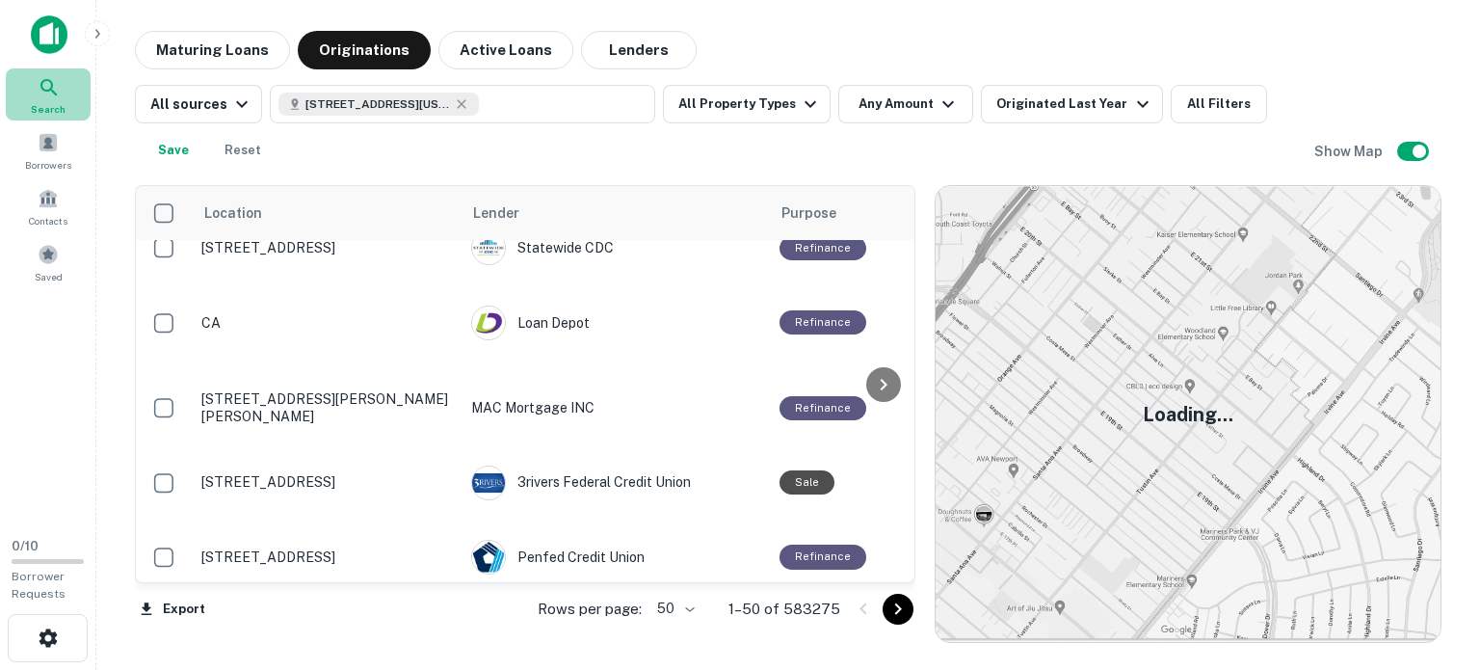
click at [42, 92] on icon at bounding box center [49, 87] width 23 height 23
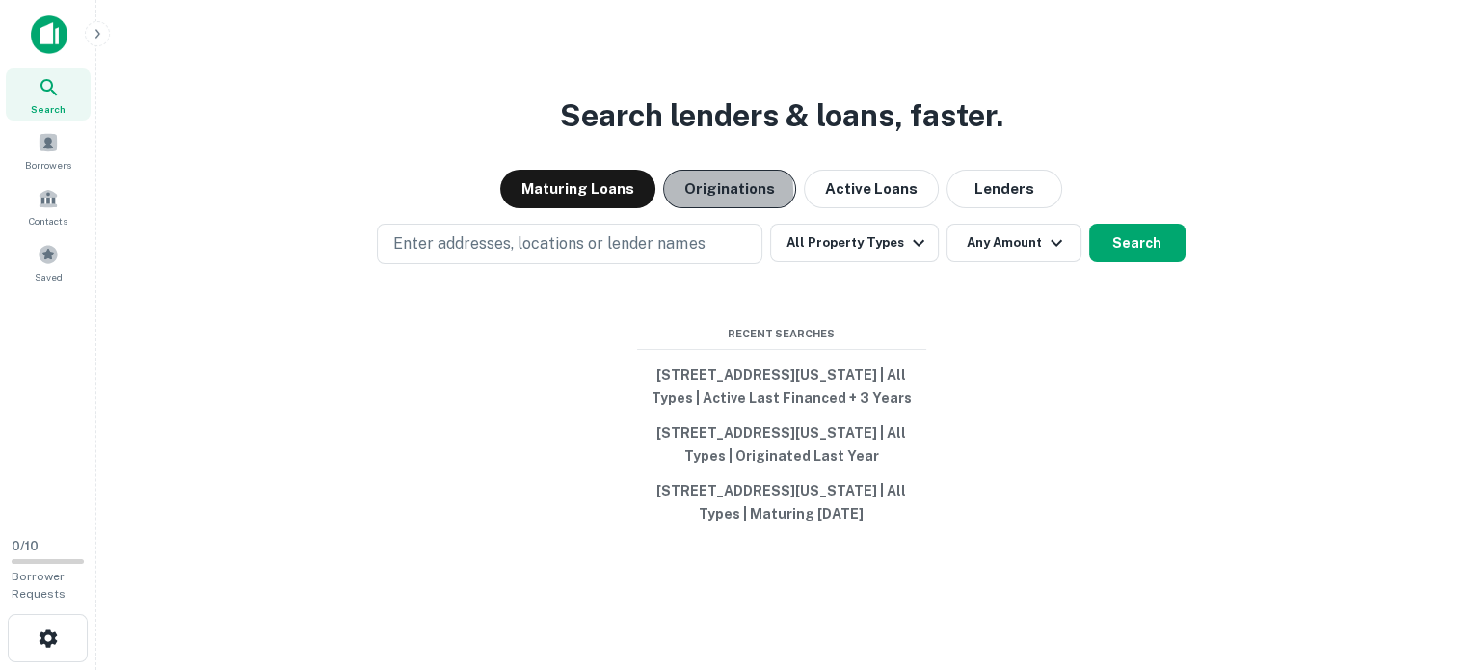
click at [722, 170] on button "Originations" at bounding box center [729, 189] width 133 height 39
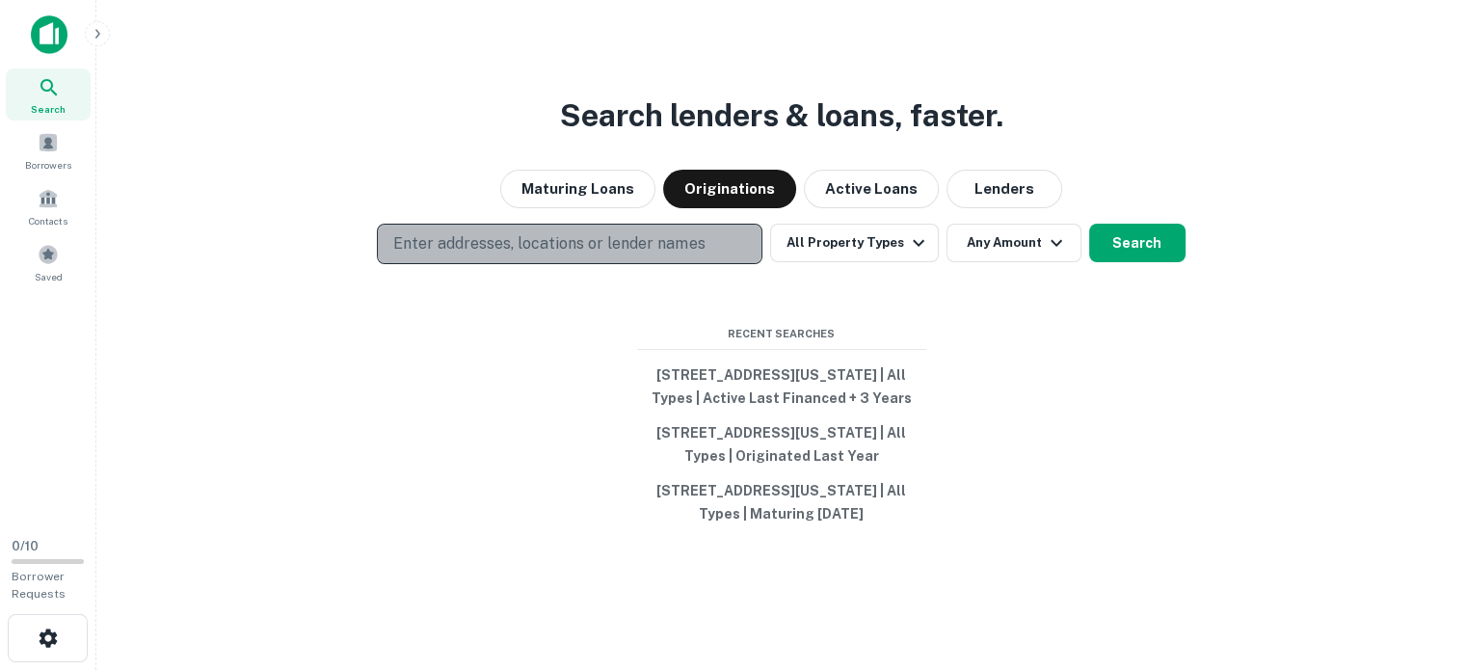
click at [662, 232] on p "Enter addresses, locations or lender names" at bounding box center [548, 243] width 311 height 23
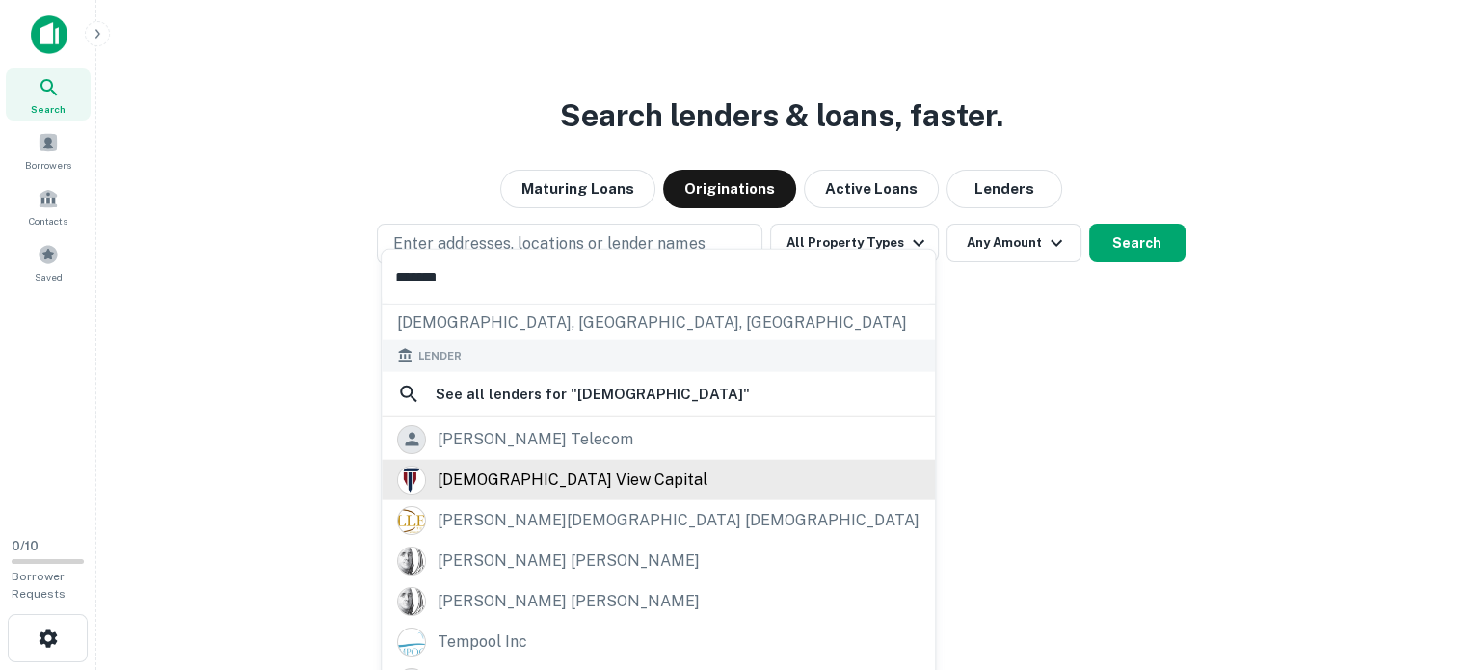
scroll to position [272, 0]
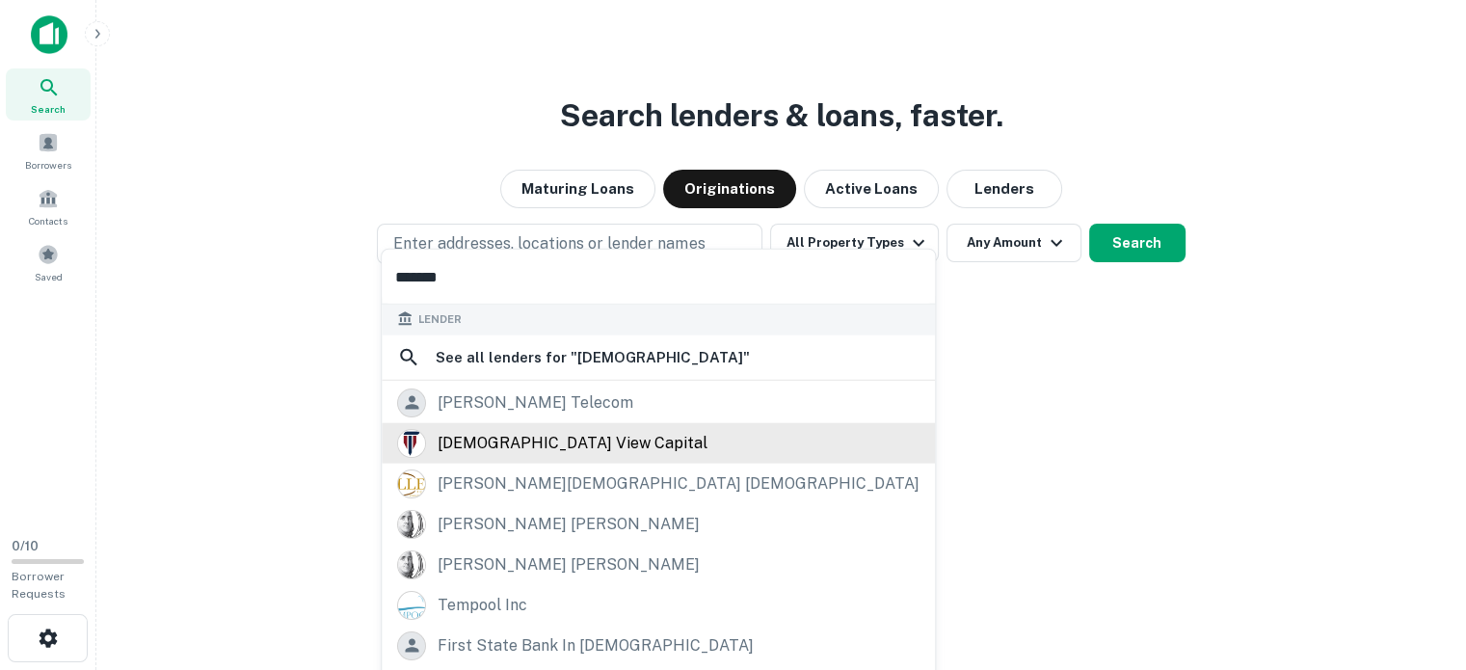
type input "******"
click at [502, 441] on div "[DEMOGRAPHIC_DATA] view capital" at bounding box center [573, 442] width 270 height 29
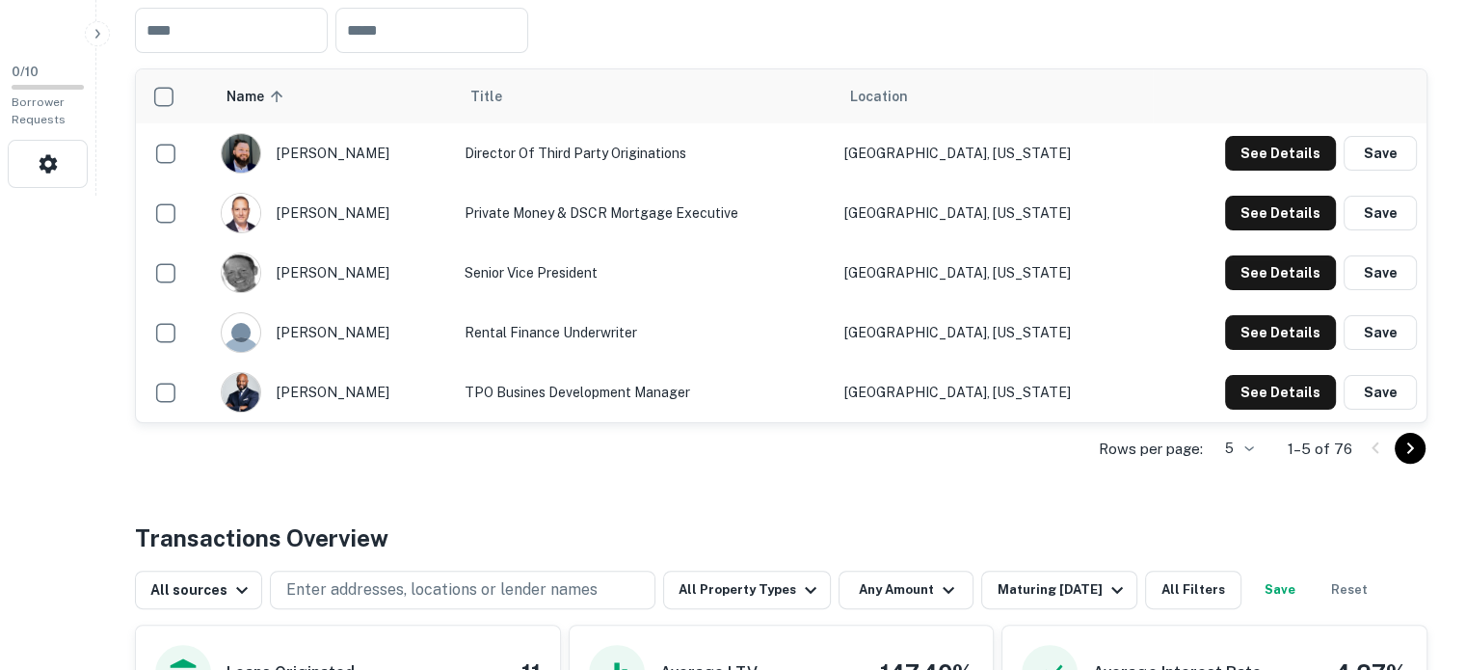
scroll to position [470, 0]
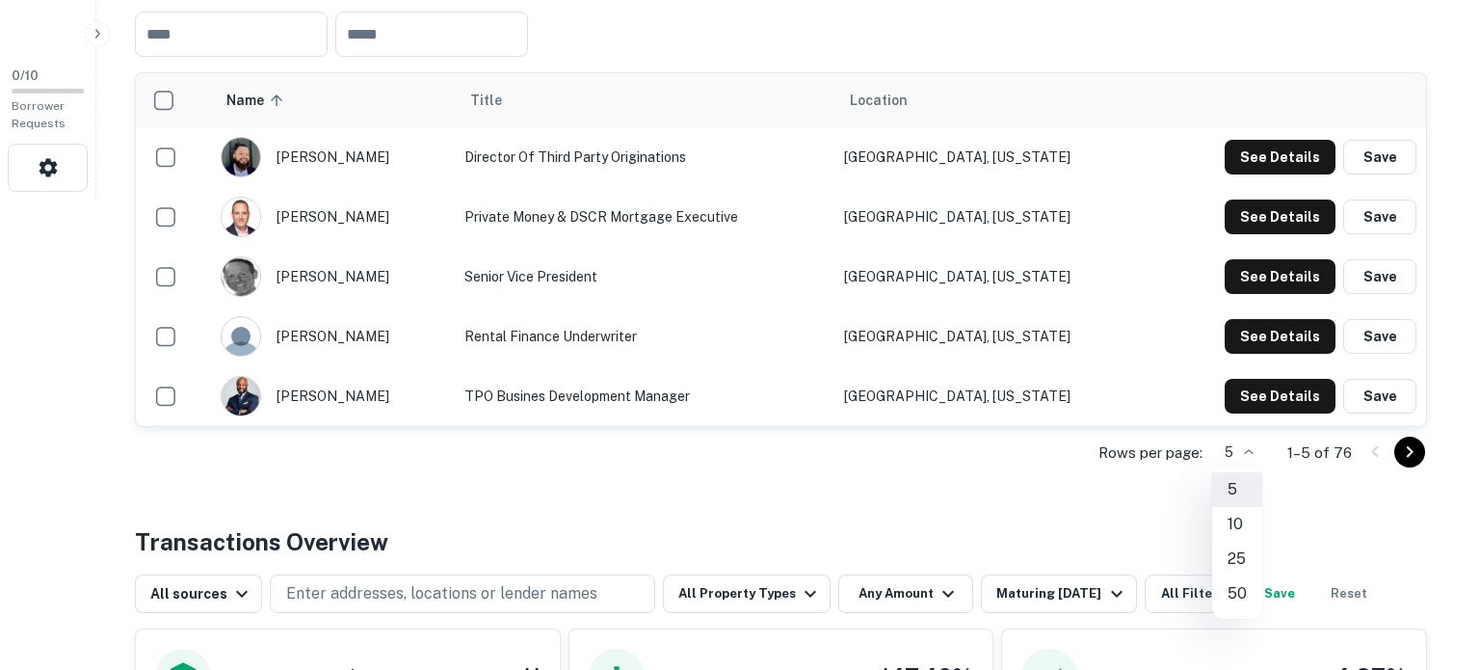
click at [1233, 591] on li "50" at bounding box center [1237, 593] width 50 height 35
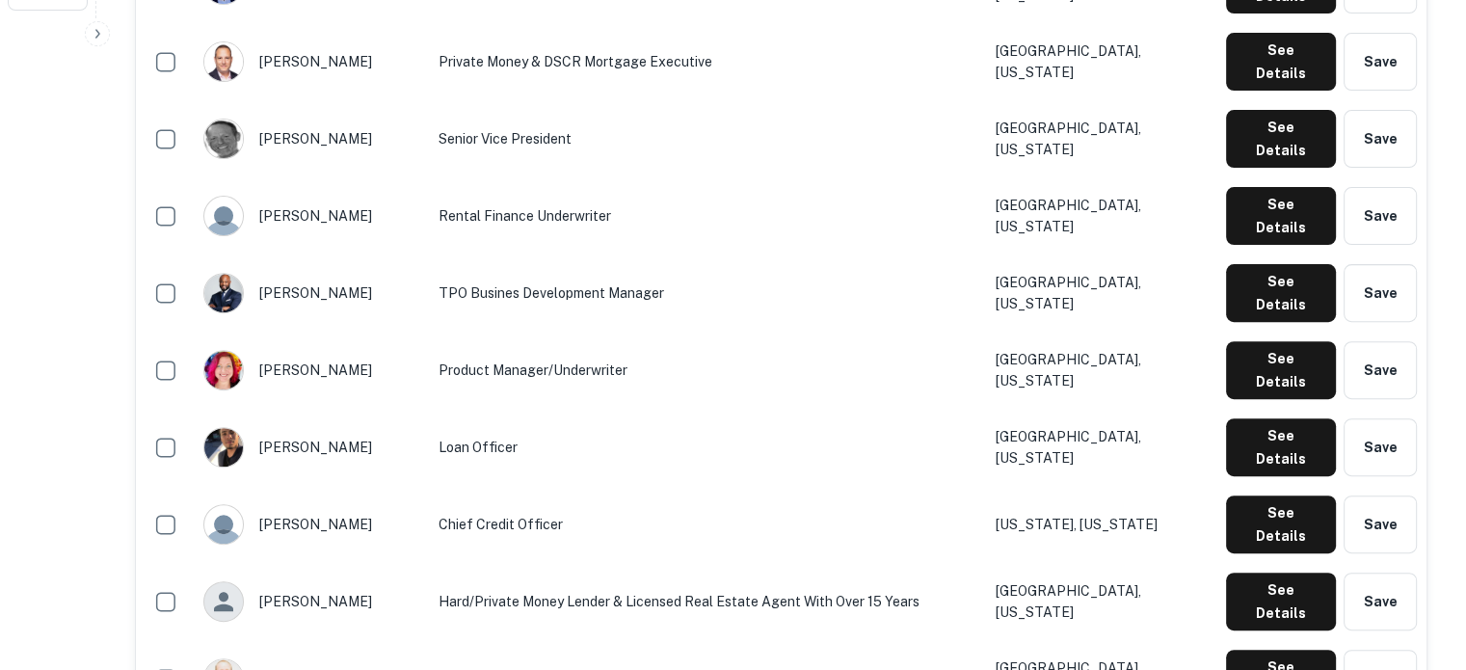
scroll to position [651, 0]
click at [1265, 418] on button "See Details" at bounding box center [1281, 447] width 110 height 58
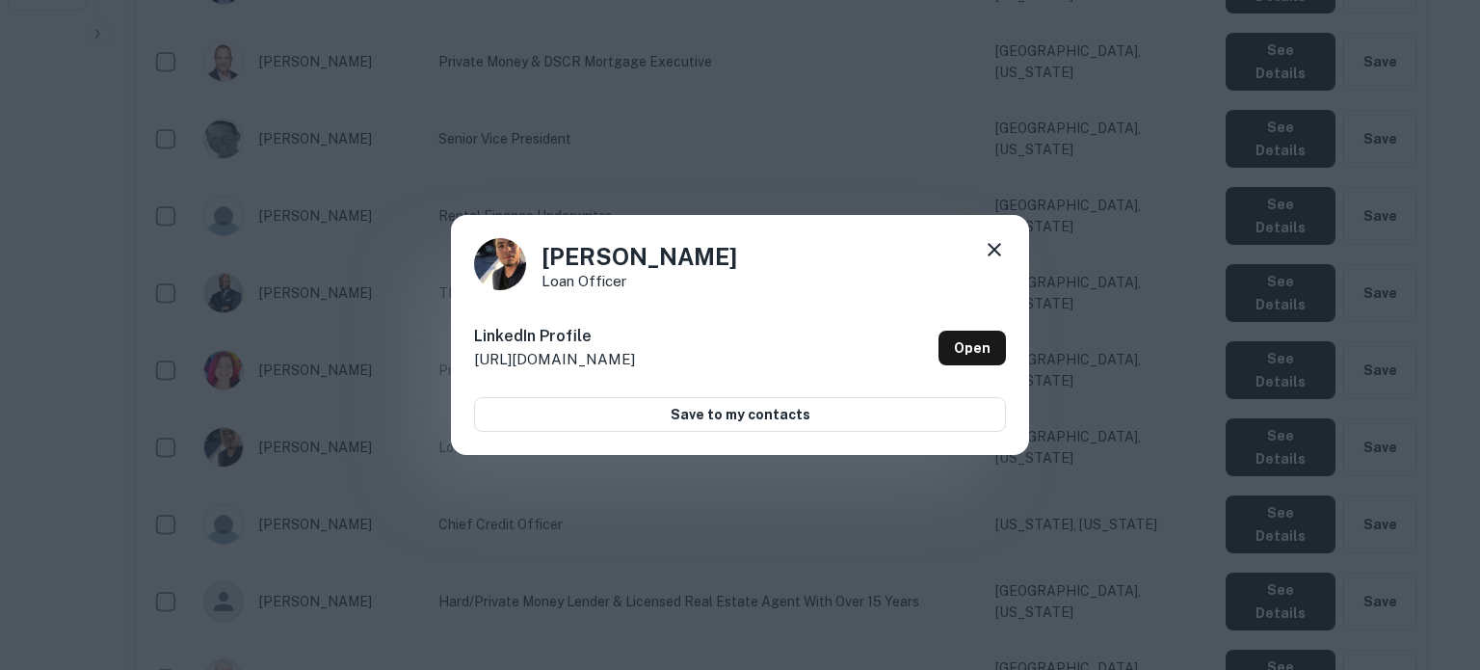
click at [997, 246] on icon at bounding box center [994, 249] width 13 height 13
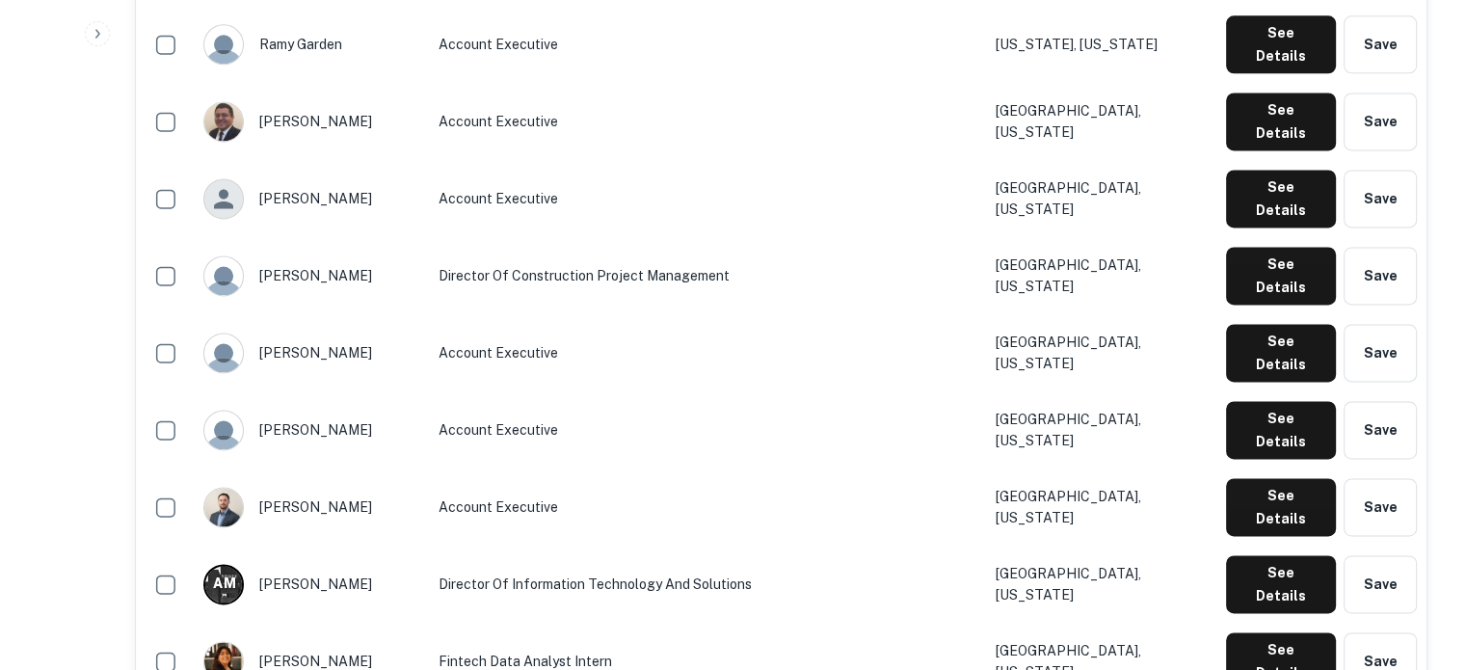
scroll to position [2791, 0]
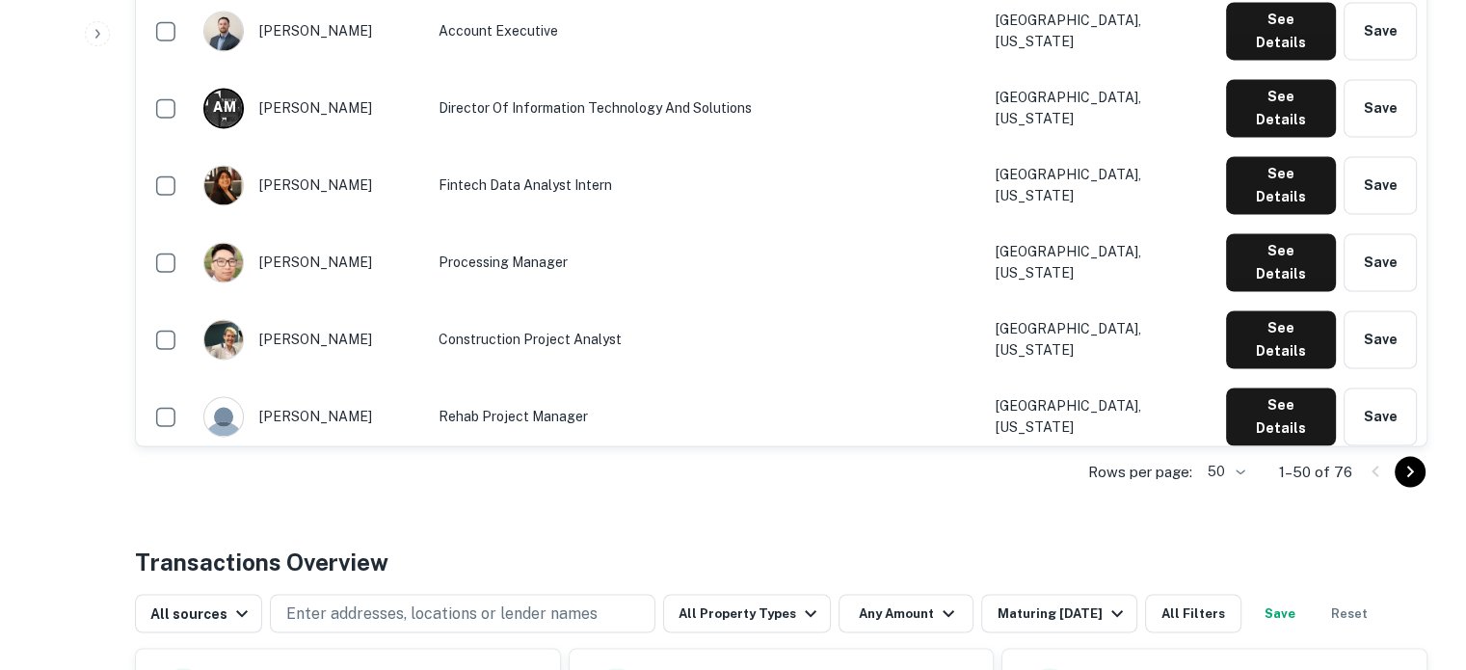
scroll to position [3150, 0]
click at [1407, 477] on icon "Go to next page" at bounding box center [1409, 471] width 23 height 23
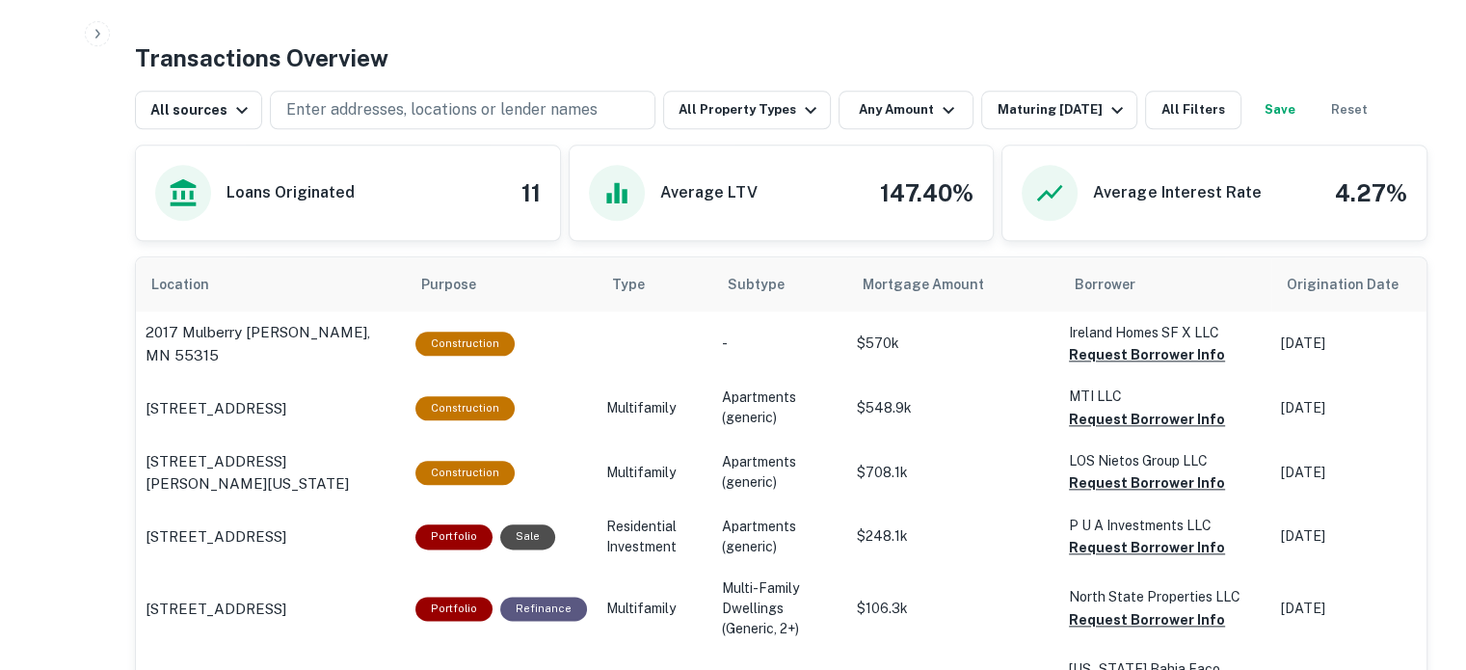
scroll to position [2207, 0]
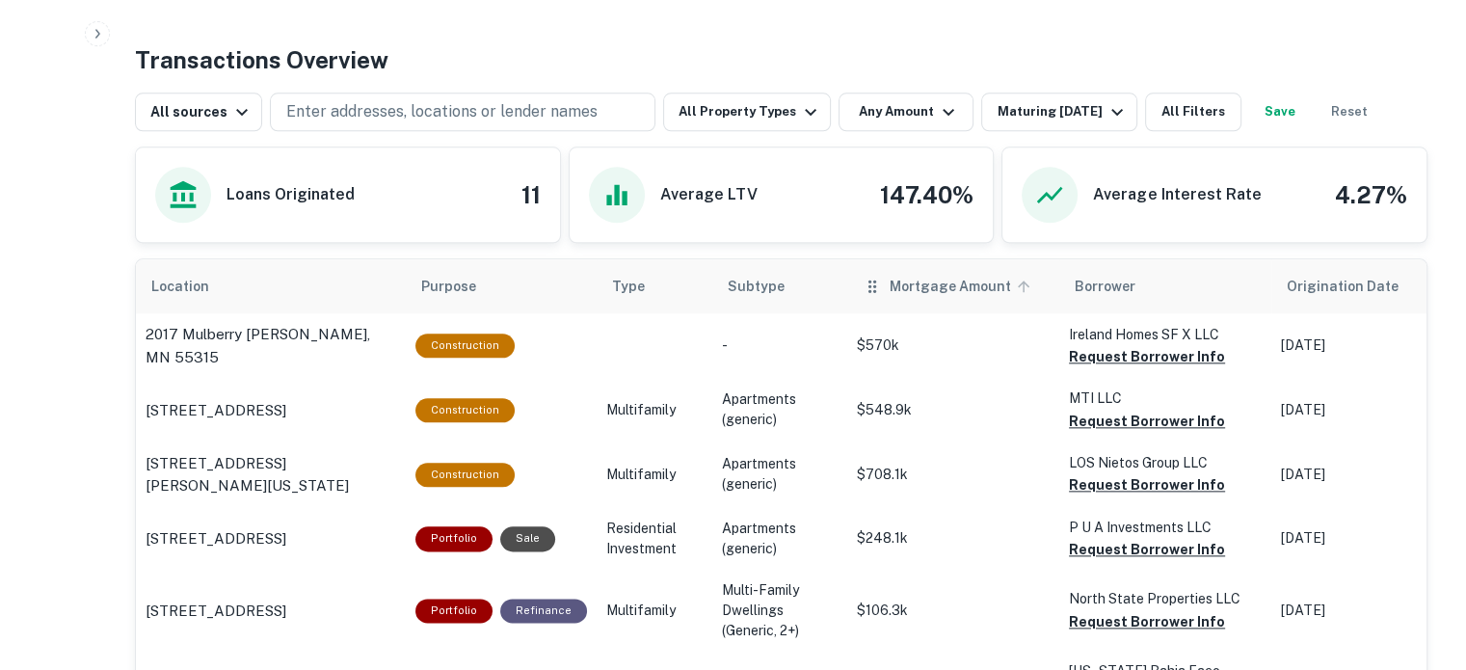
click at [920, 288] on span "Mortgage Amount" at bounding box center [963, 286] width 146 height 23
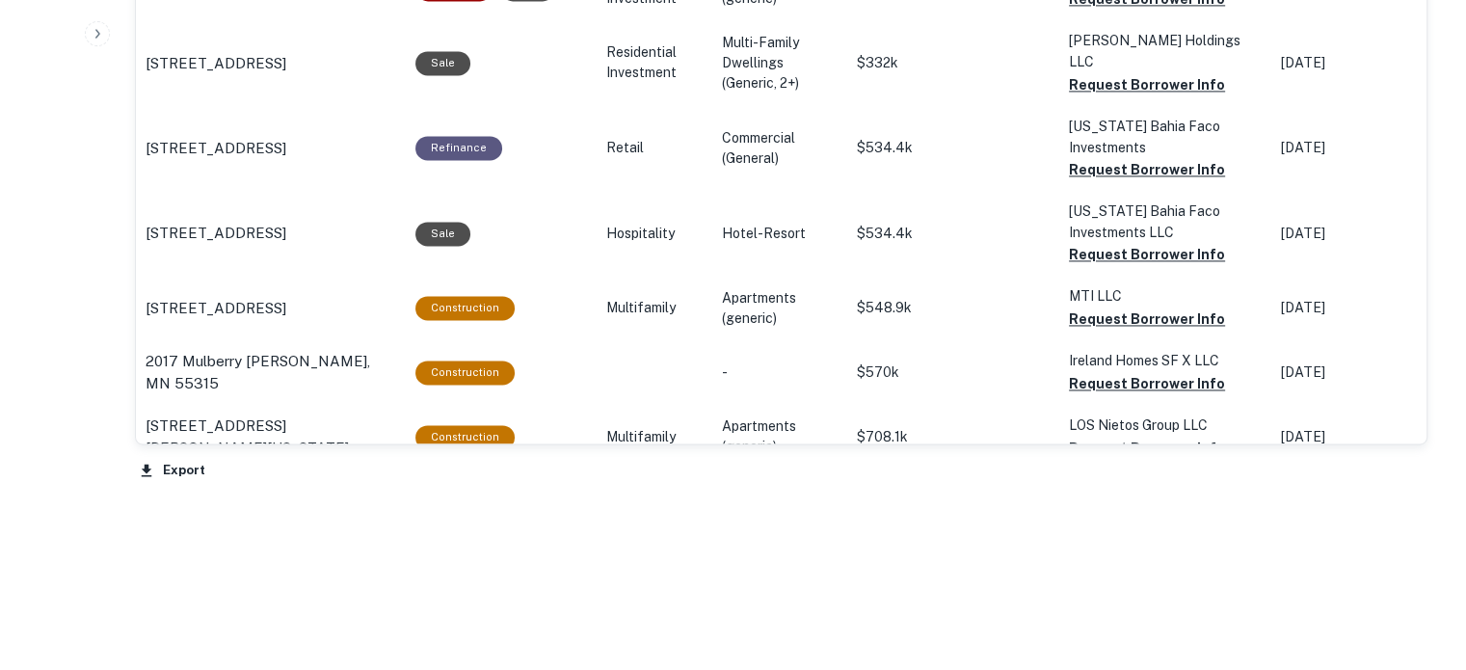
scroll to position [2207, 0]
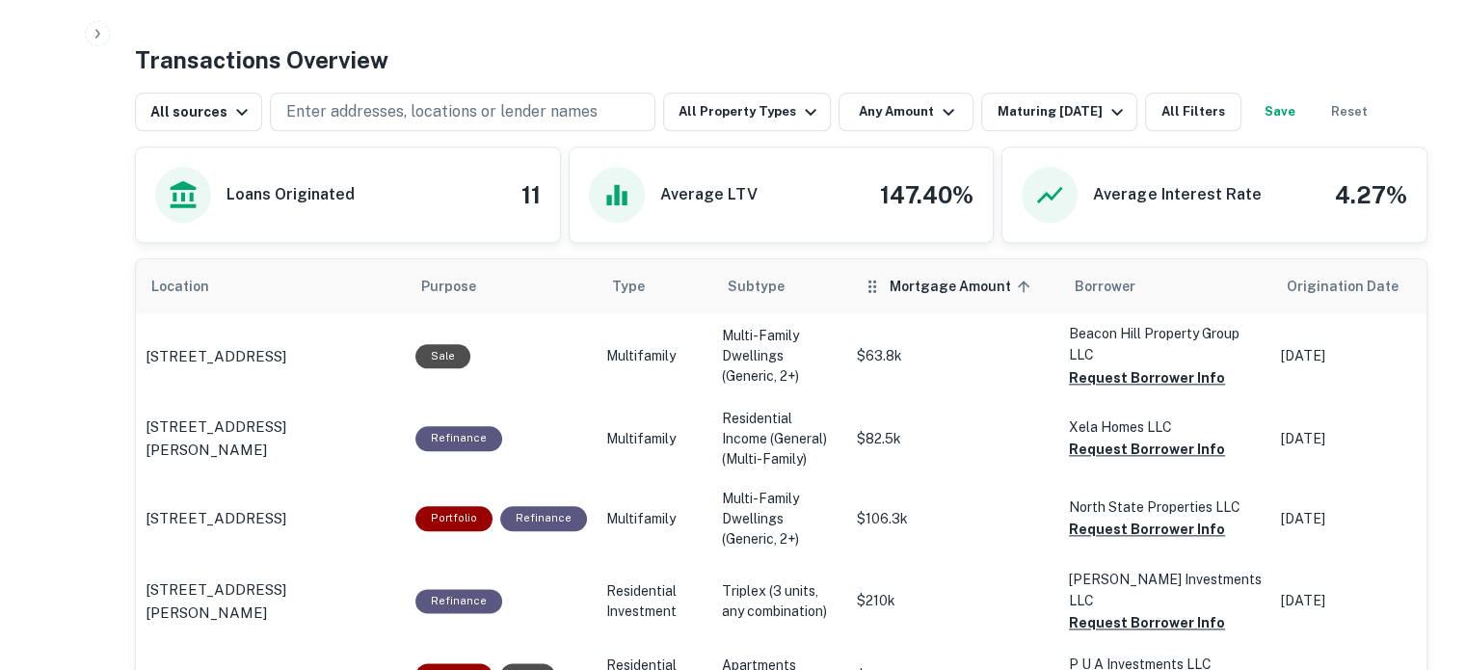
click at [920, 288] on span "Mortgage Amount sorted ascending" at bounding box center [963, 286] width 146 height 23
